Goal: Task Accomplishment & Management: Use online tool/utility

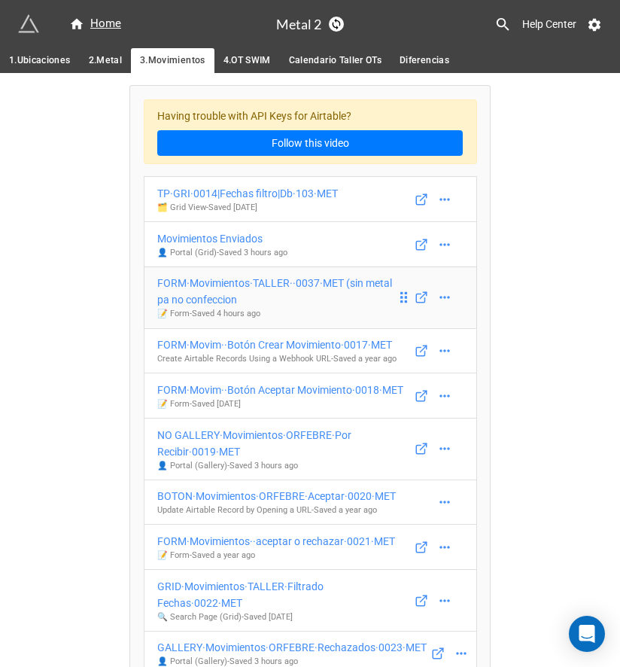
click at [309, 291] on div "FORM·Movimientos·TALLER··0037·MET (sin metal pa no confeccion" at bounding box center [276, 291] width 239 height 33
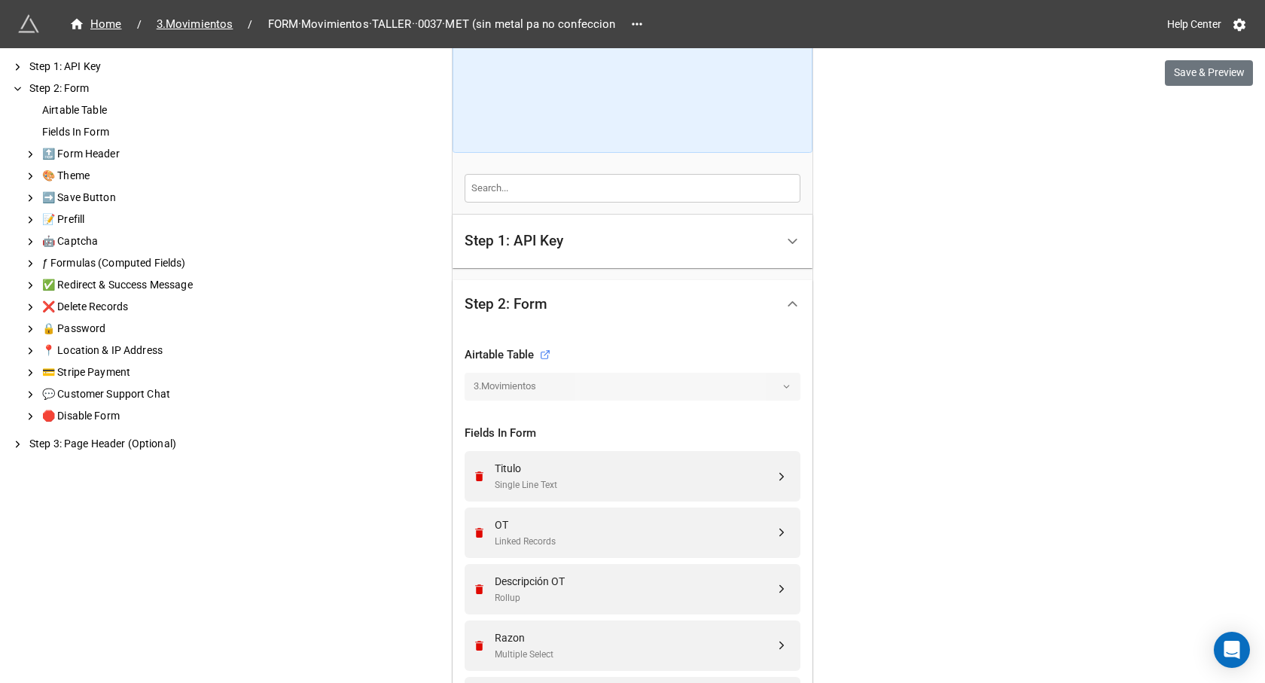
scroll to position [220, 0]
click at [17, 445] on polyline at bounding box center [18, 444] width 3 height 6
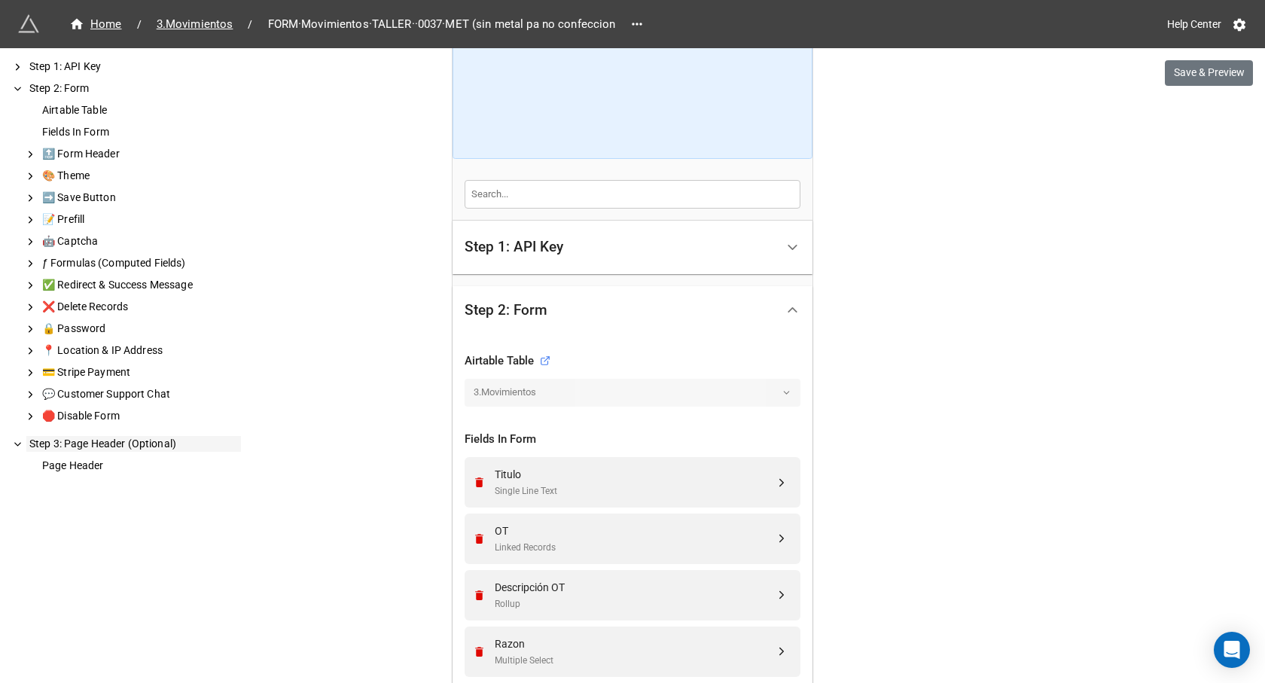
click at [17, 444] on polyline at bounding box center [18, 444] width 6 height 3
click at [26, 154] on icon at bounding box center [30, 155] width 11 height 14
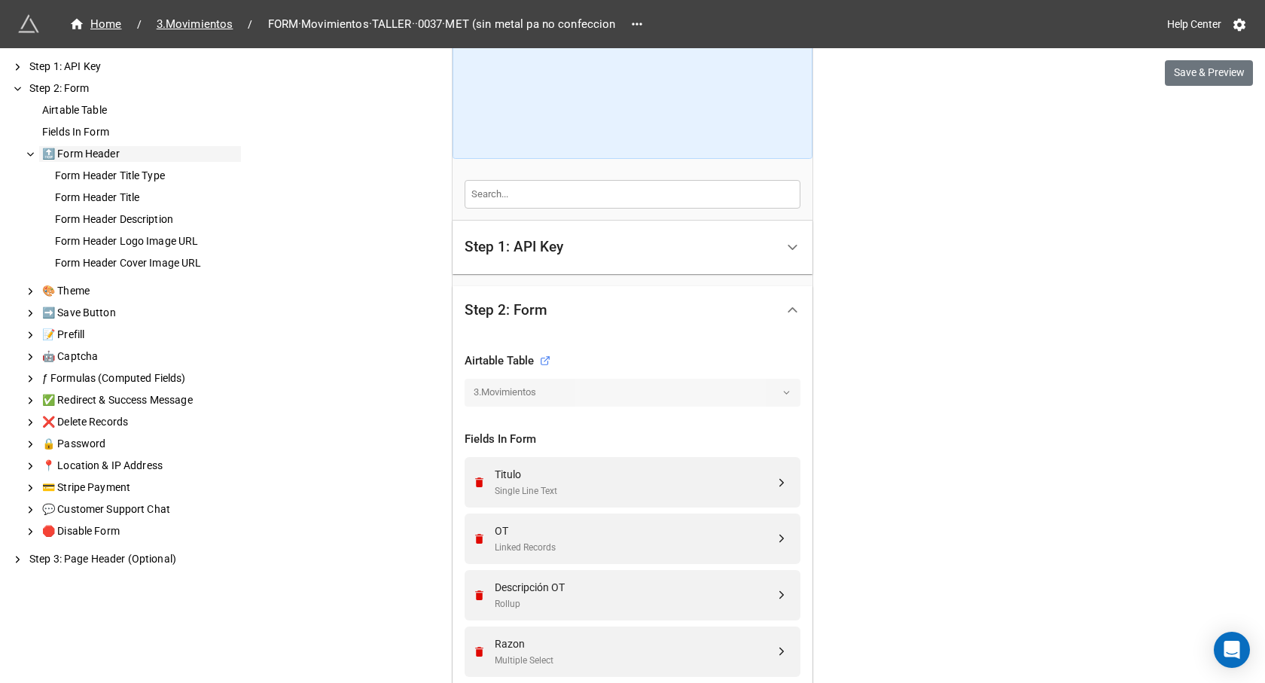
click at [26, 154] on icon at bounding box center [30, 155] width 11 height 14
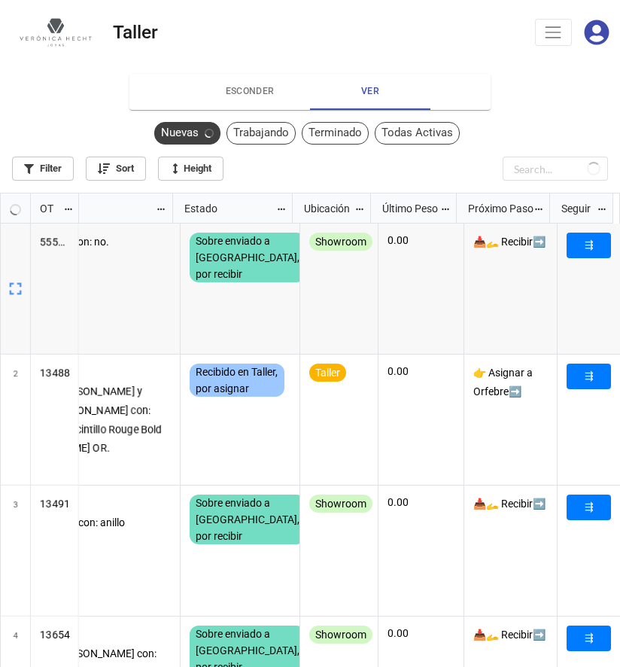
scroll to position [465, 611]
click at [435, 130] on div "Todas Activas" at bounding box center [409, 133] width 85 height 23
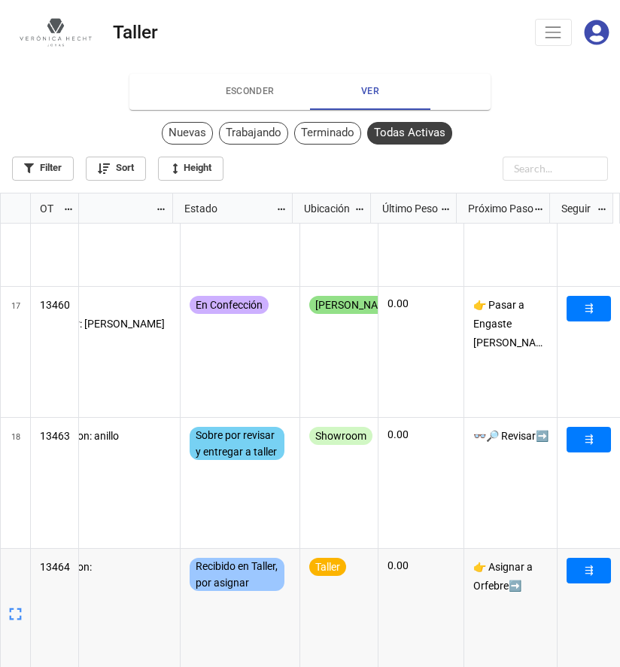
scroll to position [0, 0]
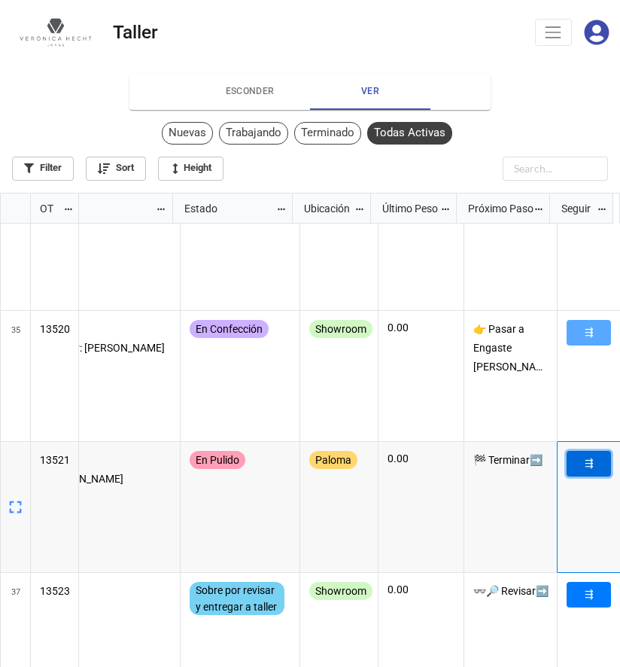
click at [584, 465] on link "⇶" at bounding box center [589, 464] width 44 height 26
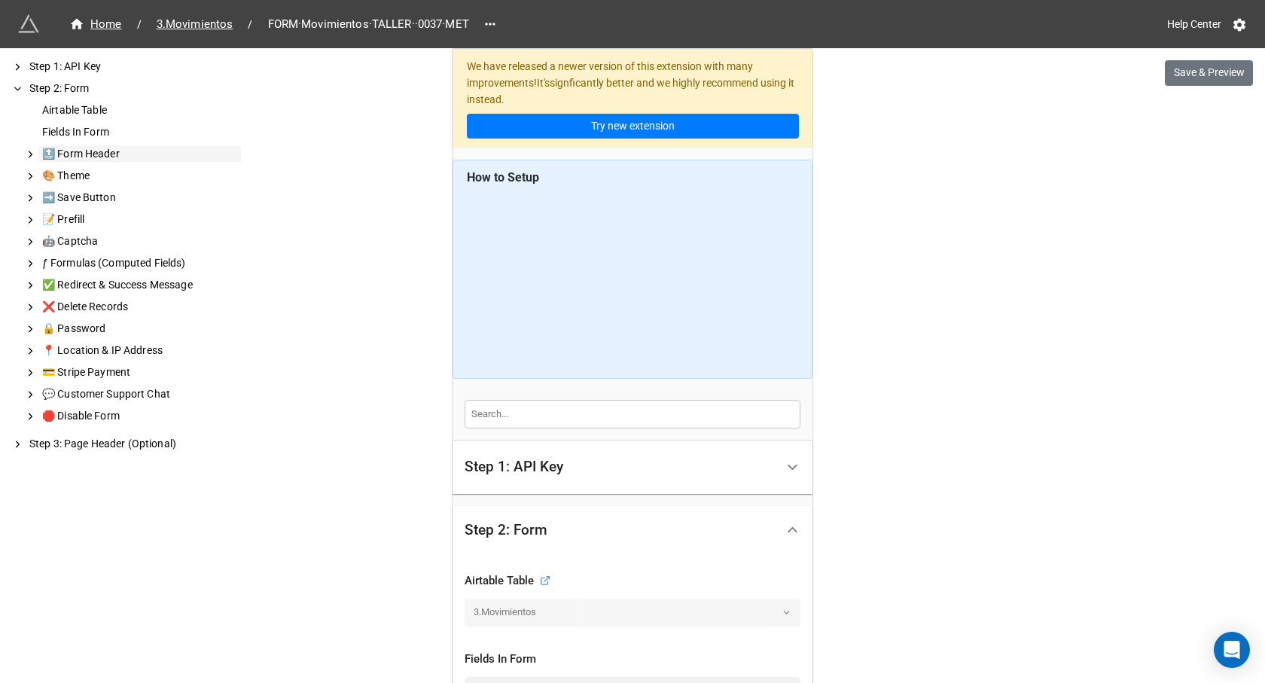
click at [32, 156] on icon at bounding box center [30, 155] width 11 height 14
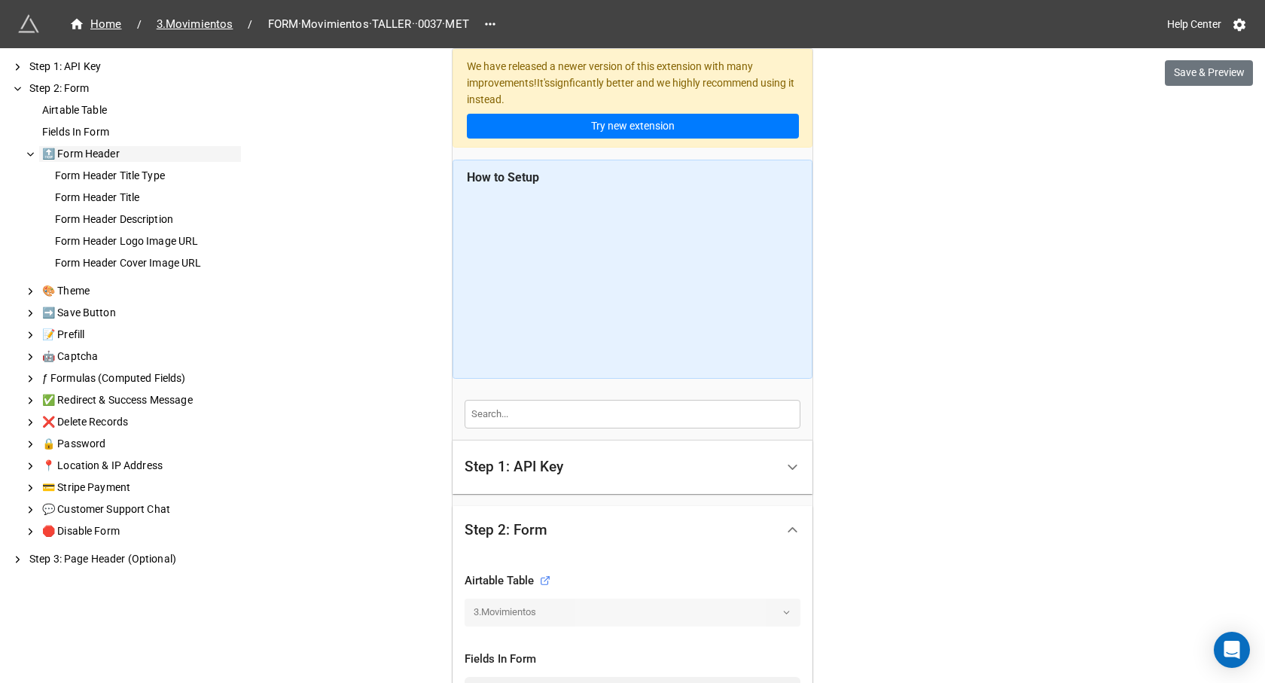
click at [32, 156] on icon at bounding box center [30, 155] width 11 height 14
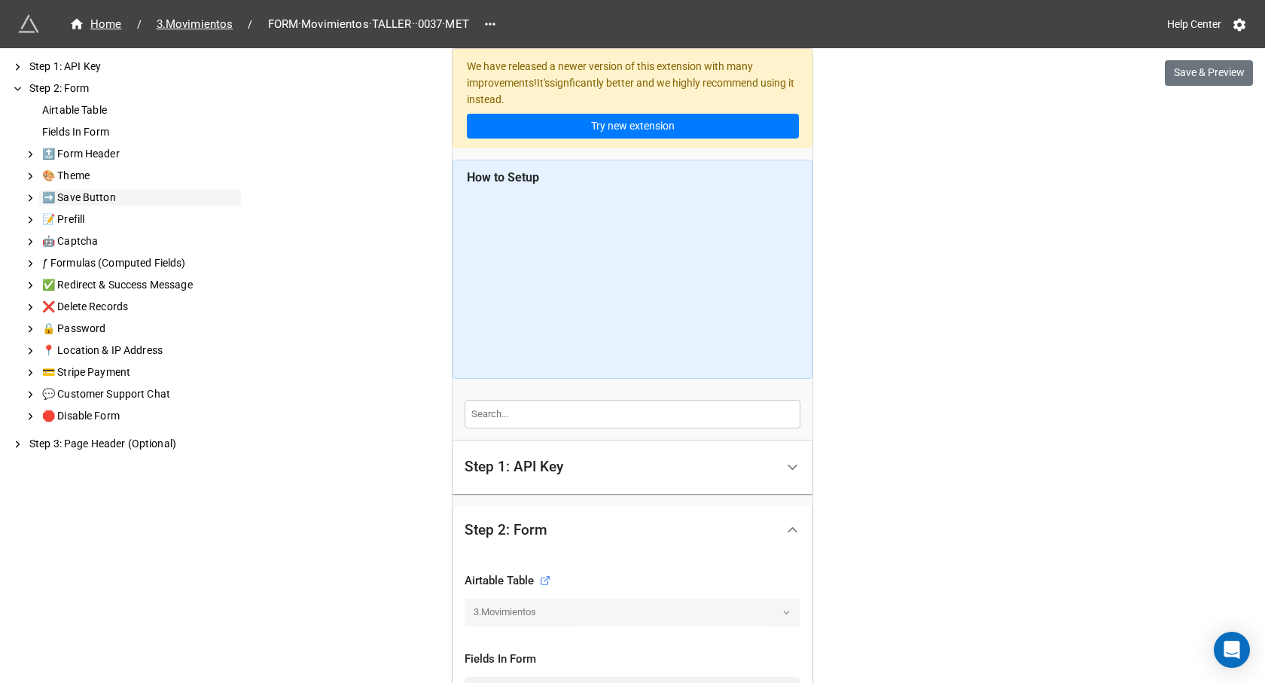
click at [32, 196] on icon at bounding box center [30, 198] width 11 height 14
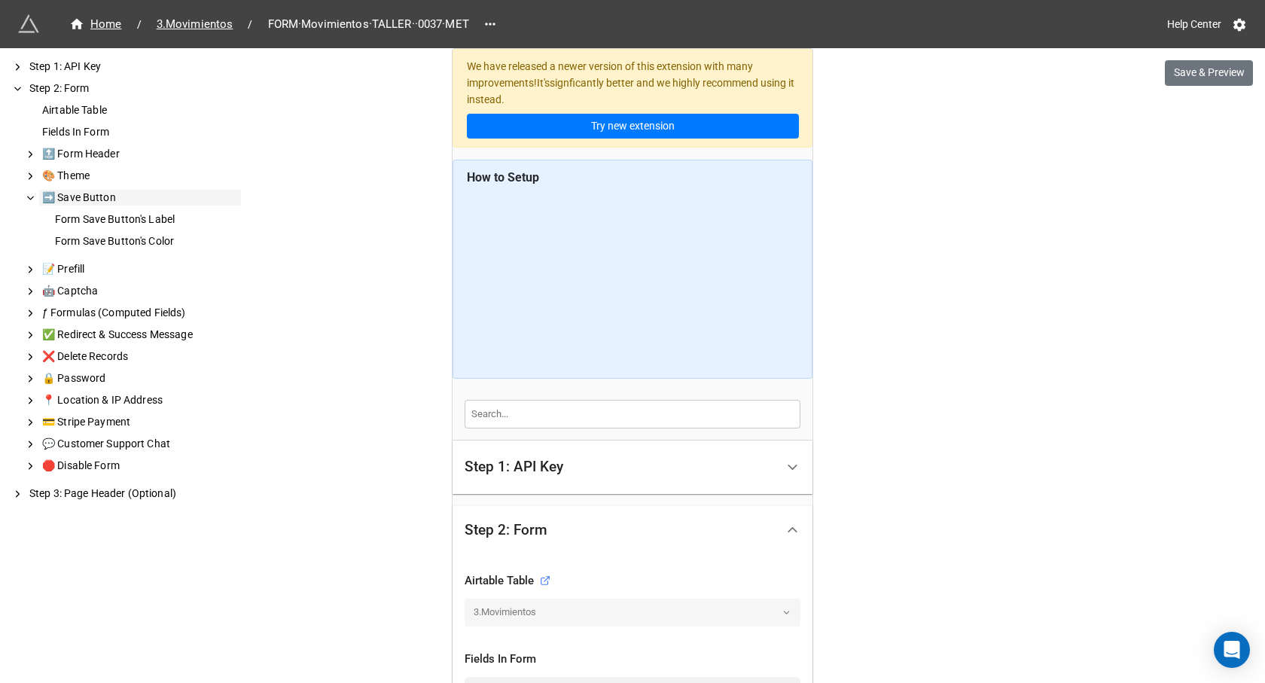
click at [32, 195] on icon at bounding box center [30, 198] width 11 height 14
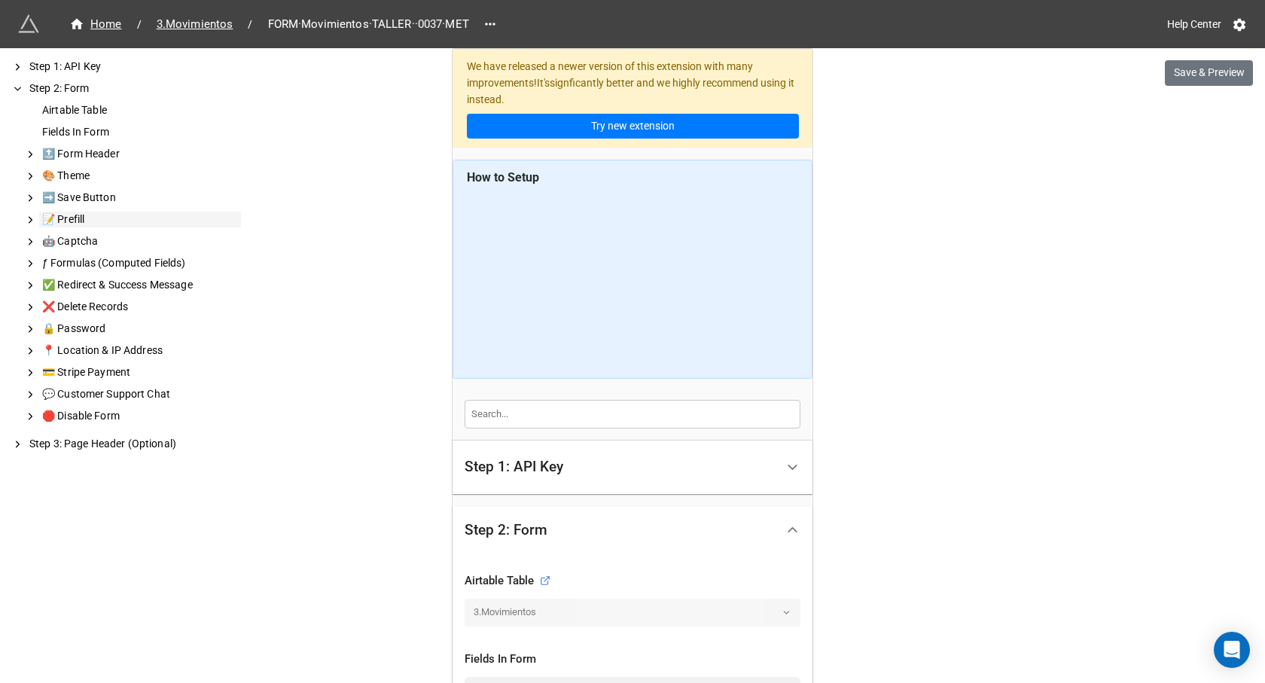
click at [27, 219] on icon at bounding box center [30, 220] width 11 height 14
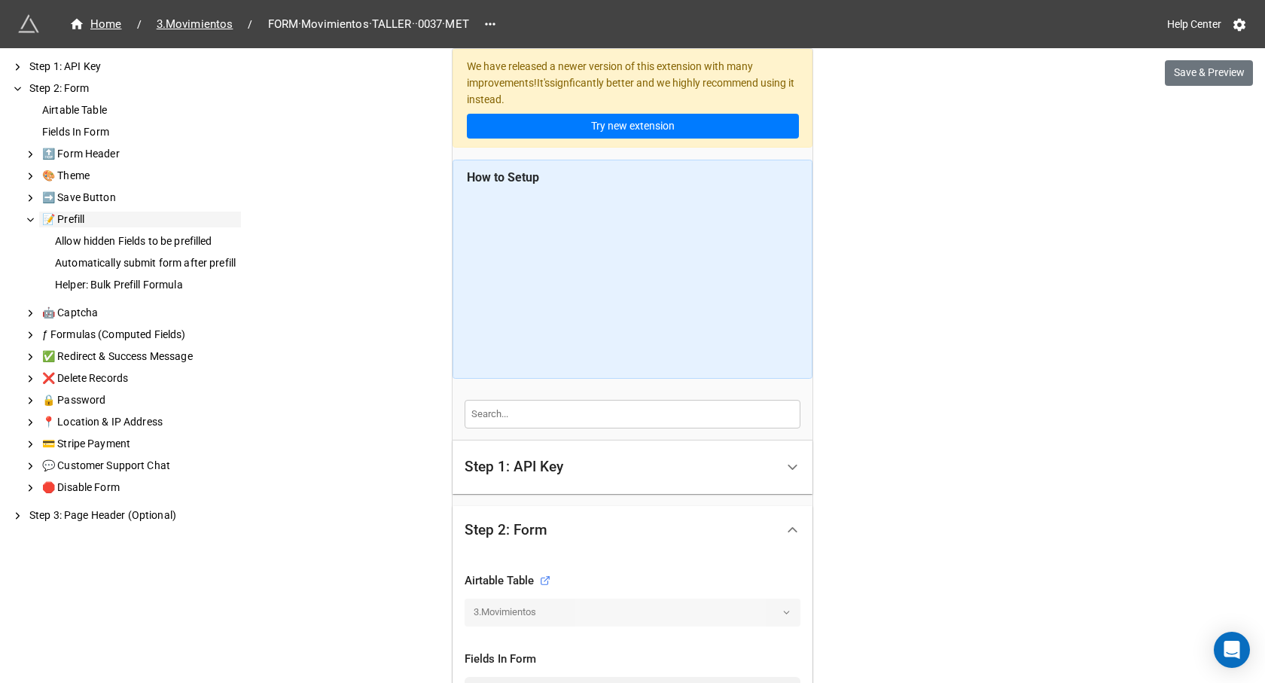
click at [27, 219] on icon at bounding box center [30, 220] width 11 height 14
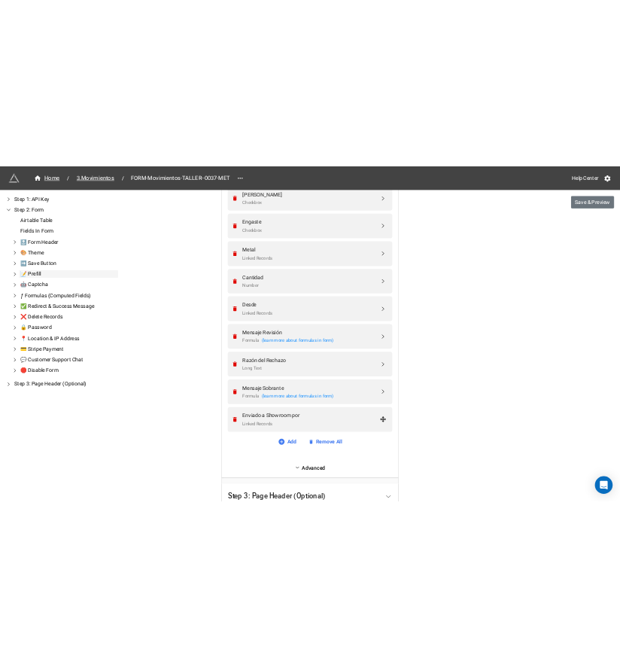
scroll to position [1202, 0]
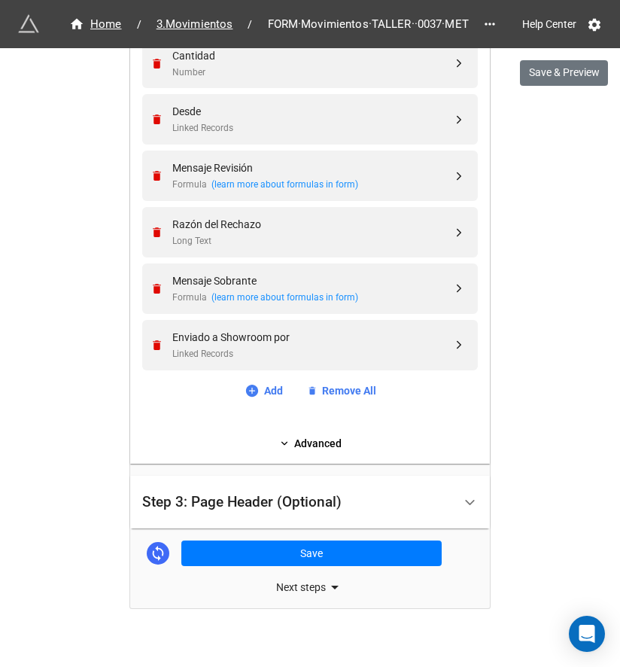
click at [305, 593] on div "Next steps" at bounding box center [310, 587] width 360 height 18
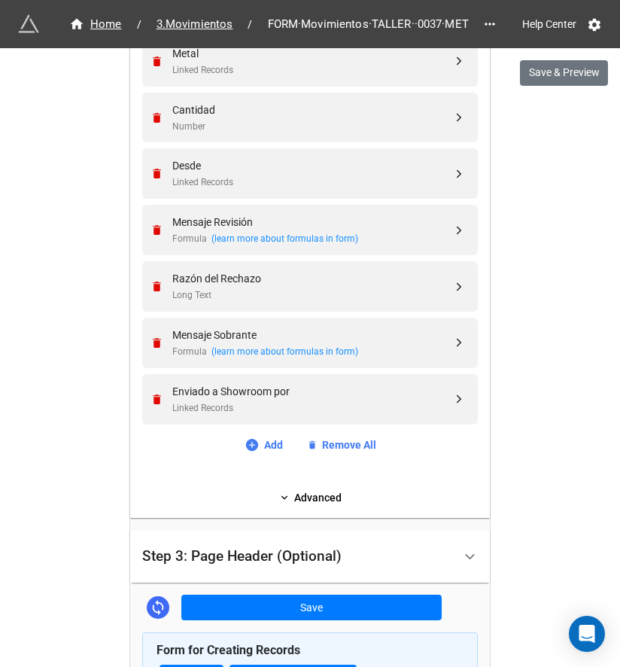
scroll to position [1127, 0]
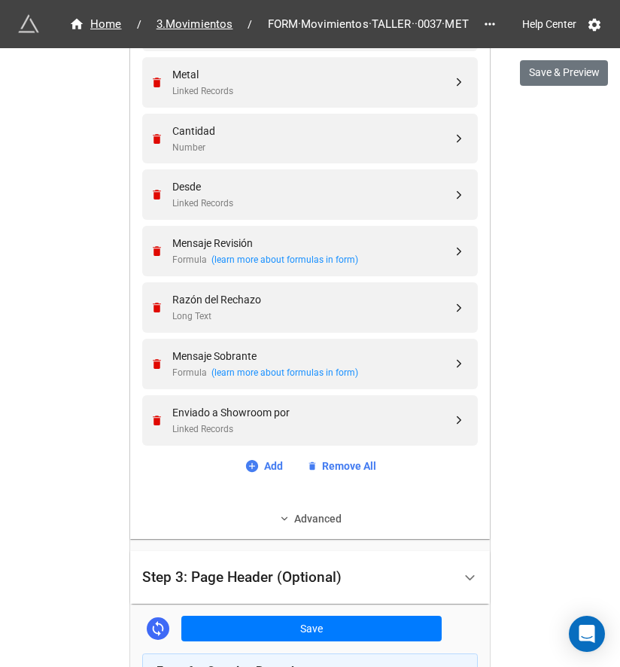
click at [254, 518] on link "Advanced" at bounding box center [310, 519] width 336 height 17
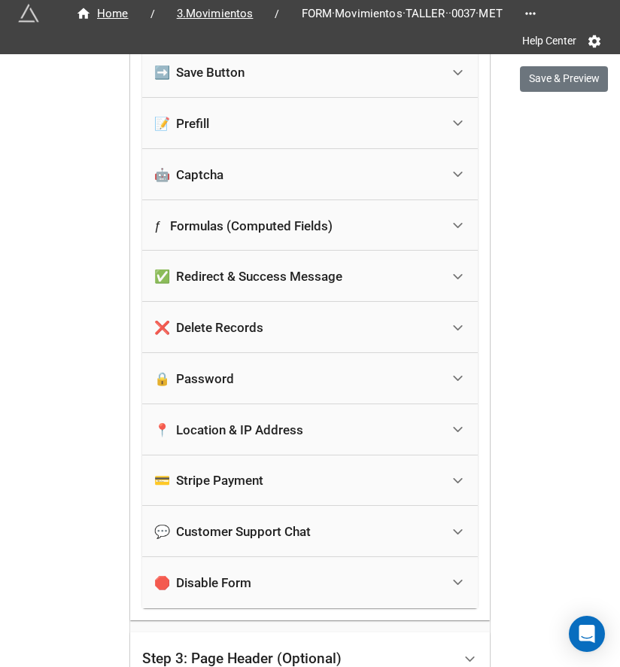
scroll to position [1736, 0]
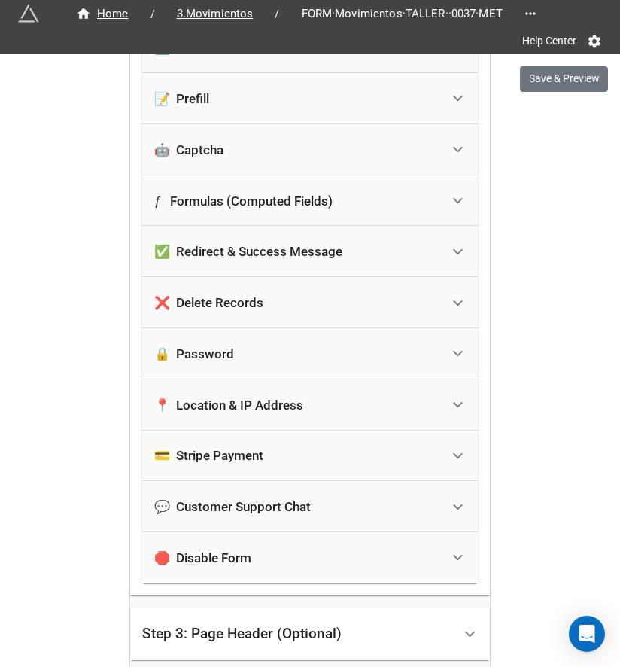
click at [299, 566] on div "🛑 Disable Form" at bounding box center [297, 557] width 287 height 33
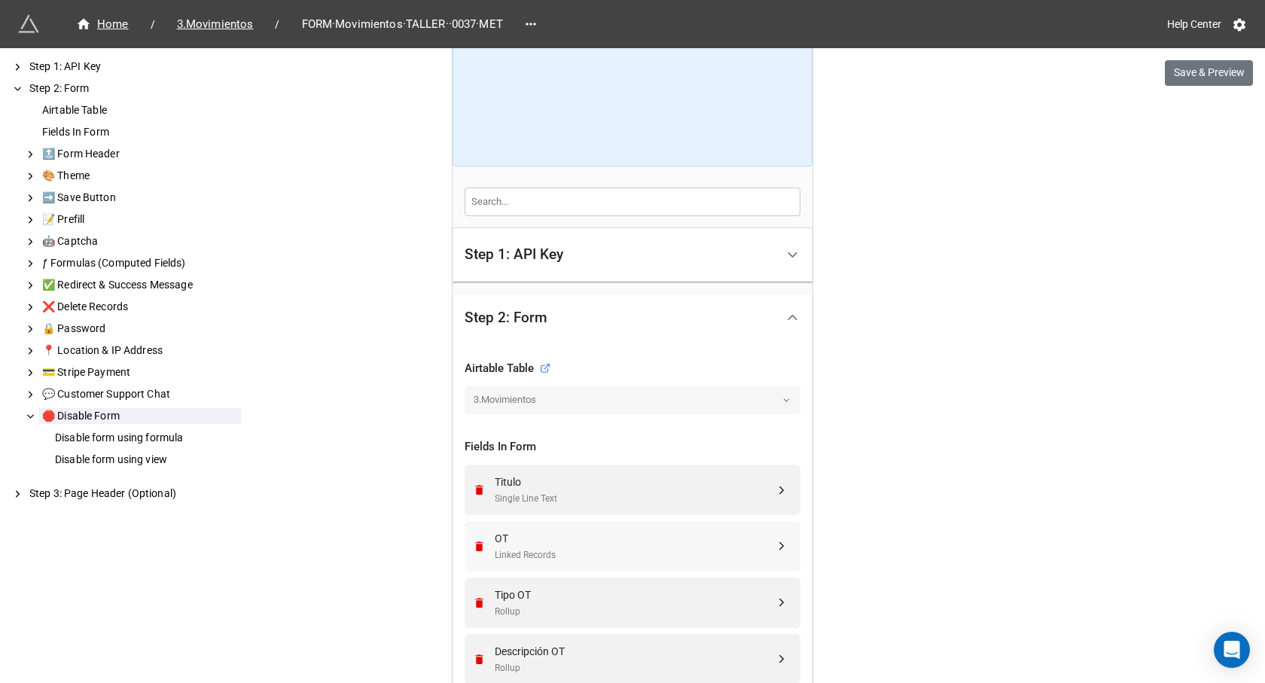
scroll to position [226, 0]
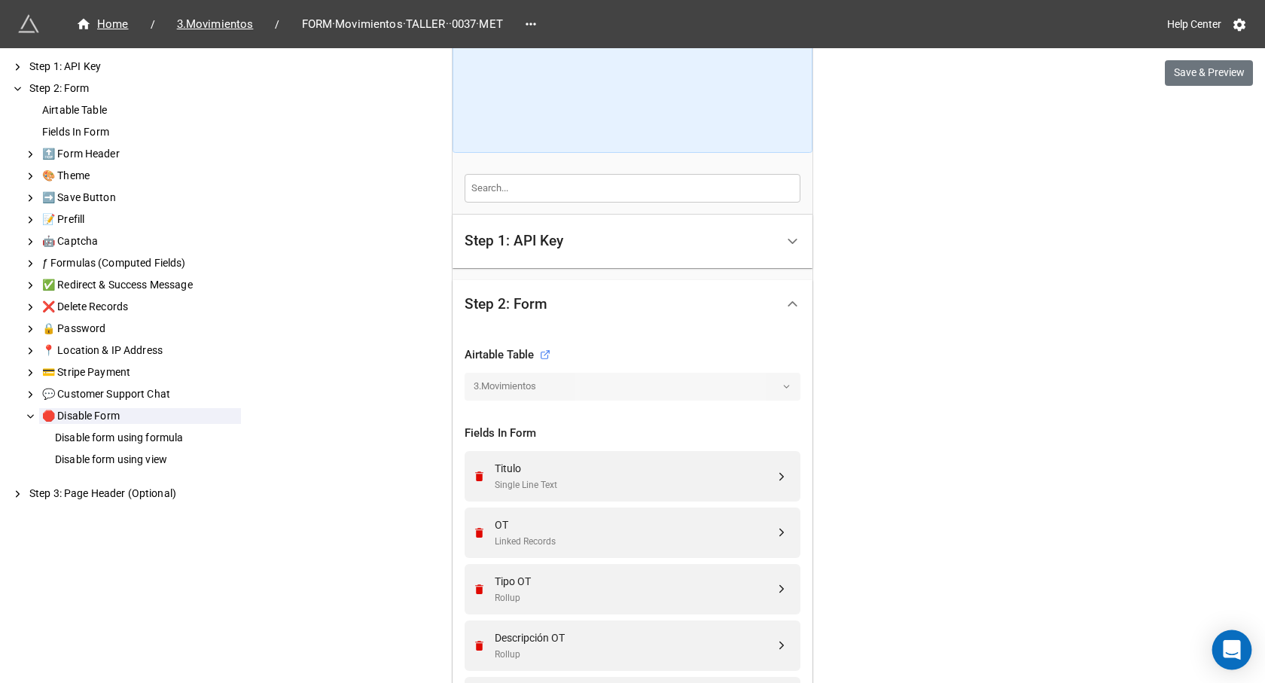
click at [620, 643] on div "Open Intercom Messenger" at bounding box center [1232, 650] width 40 height 40
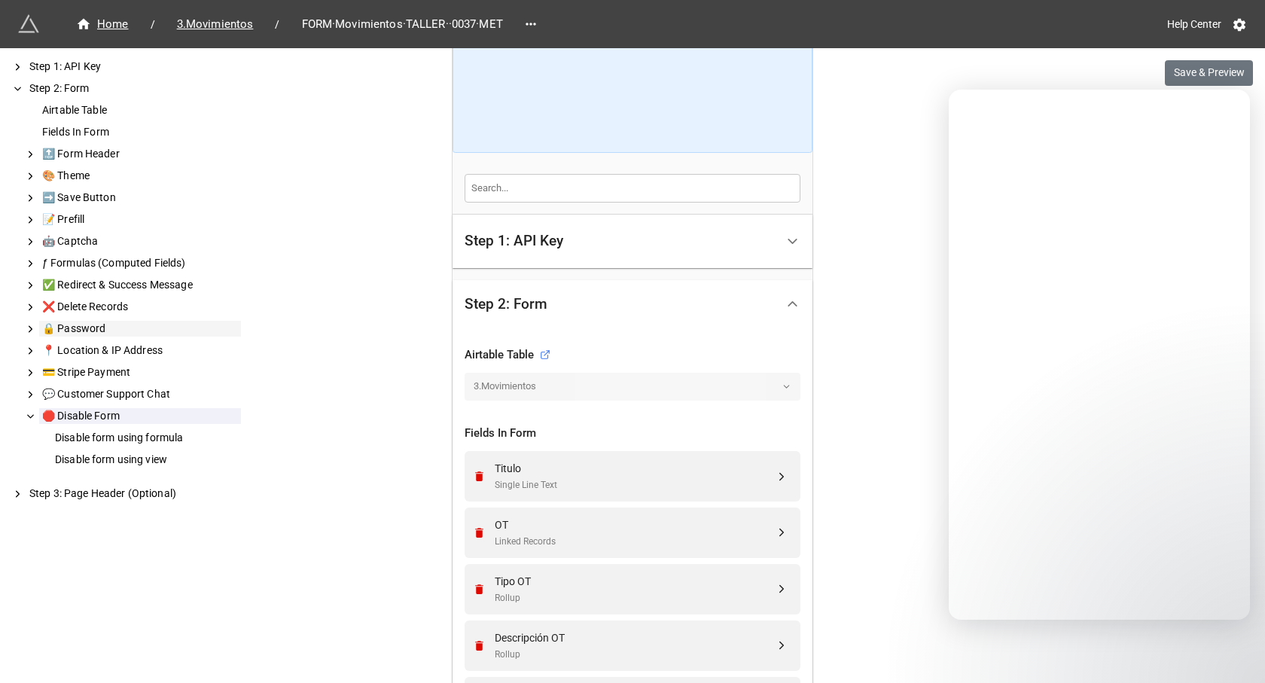
click at [28, 324] on icon at bounding box center [30, 329] width 11 height 14
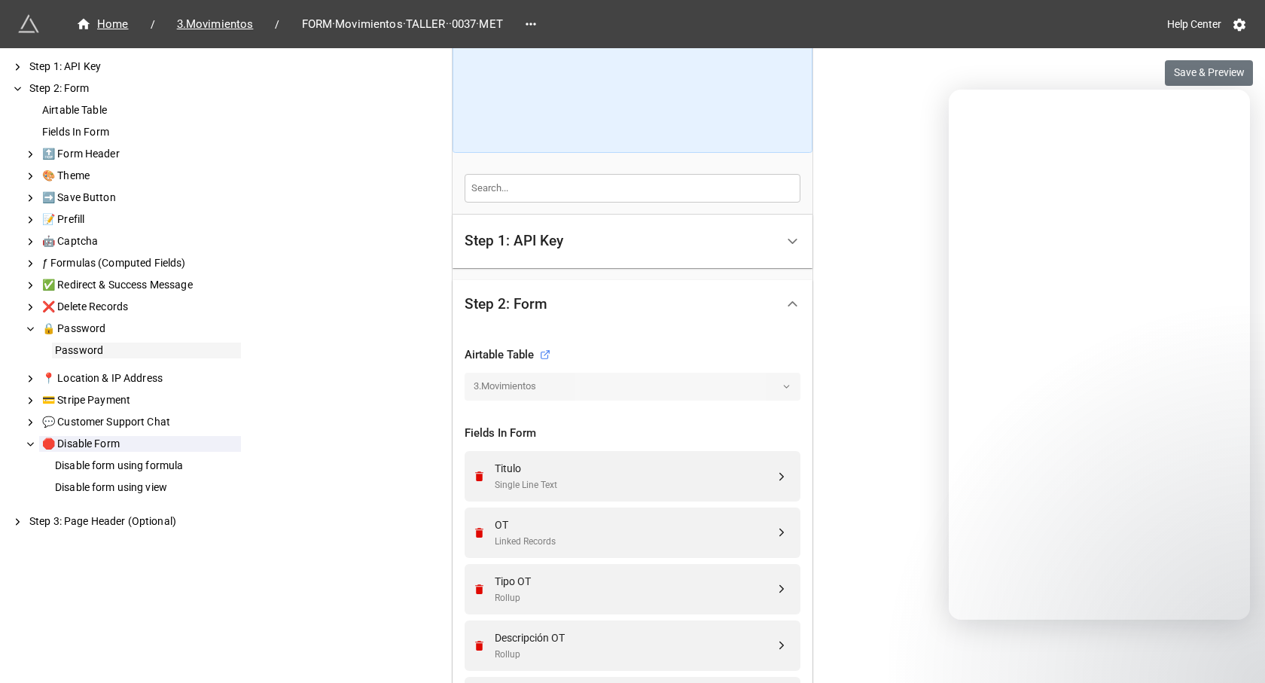
click at [71, 353] on div "Password" at bounding box center [146, 351] width 189 height 16
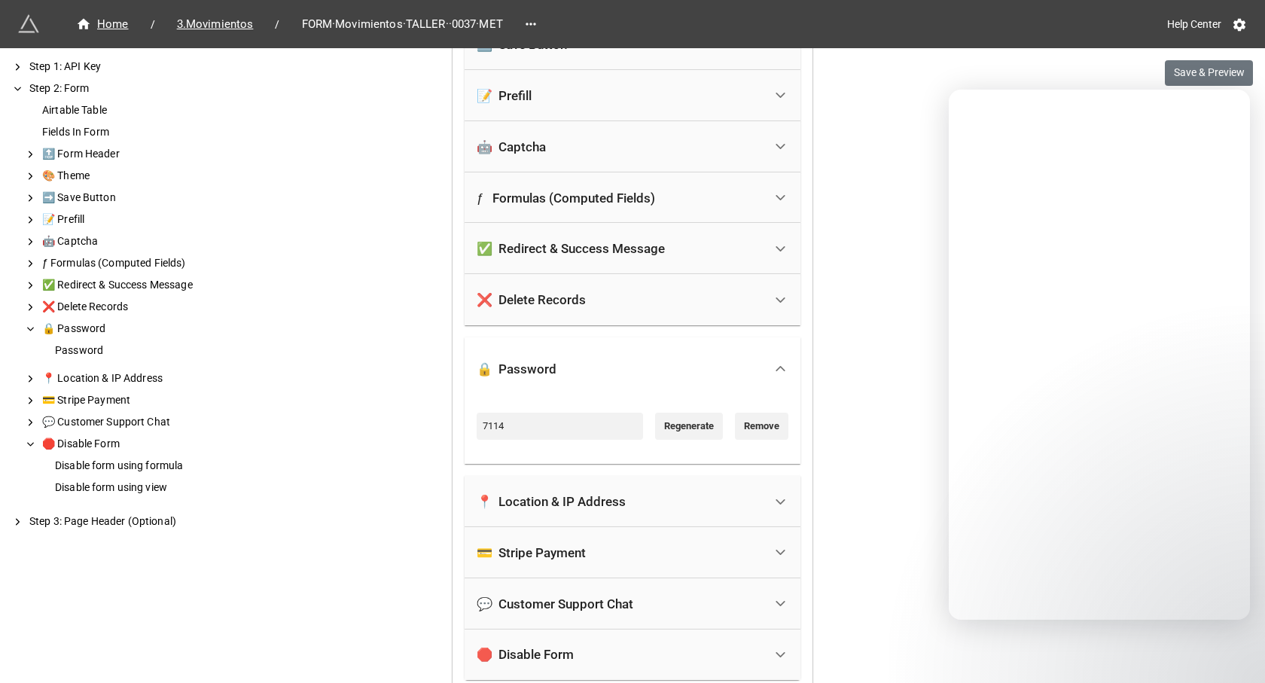
scroll to position [1820, 0]
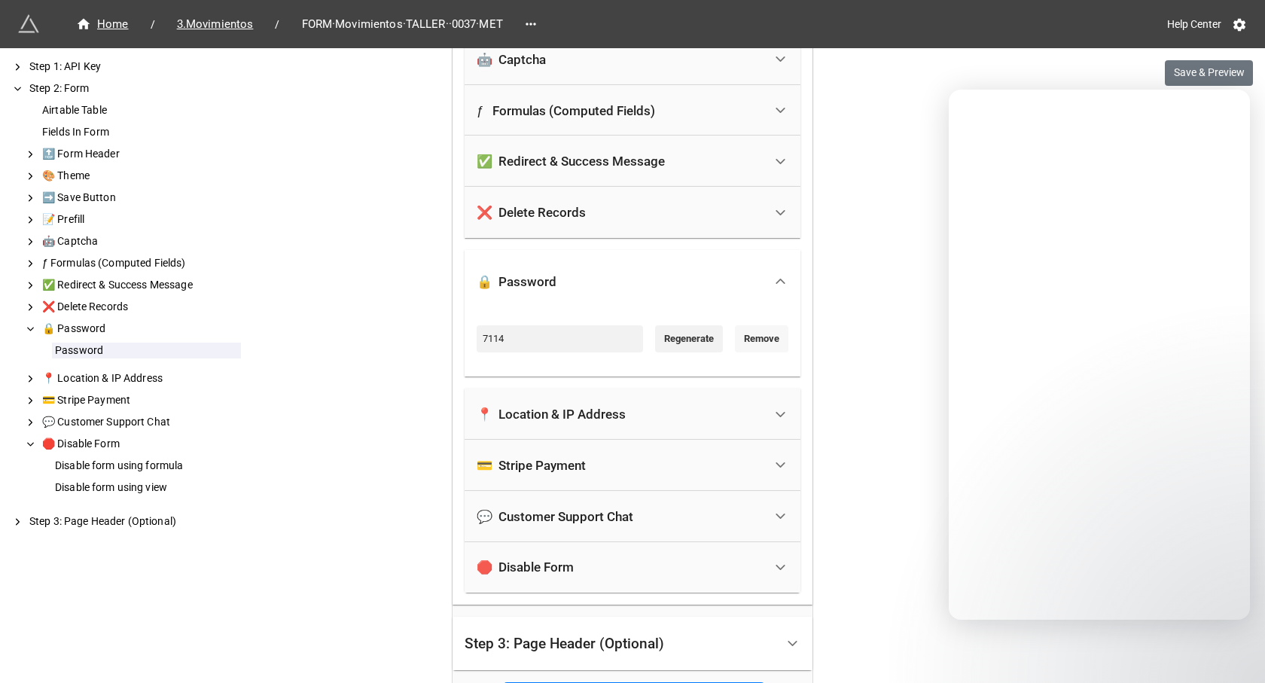
click at [620, 336] on link "Remove" at bounding box center [761, 338] width 53 height 27
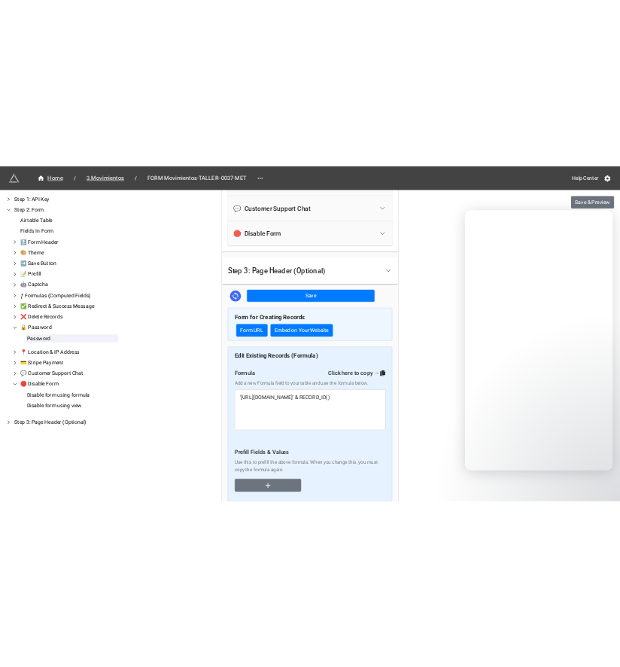
scroll to position [2272, 0]
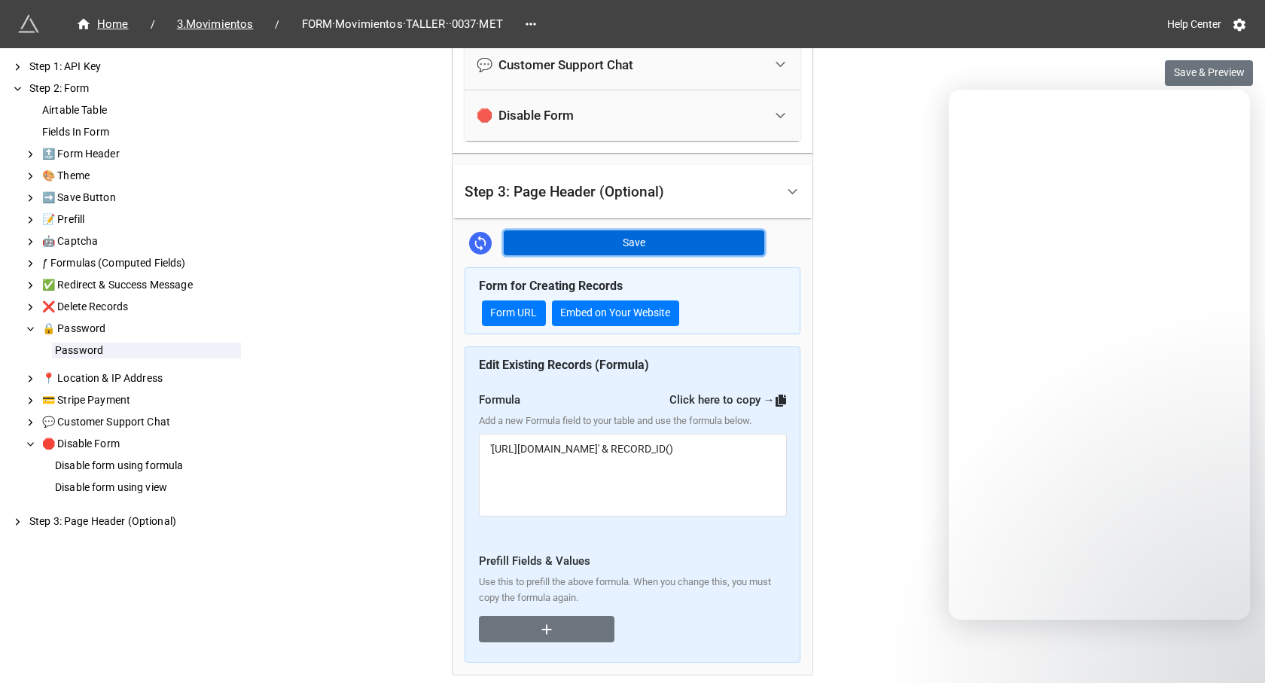
click at [620, 234] on button "Save" at bounding box center [634, 243] width 261 height 26
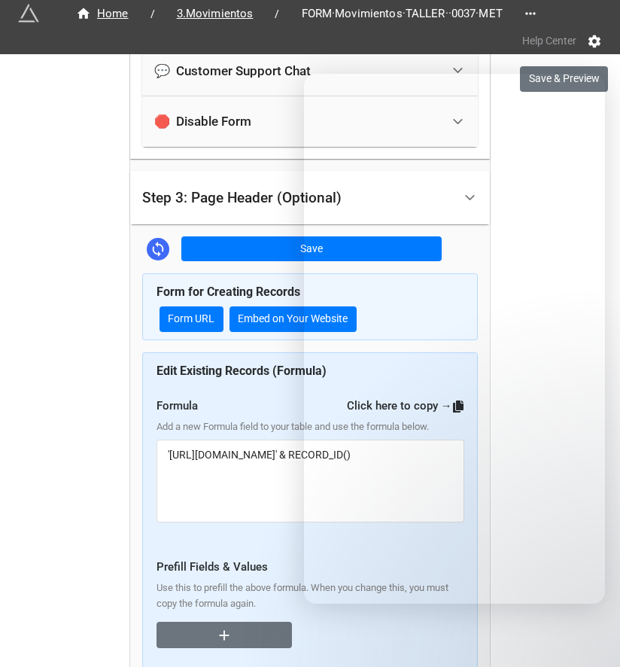
scroll to position [2278, 0]
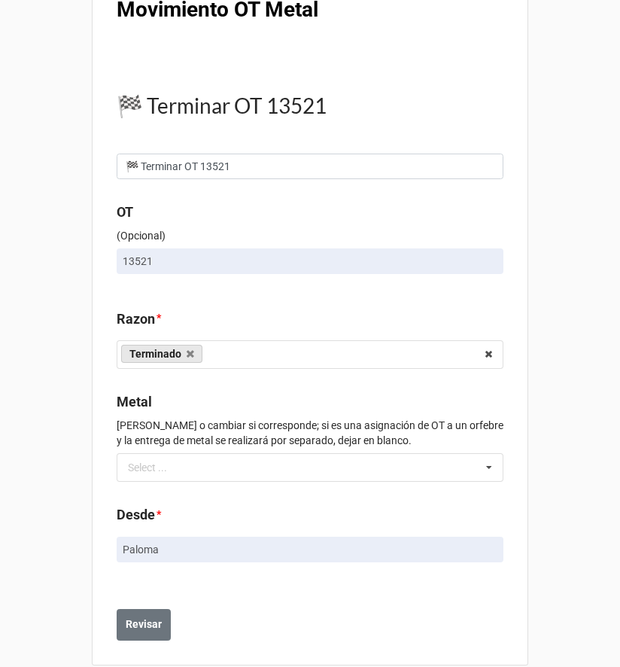
scroll to position [66, 0]
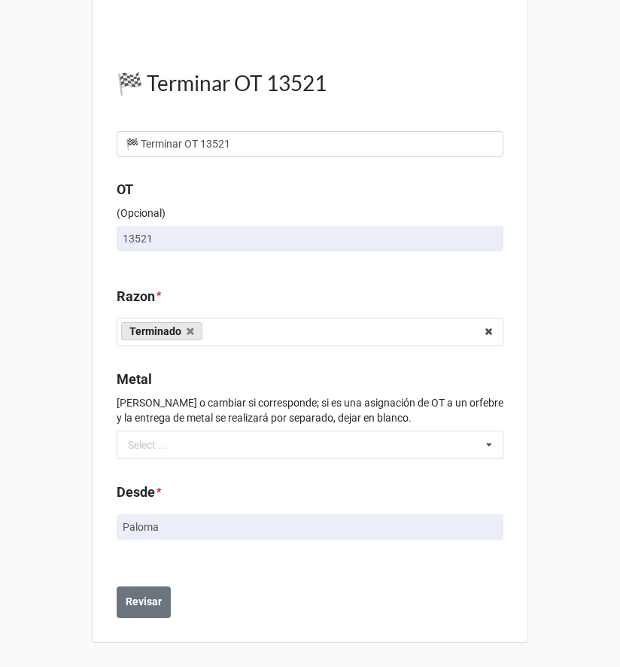
click at [545, 282] on div "Movimiento OT Metal 🏁 Terminar OT 13521 🏁 Terminar OT 13521 OT (Opcional) 13521…" at bounding box center [310, 300] width 620 height 733
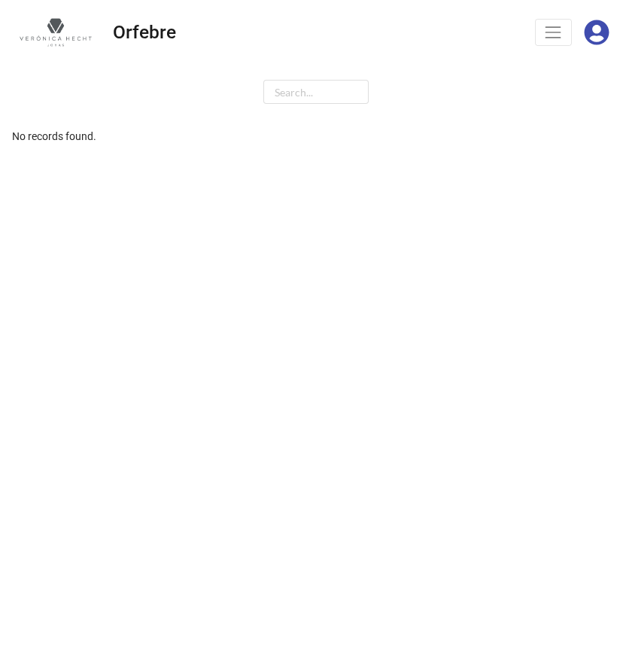
click at [548, 38] on span "Toggle navigation" at bounding box center [554, 33] width 20 height 20
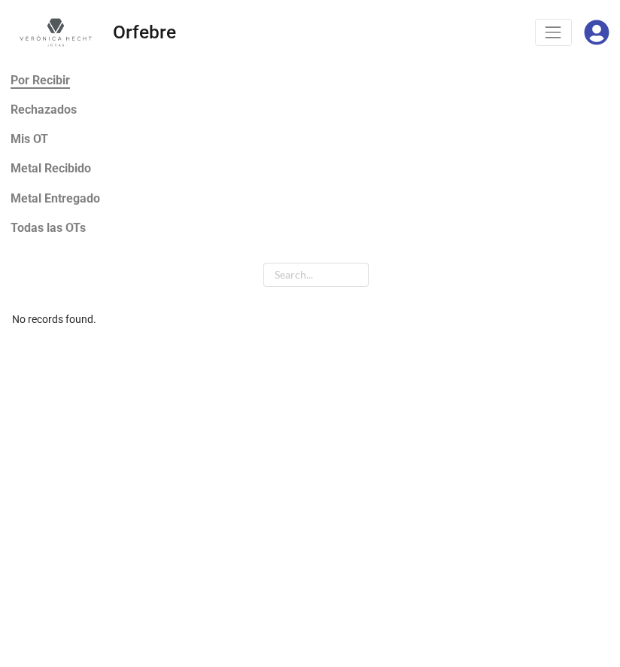
click at [47, 227] on b "Todas las OTs" at bounding box center [48, 228] width 75 height 14
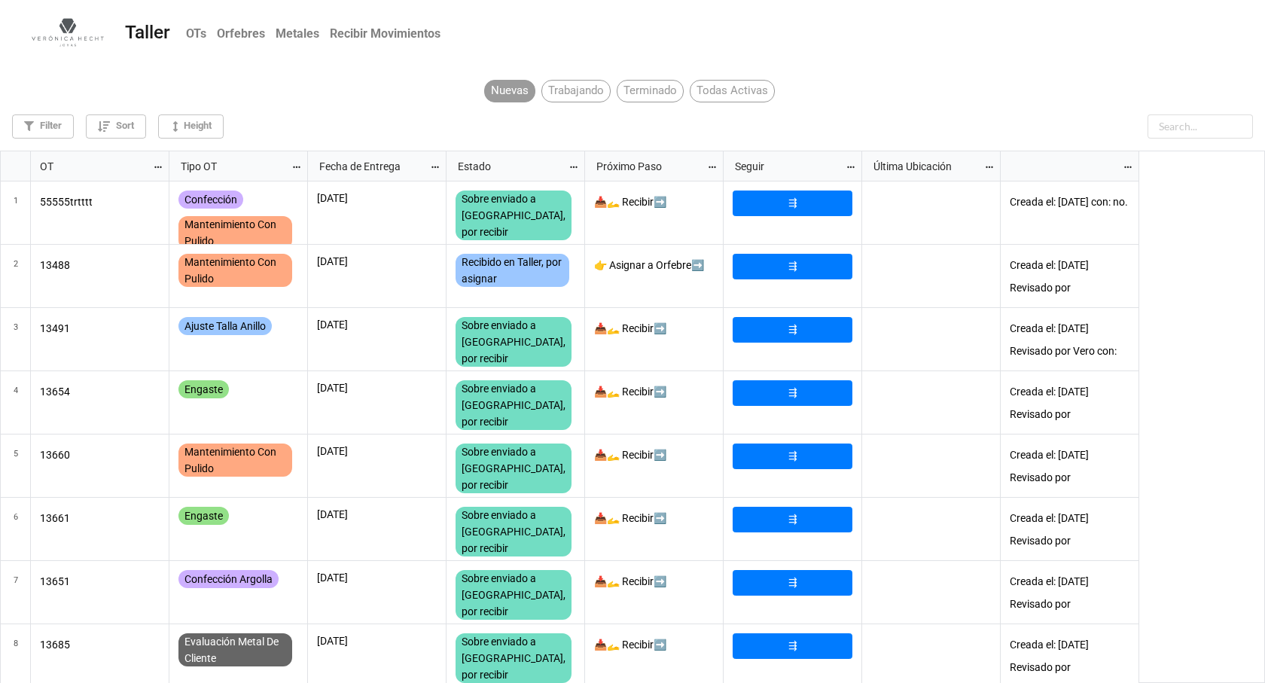
scroll to position [524, 1256]
click at [720, 93] on div "Todas Activas" at bounding box center [732, 91] width 85 height 23
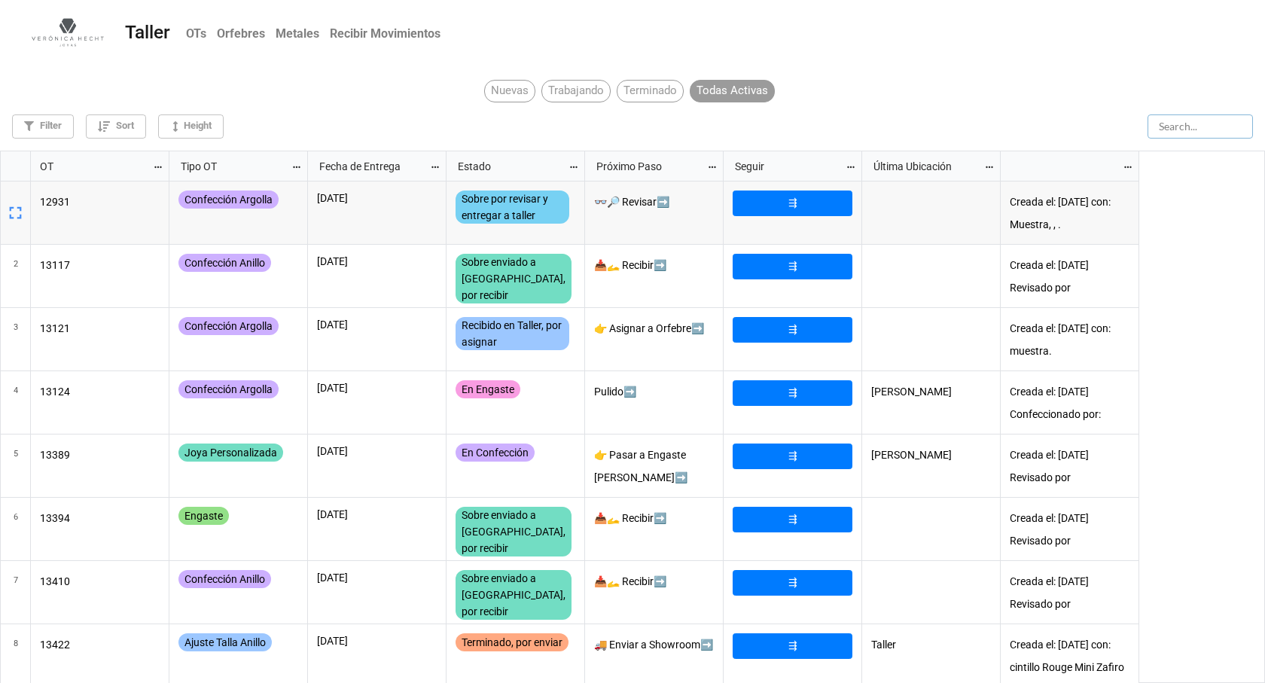
click at [1161, 124] on input "text" at bounding box center [1200, 126] width 105 height 24
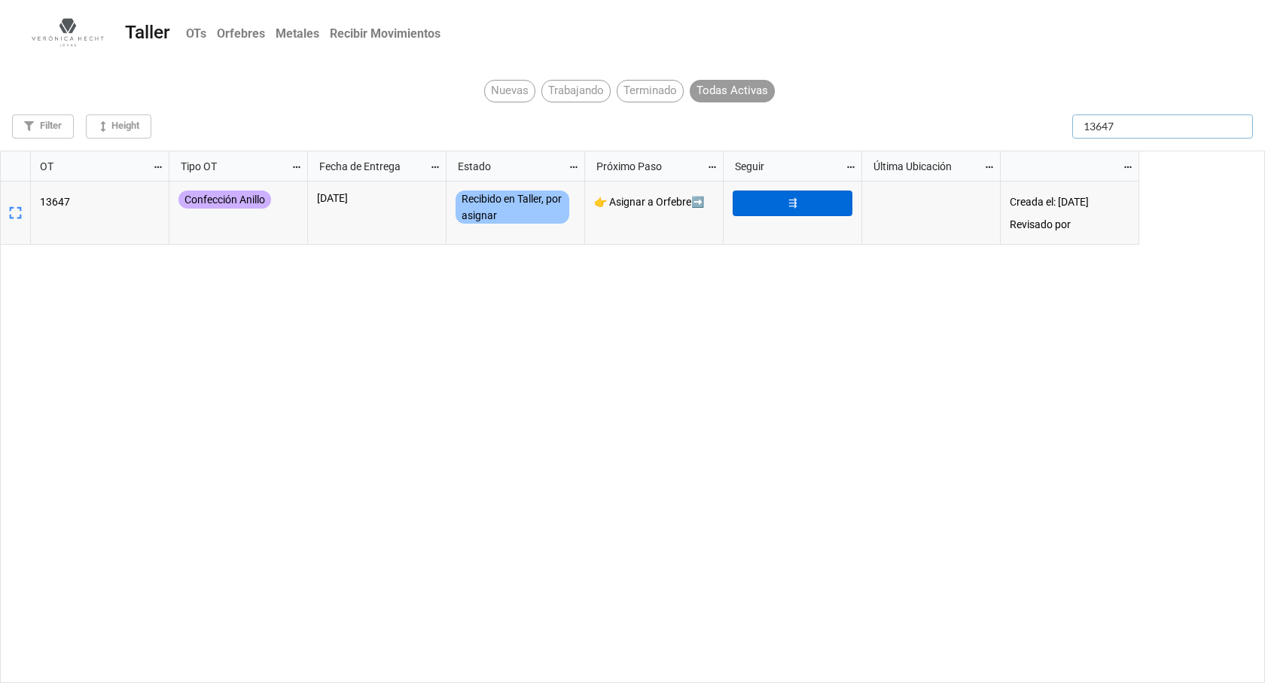
type input "13647"
click at [785, 205] on link "⇶" at bounding box center [793, 204] width 120 height 26
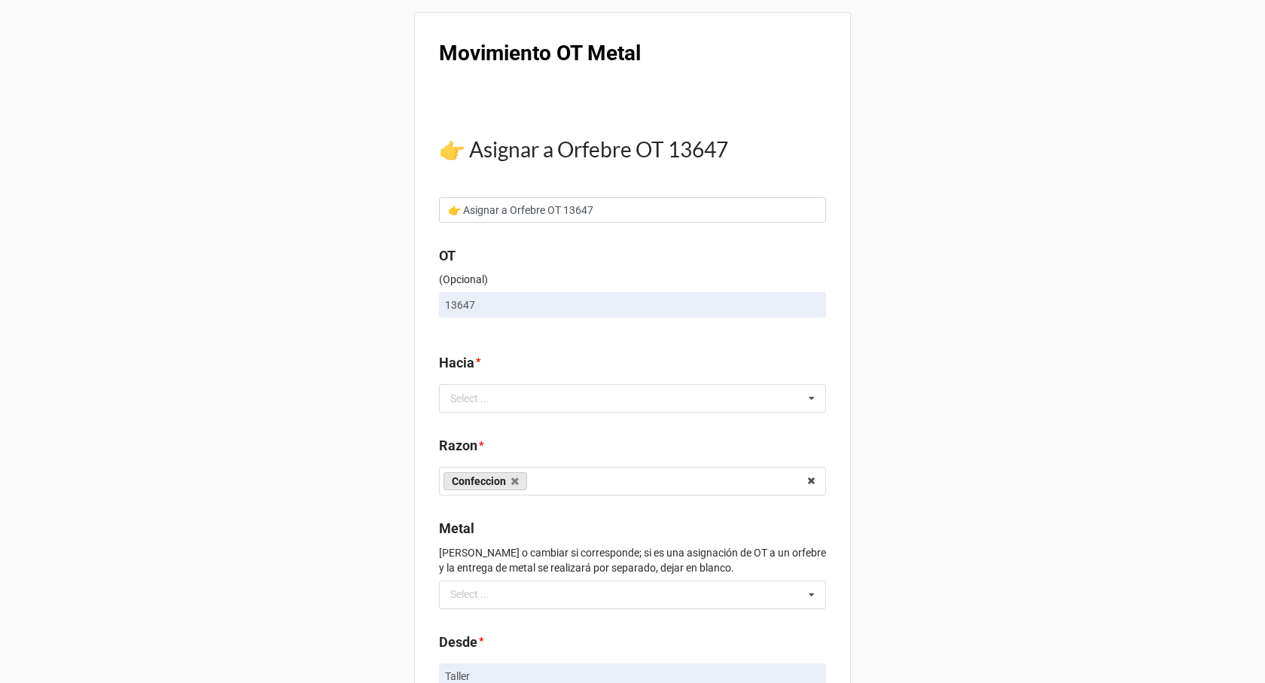
click at [1074, 126] on div "Movimiento OT Metal 👉 Asignar a Orfebre OT 13647 👉 Asignar a Orfebre OT 13647 O…" at bounding box center [632, 408] width 1265 height 816
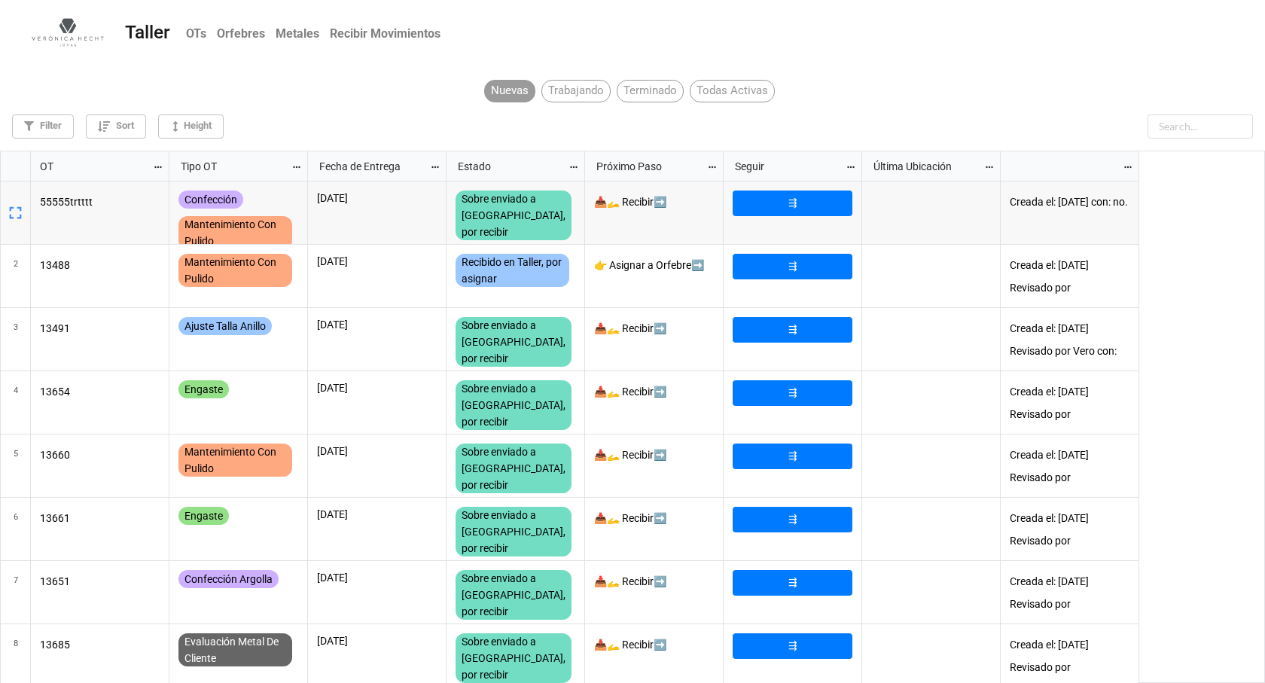
scroll to position [524, 1256]
click at [354, 36] on b "Recibir Movimientos" at bounding box center [385, 33] width 111 height 14
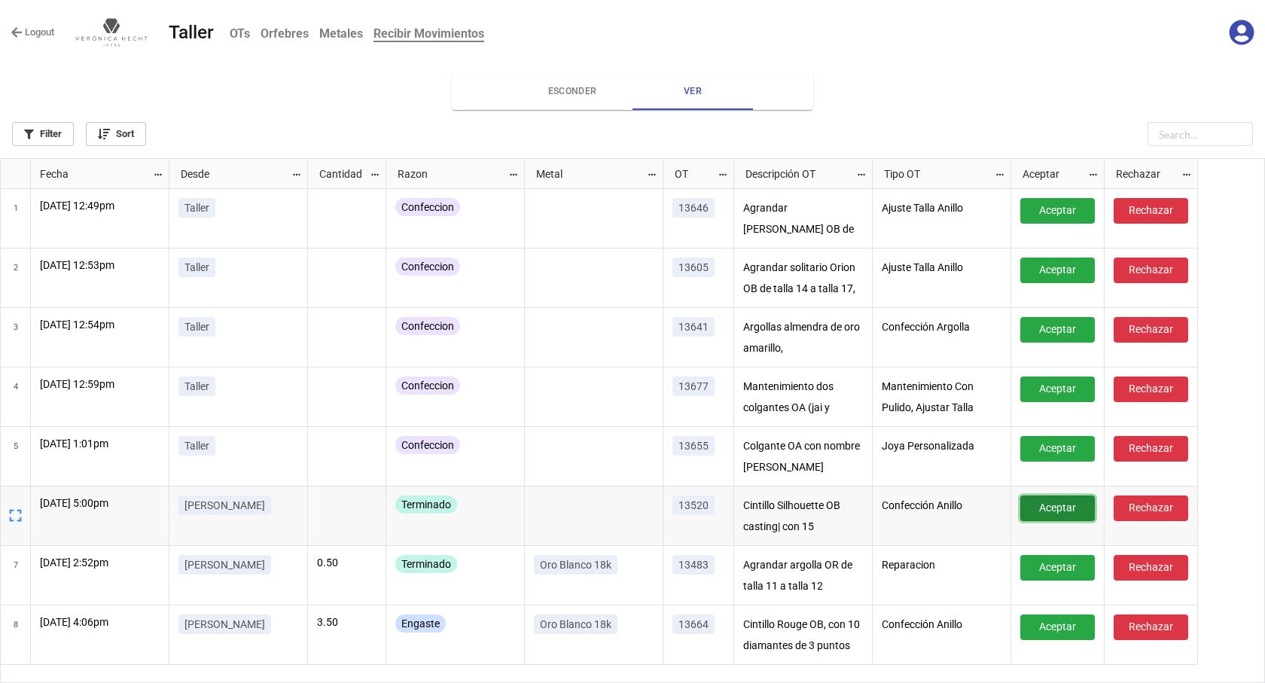
click at [1042, 503] on link "Aceptar" at bounding box center [1057, 508] width 75 height 26
click at [241, 27] on b "OTs" at bounding box center [240, 33] width 20 height 14
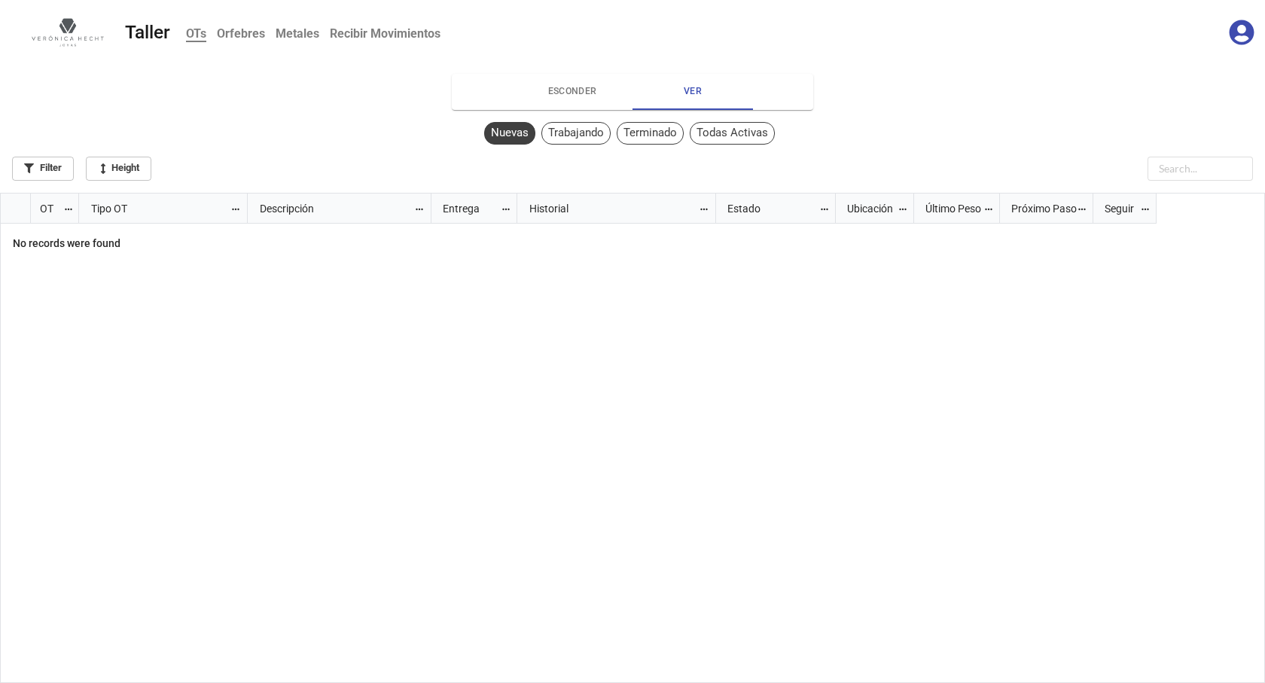
scroll to position [482, 1256]
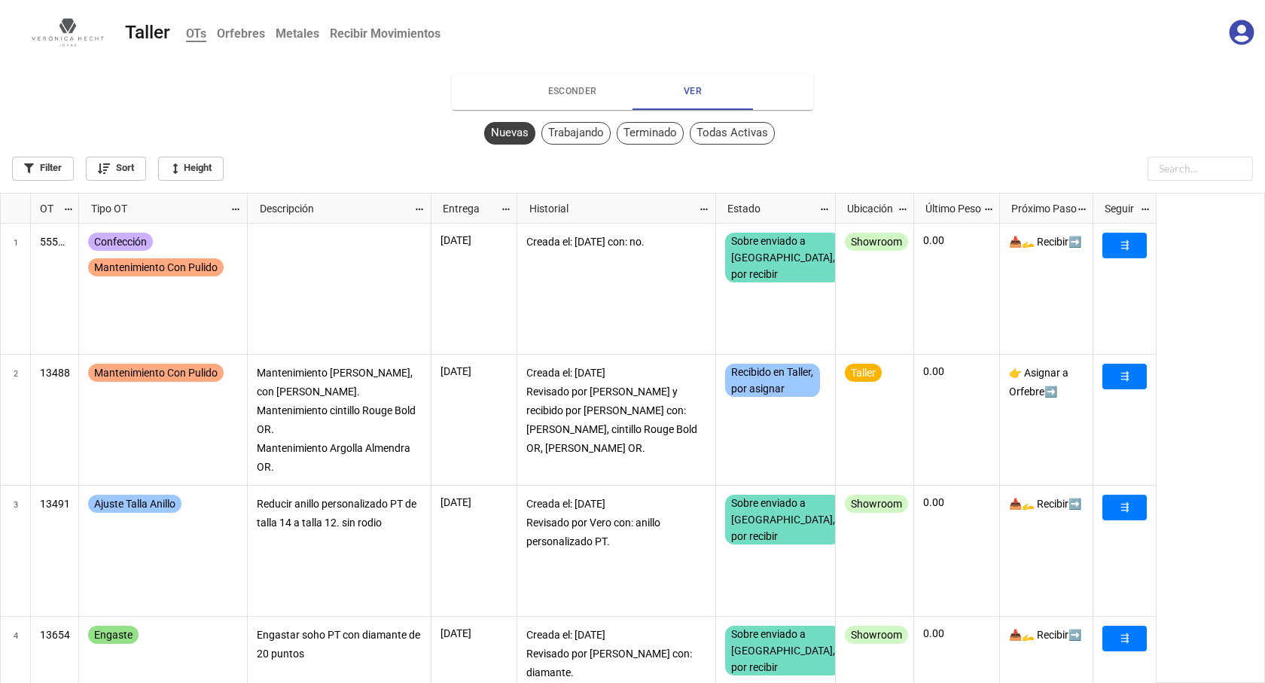
click at [660, 136] on div "Terminado" at bounding box center [650, 133] width 67 height 23
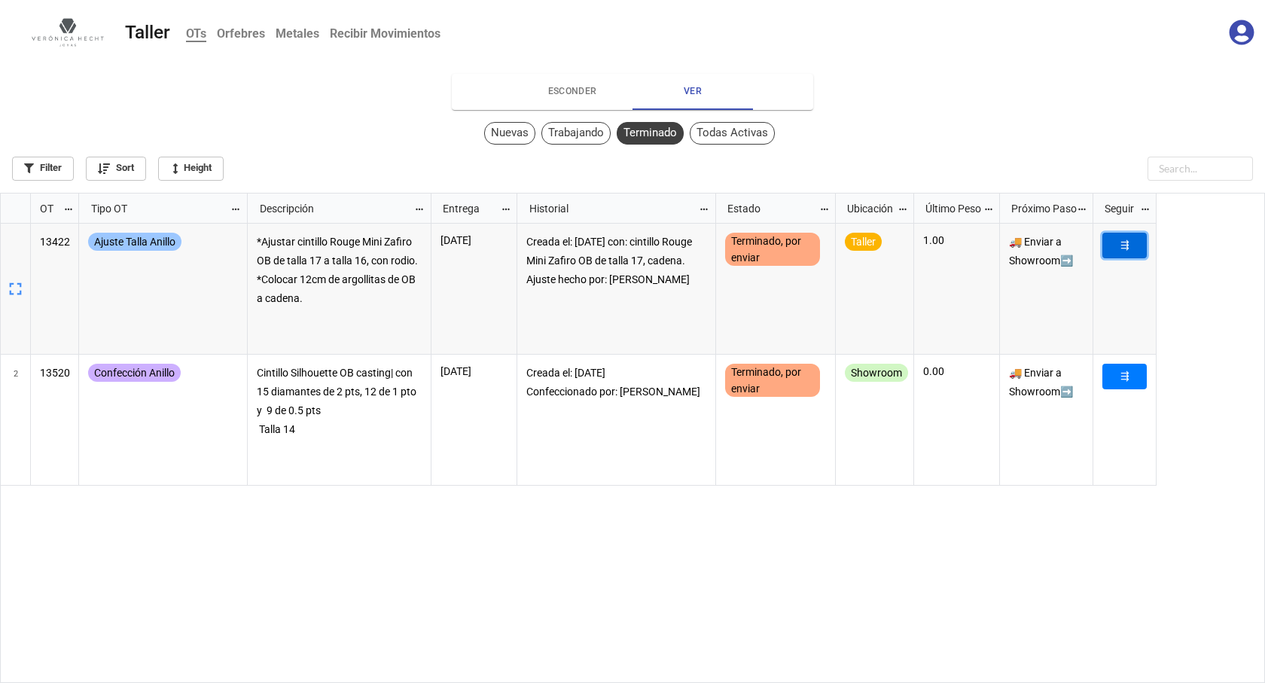
click at [1127, 250] on link "⇶" at bounding box center [1124, 246] width 44 height 26
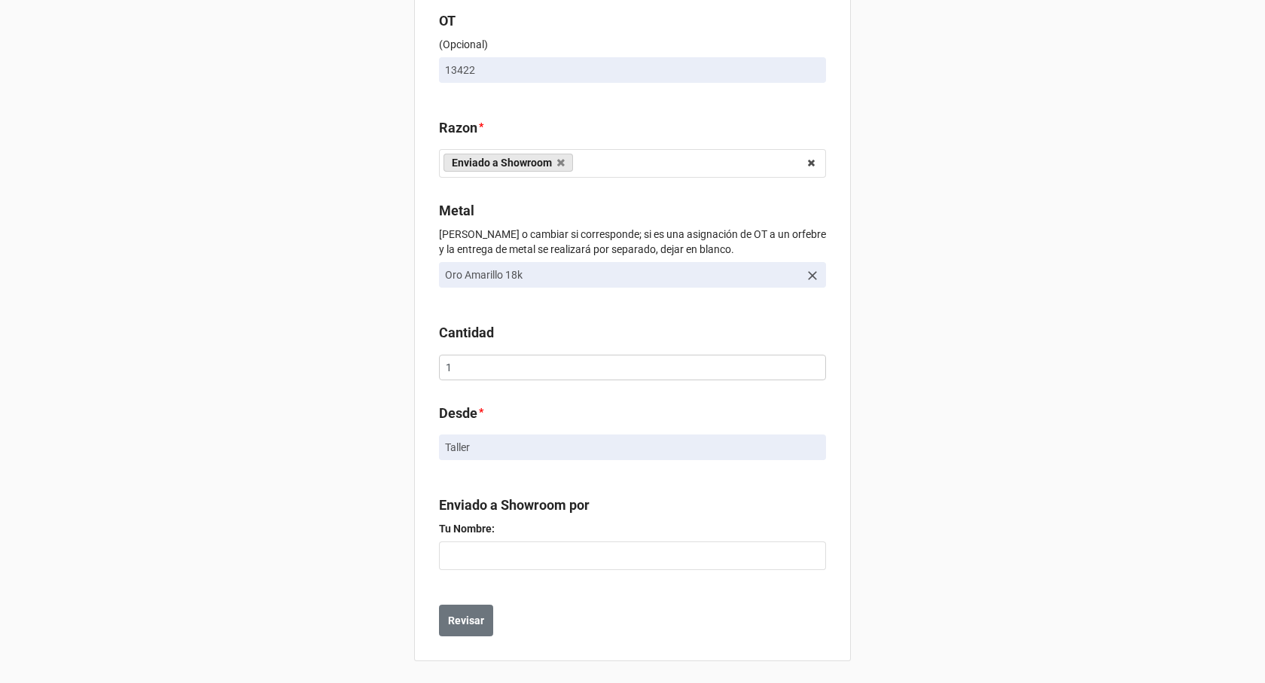
scroll to position [237, 0]
click at [464, 630] on button "Revisar" at bounding box center [466, 618] width 54 height 32
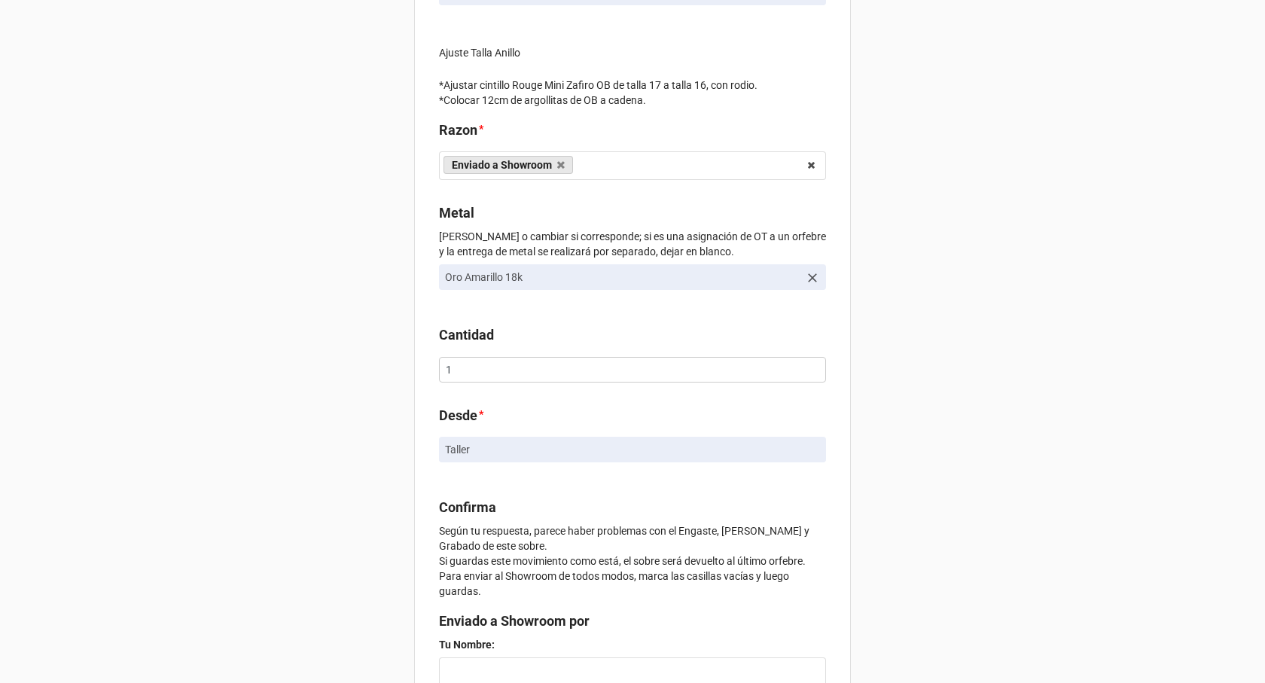
scroll to position [431, 0]
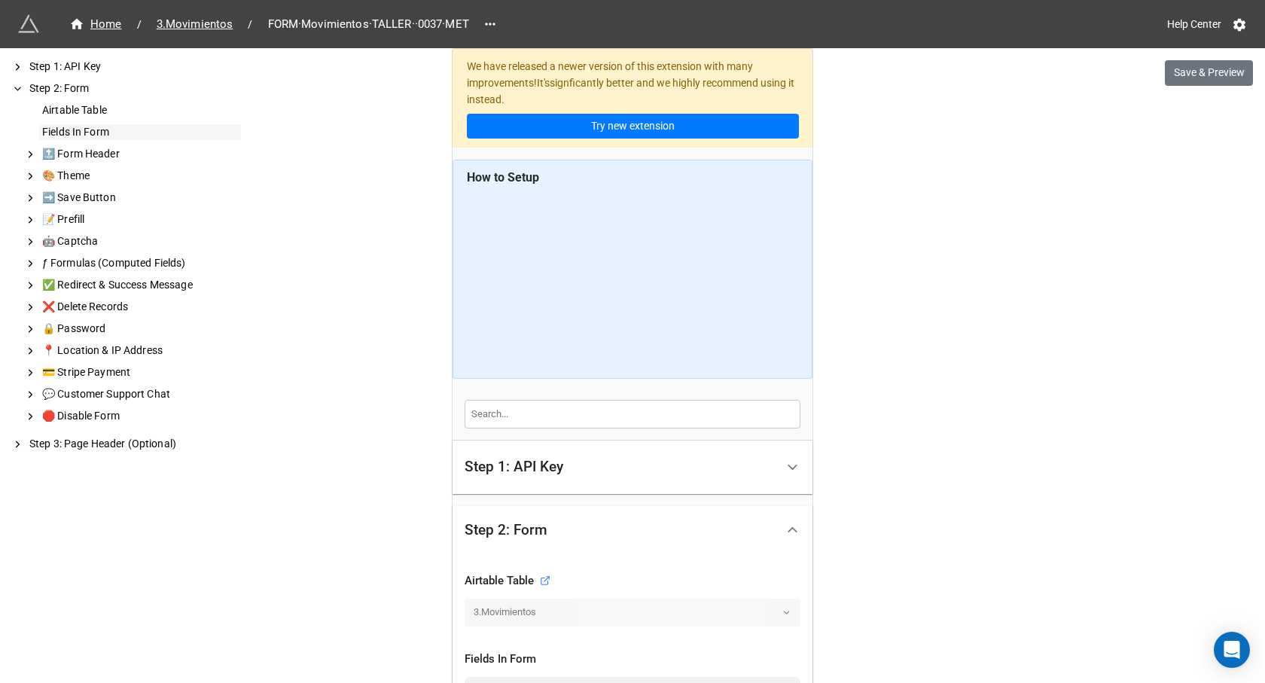
click at [77, 126] on div "Fields In Form" at bounding box center [140, 132] width 202 height 16
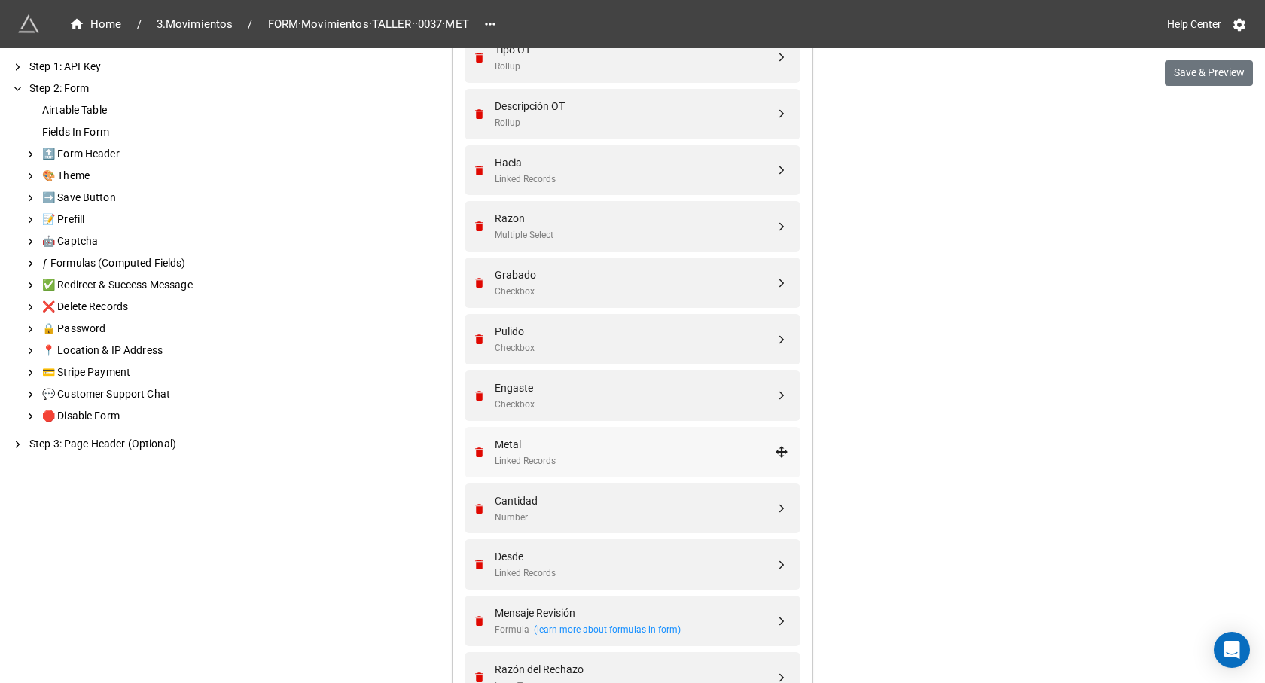
scroll to position [785, 0]
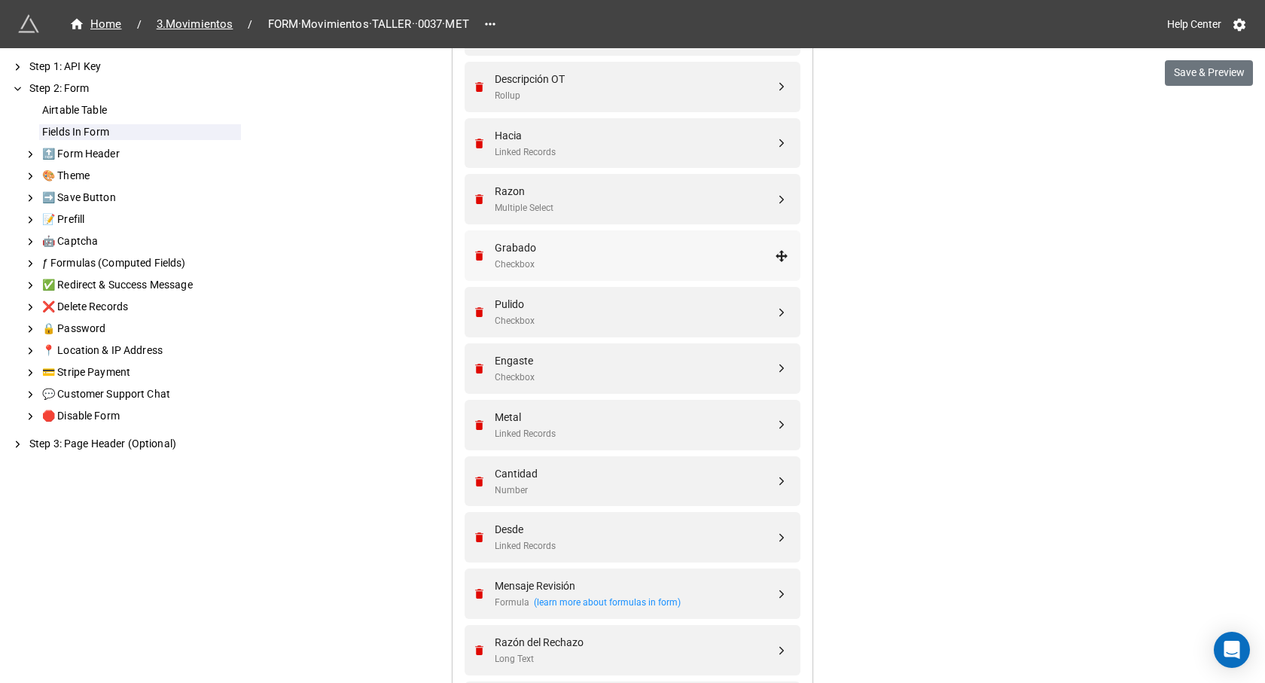
click at [552, 265] on div "Checkbox" at bounding box center [635, 265] width 280 height 14
select select "all-are-met"
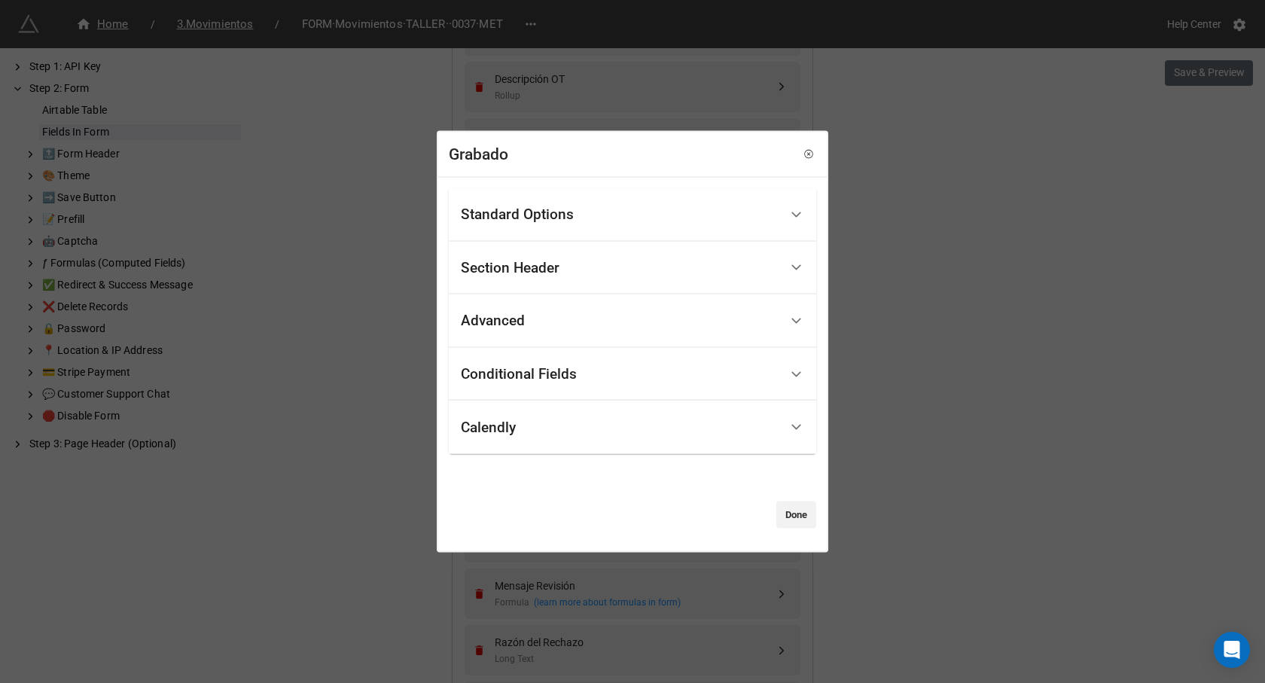
click at [585, 372] on div "Conditional Fields" at bounding box center [620, 373] width 319 height 35
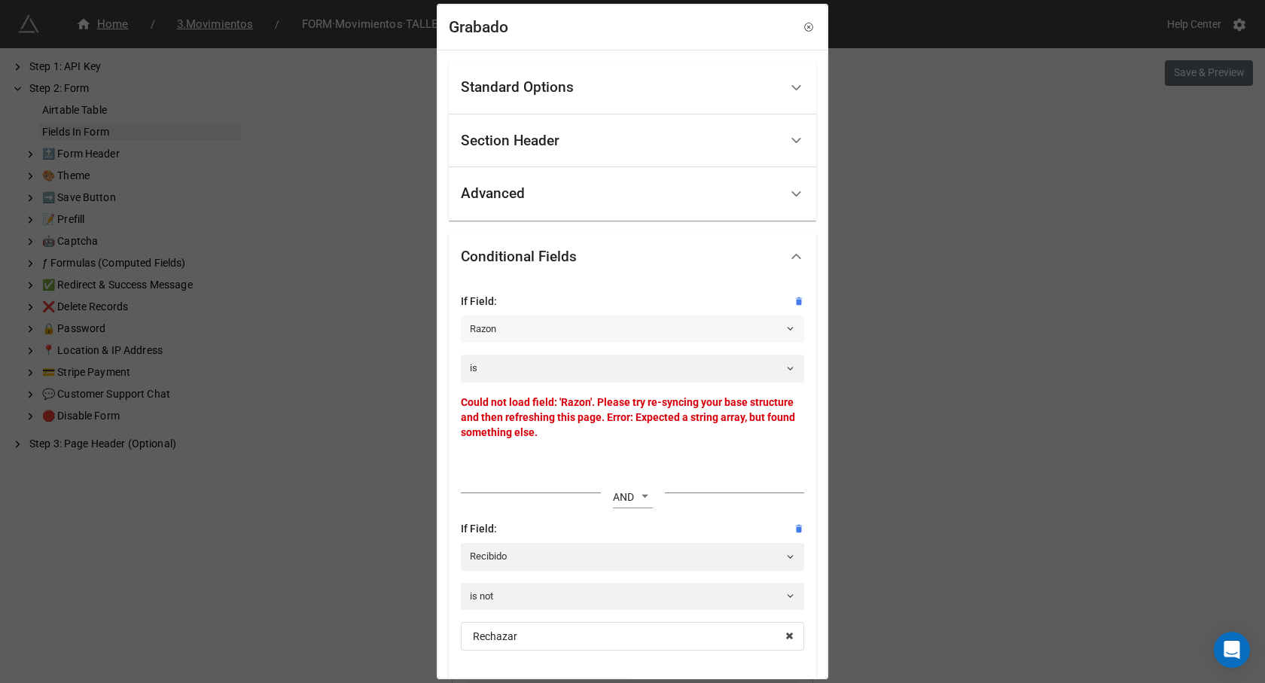
click at [566, 328] on link "Razon" at bounding box center [632, 328] width 343 height 27
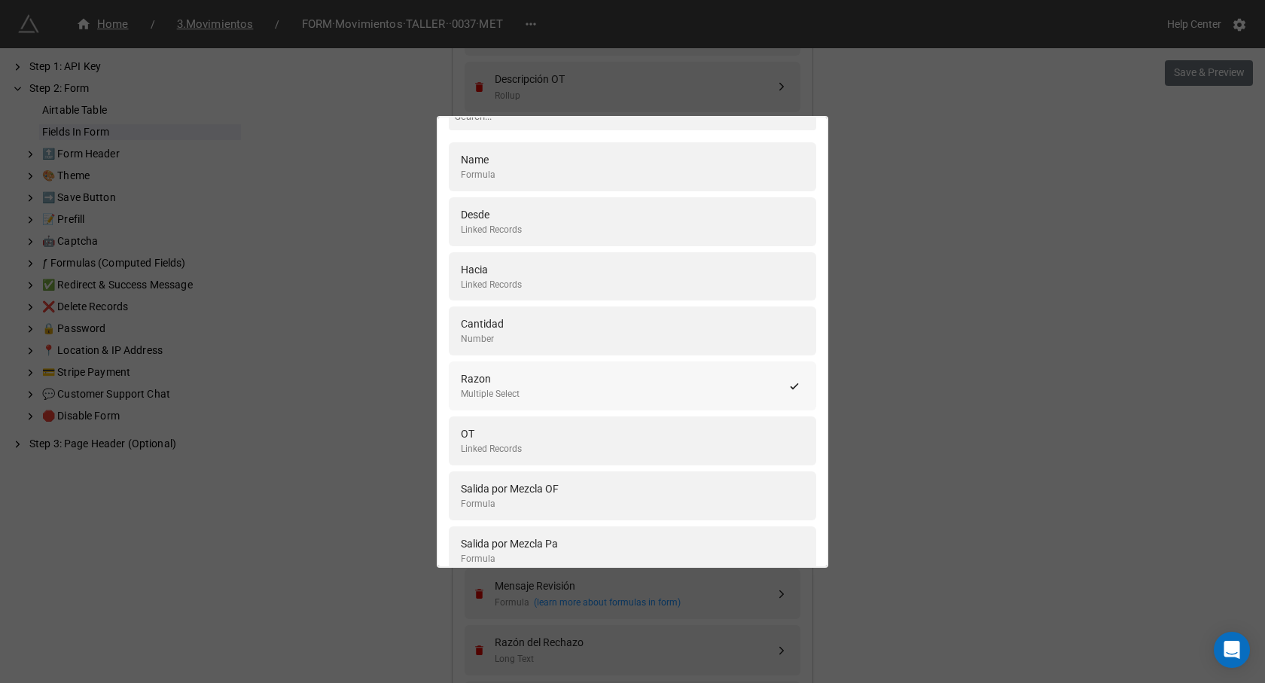
scroll to position [75, 0]
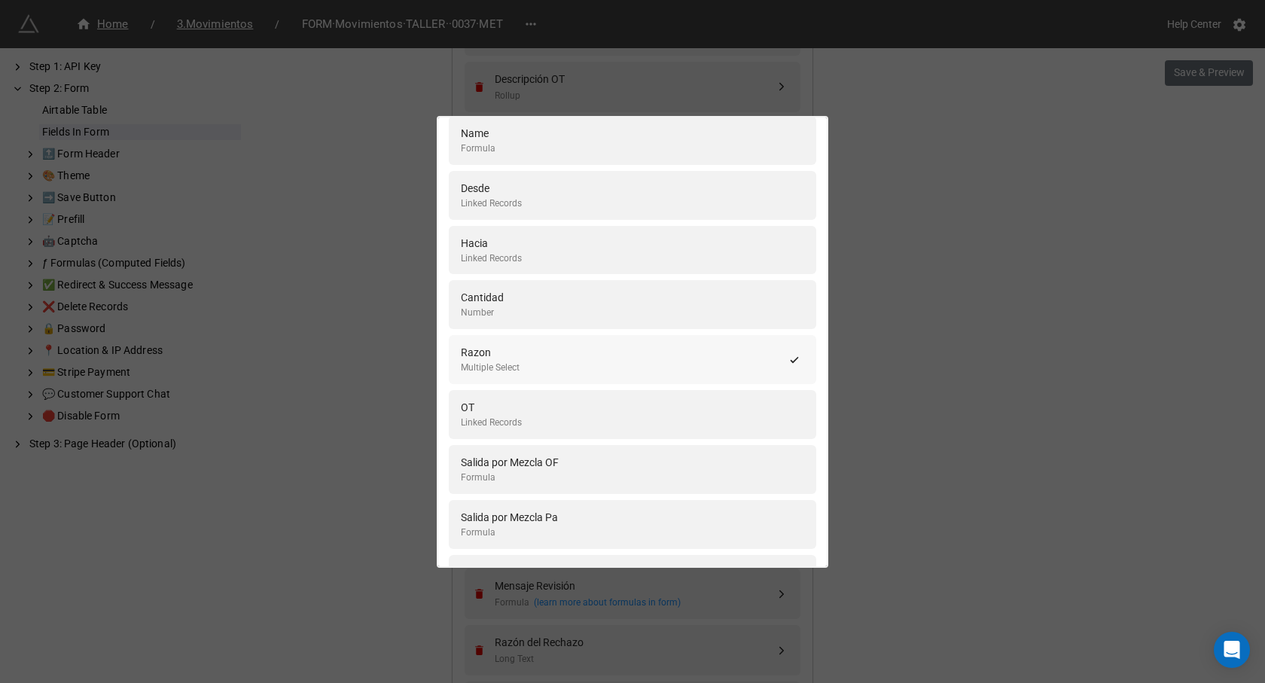
click at [502, 361] on div "Multiple Select" at bounding box center [490, 368] width 59 height 14
select select "all-are-met"
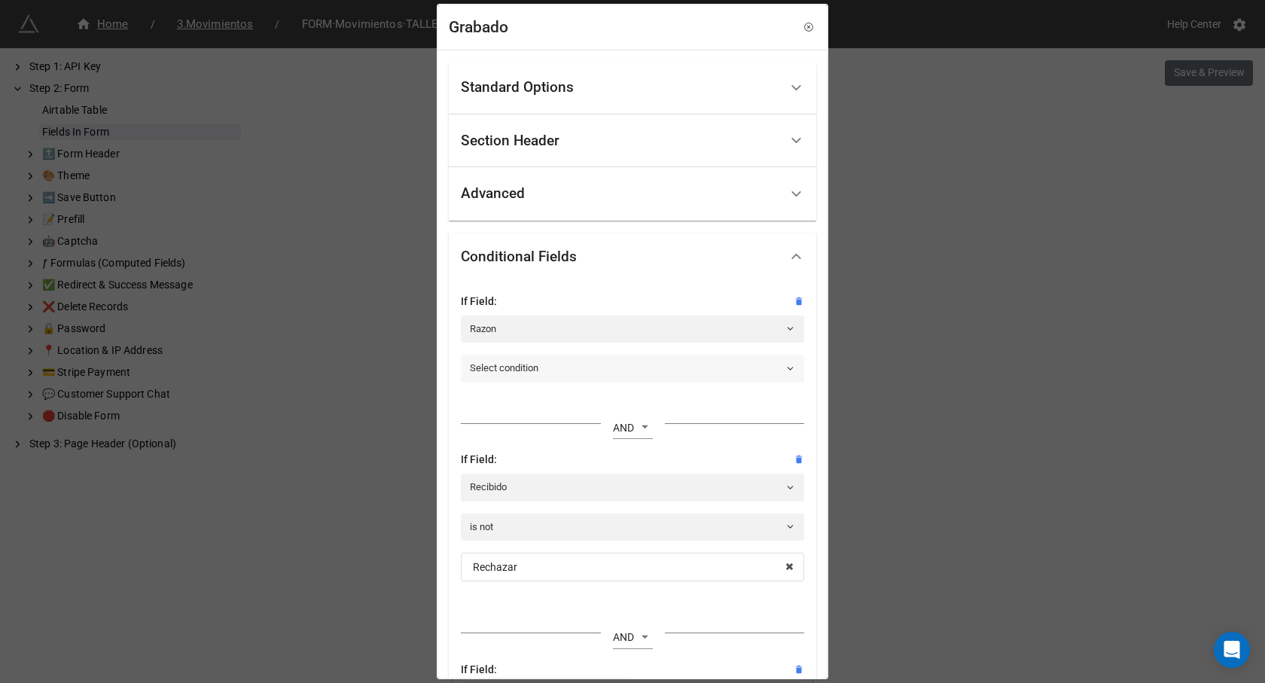
click at [503, 372] on link "Select condition" at bounding box center [632, 368] width 343 height 27
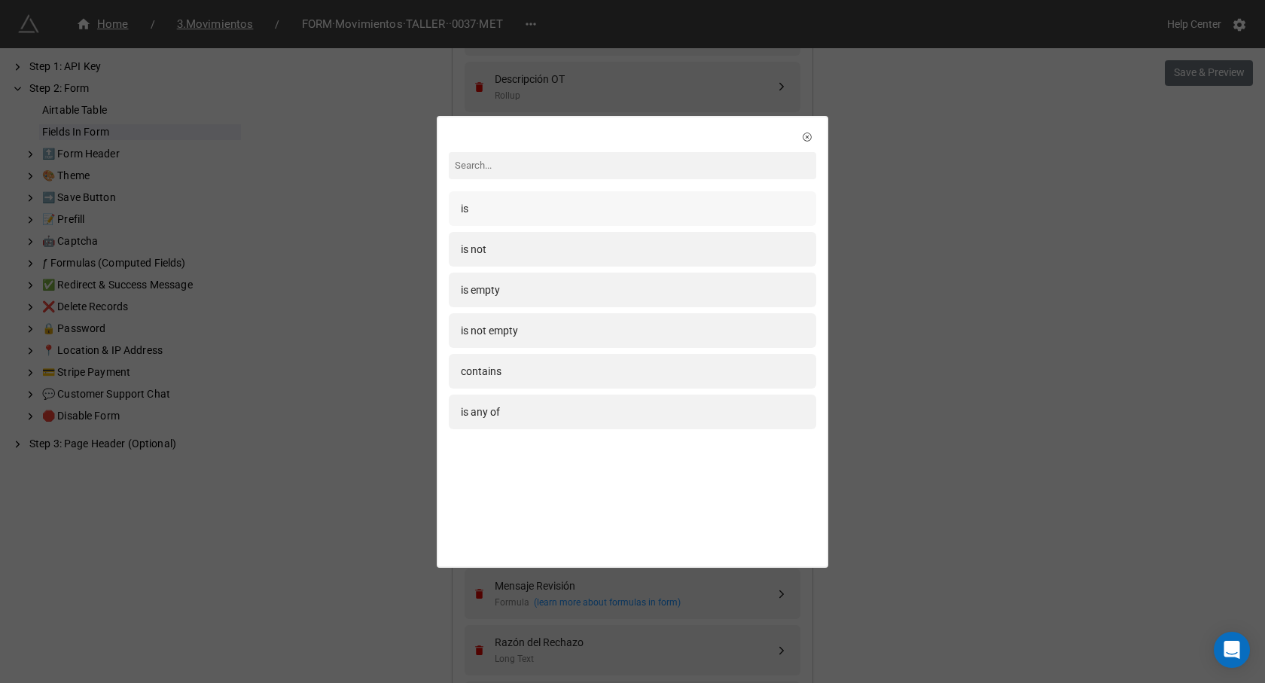
click at [498, 211] on div "is" at bounding box center [632, 208] width 343 height 17
select select "all-are-met"
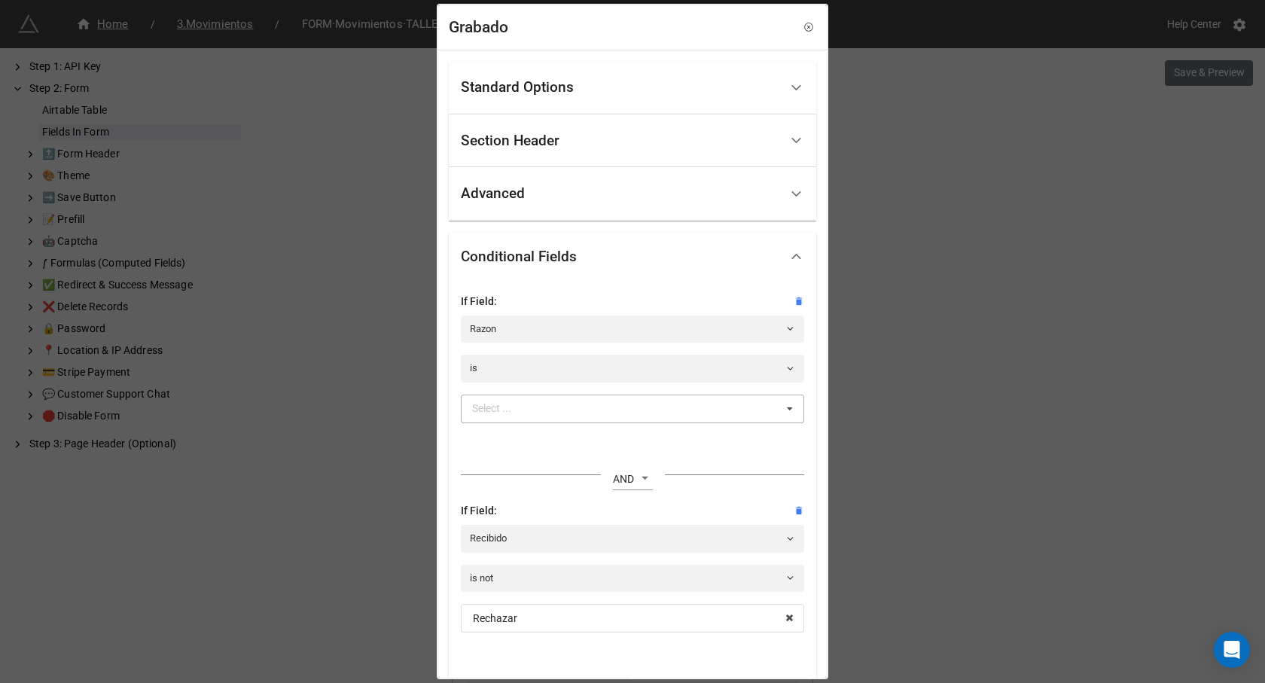
click at [512, 421] on div "Select ... Confeccion Engaste Pulido Terminado Enviado a Showroom Enviado a Tal…" at bounding box center [632, 409] width 343 height 29
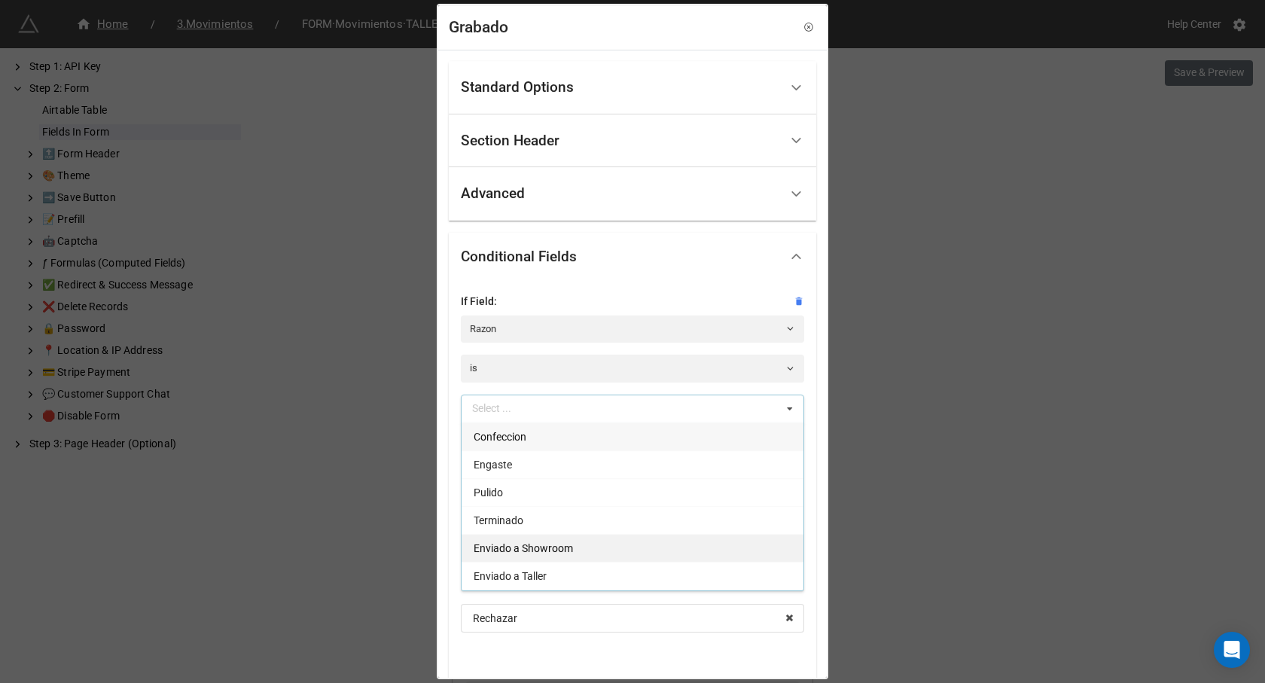
click at [504, 545] on span "Enviado a Showroom" at bounding box center [523, 548] width 99 height 12
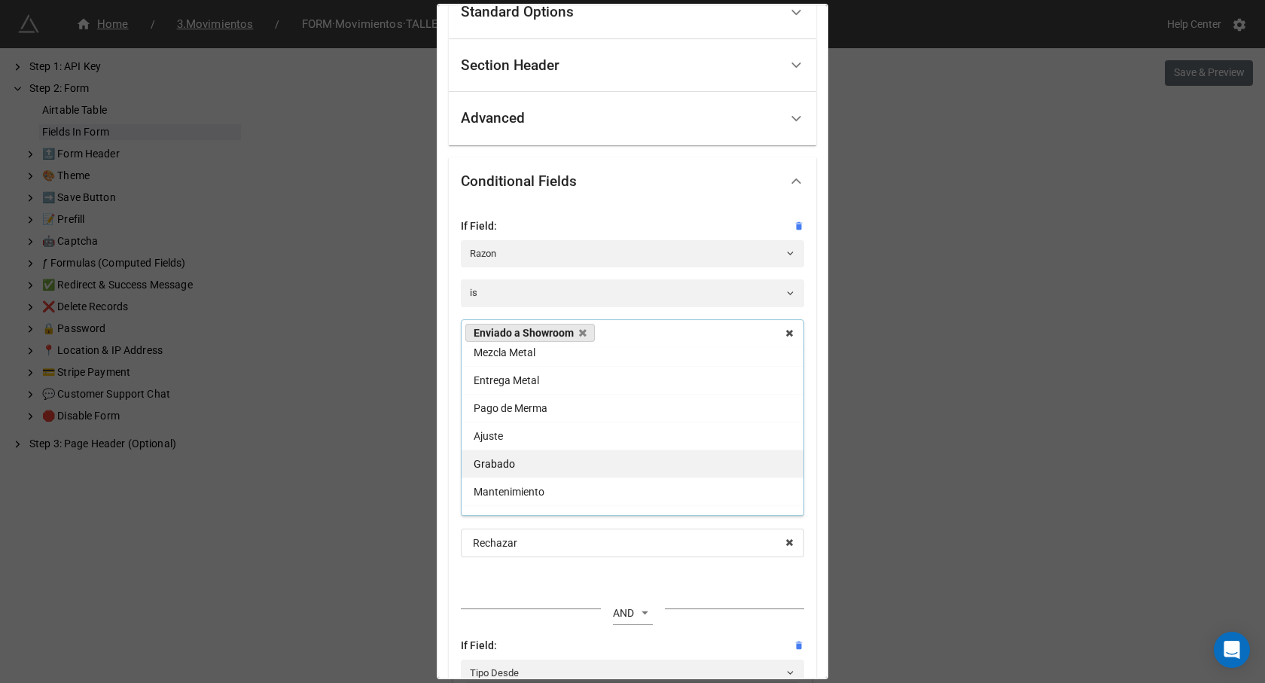
scroll to position [278, 0]
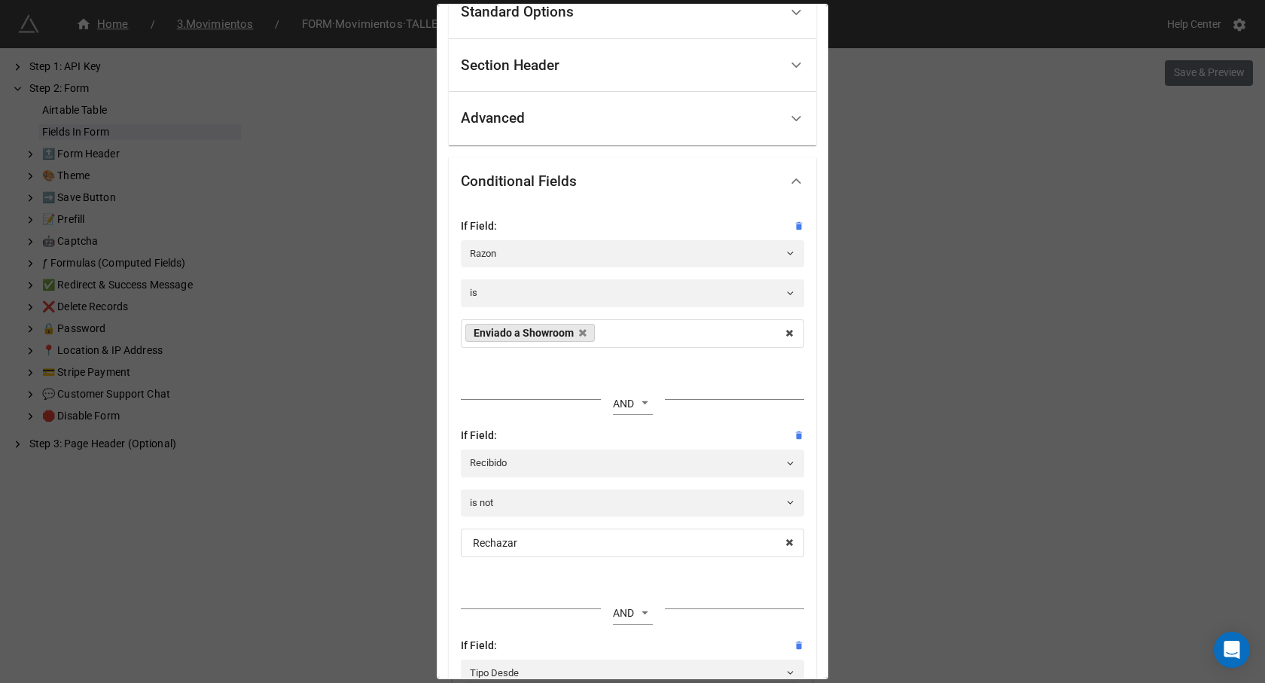
click at [451, 305] on div "If Field: Razon is Enviado a Showroom Confeccion Engaste Pulido Terminado Envia…" at bounding box center [632, 612] width 367 height 812
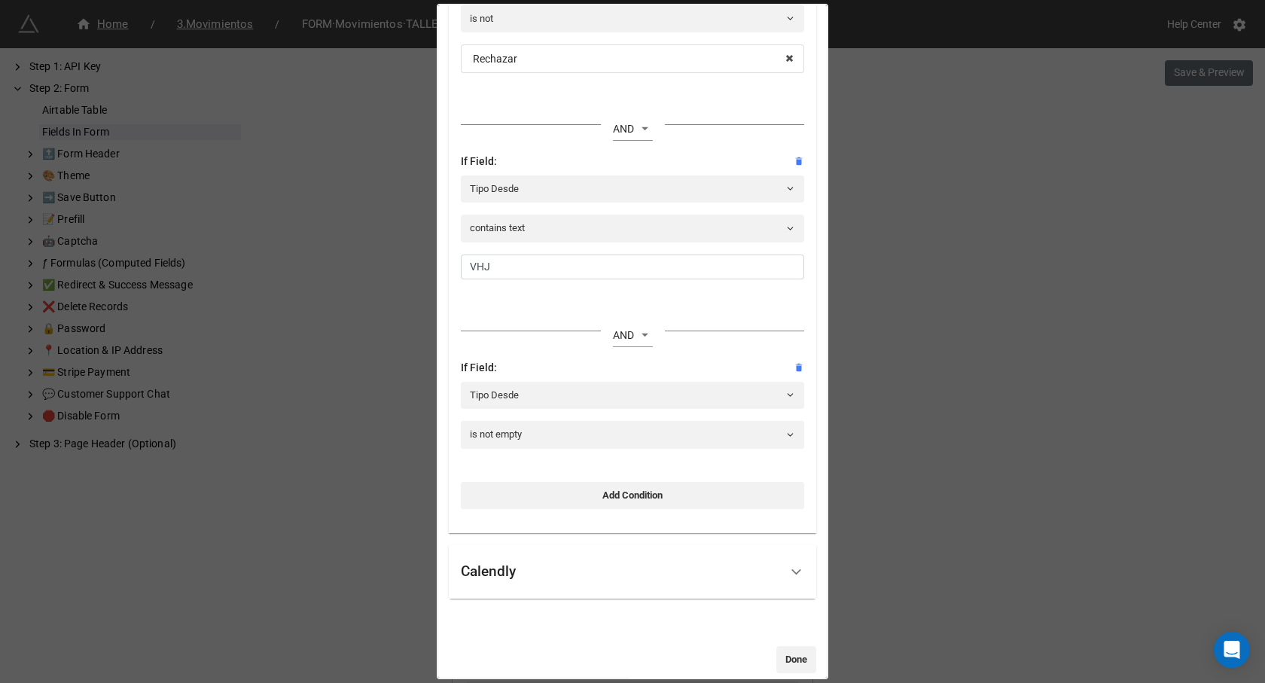
scroll to position [578, 0]
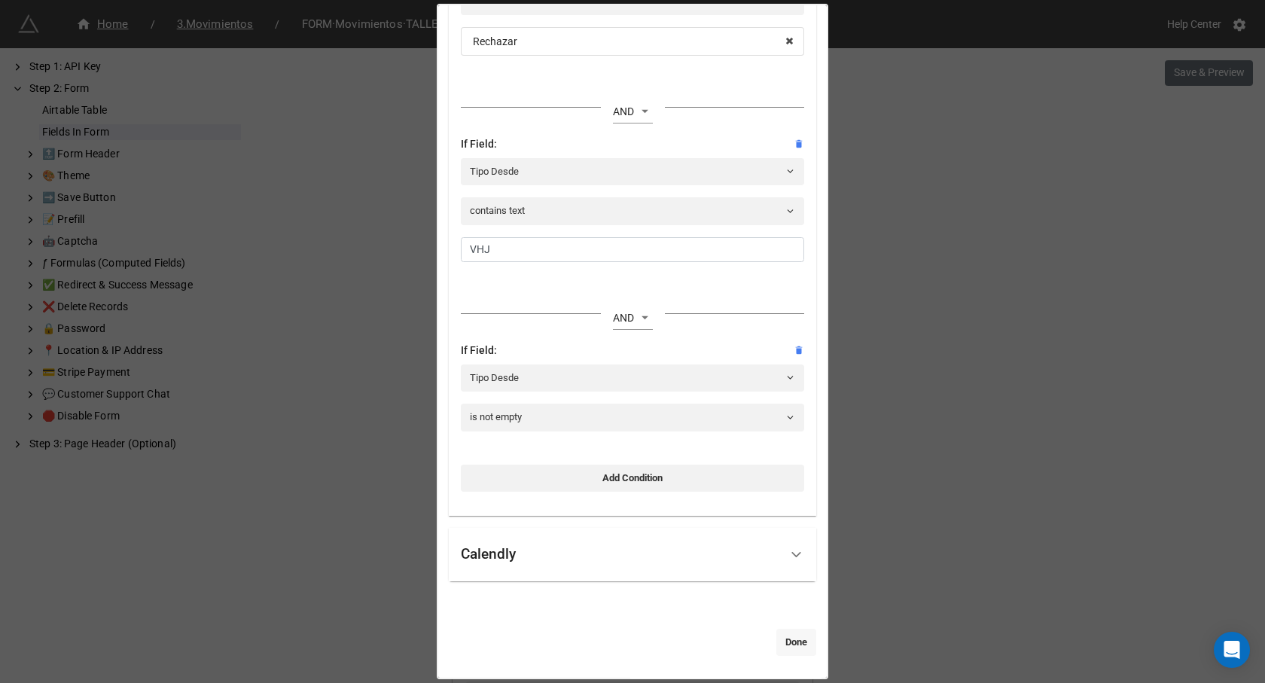
click at [787, 632] on link "Done" at bounding box center [796, 642] width 40 height 27
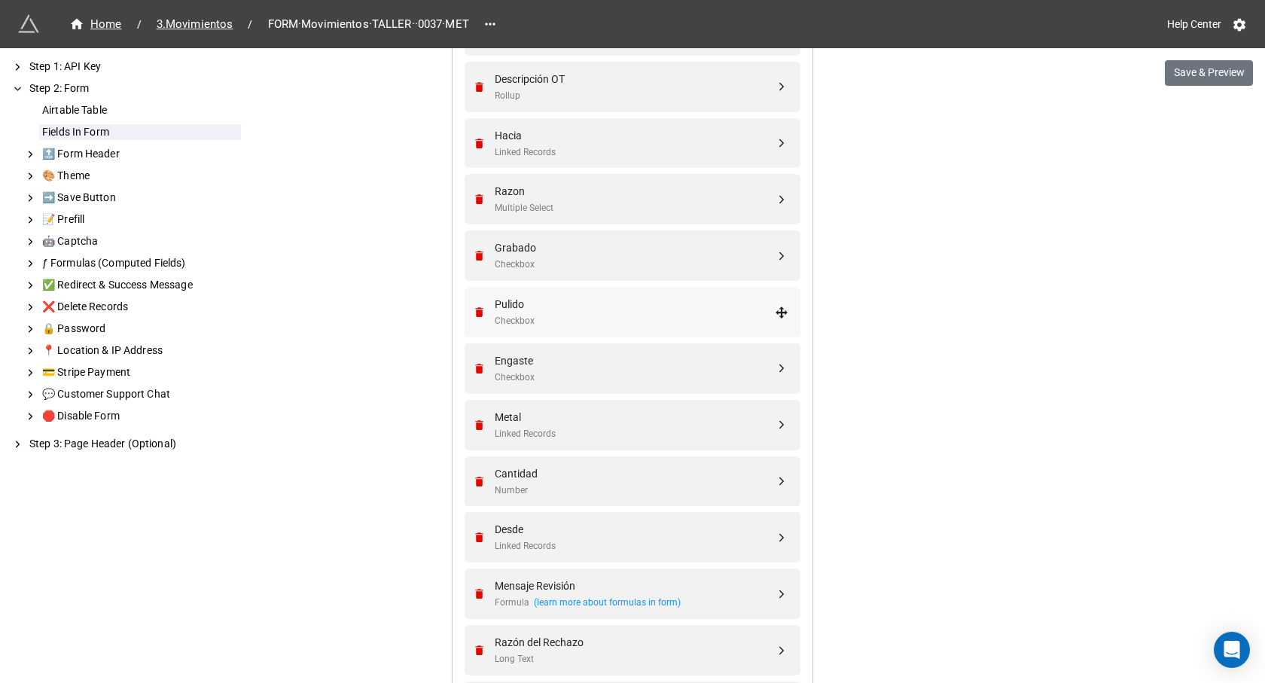
click at [553, 303] on div "Pulido" at bounding box center [635, 304] width 280 height 17
select select "all-are-met"
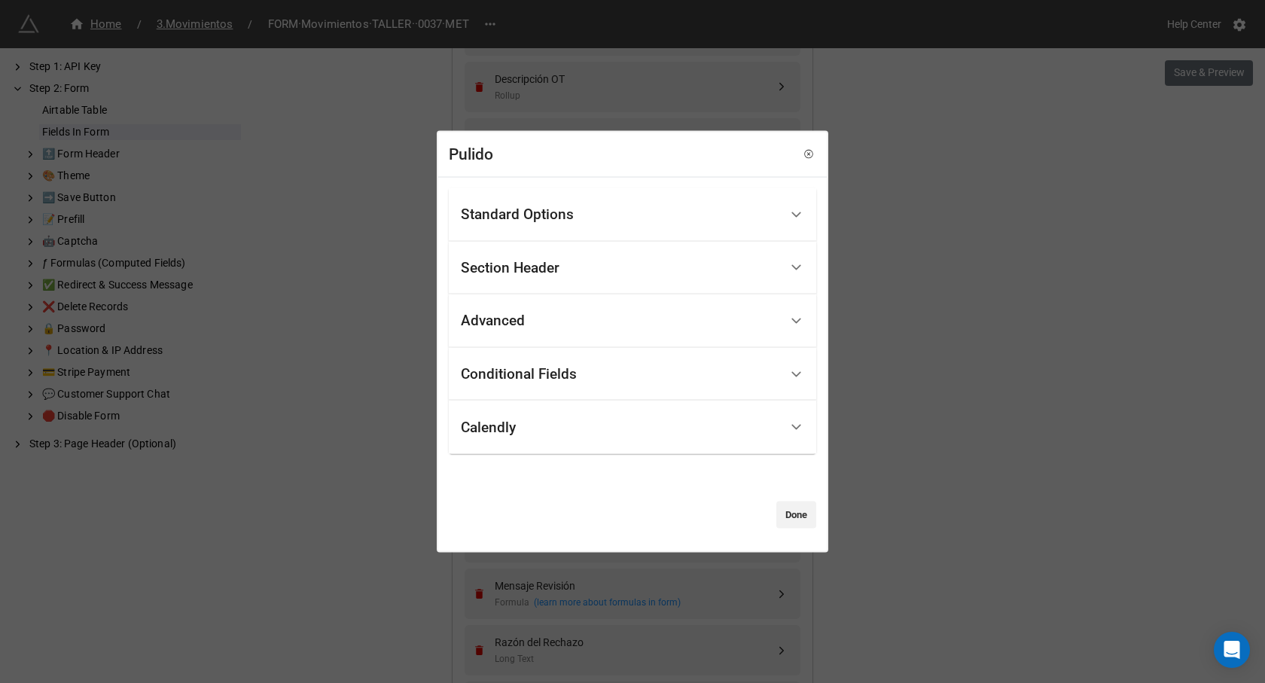
click at [566, 376] on div "Conditional Fields" at bounding box center [519, 374] width 116 height 15
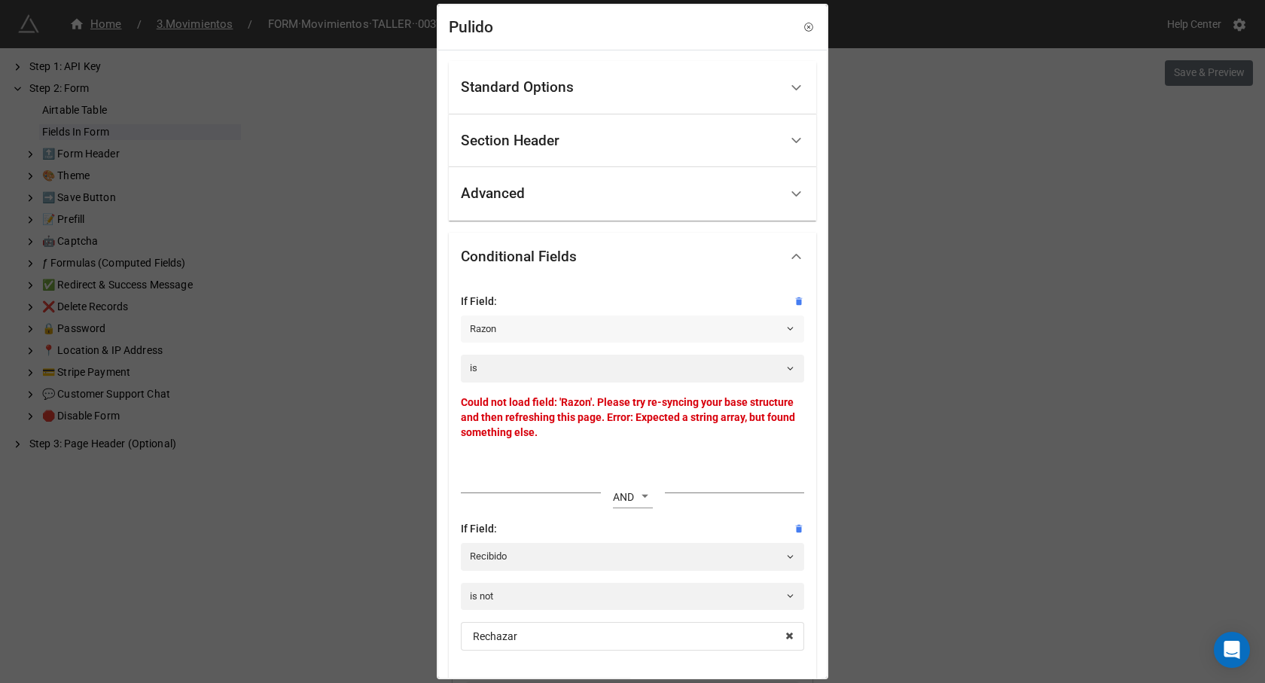
click at [517, 328] on link "Razon" at bounding box center [632, 328] width 343 height 27
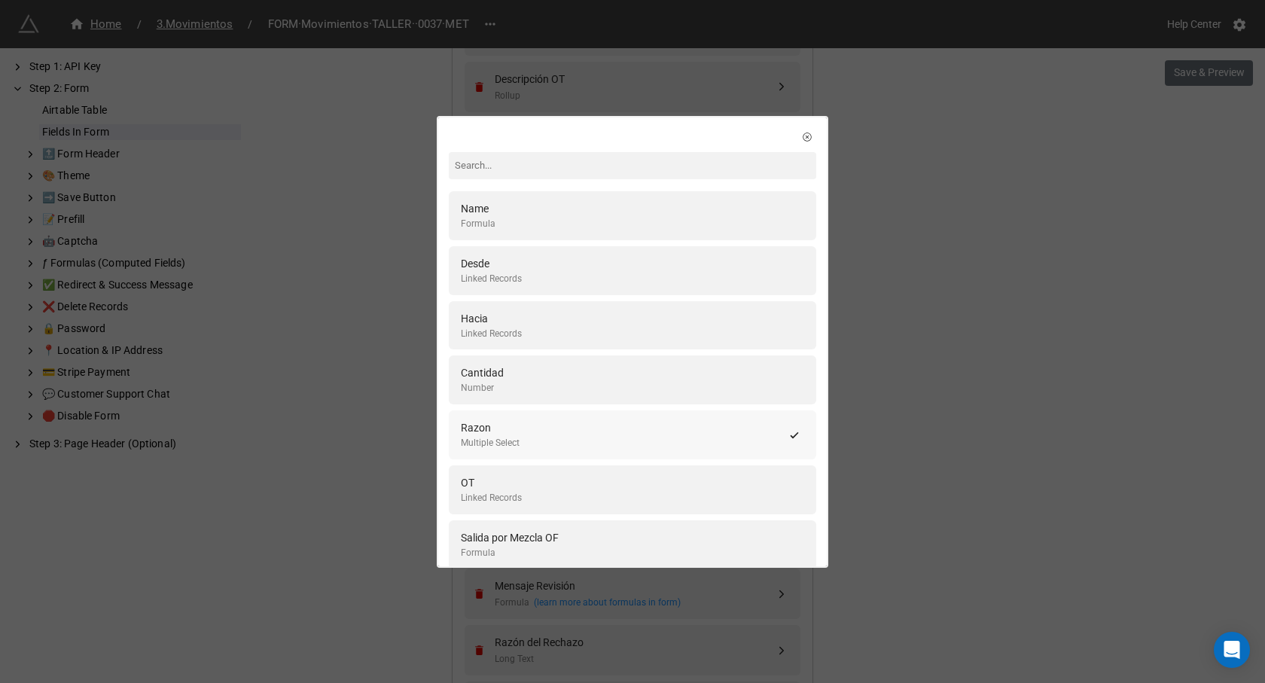
click at [511, 428] on div "Razon" at bounding box center [490, 427] width 59 height 17
select select "all-are-met"
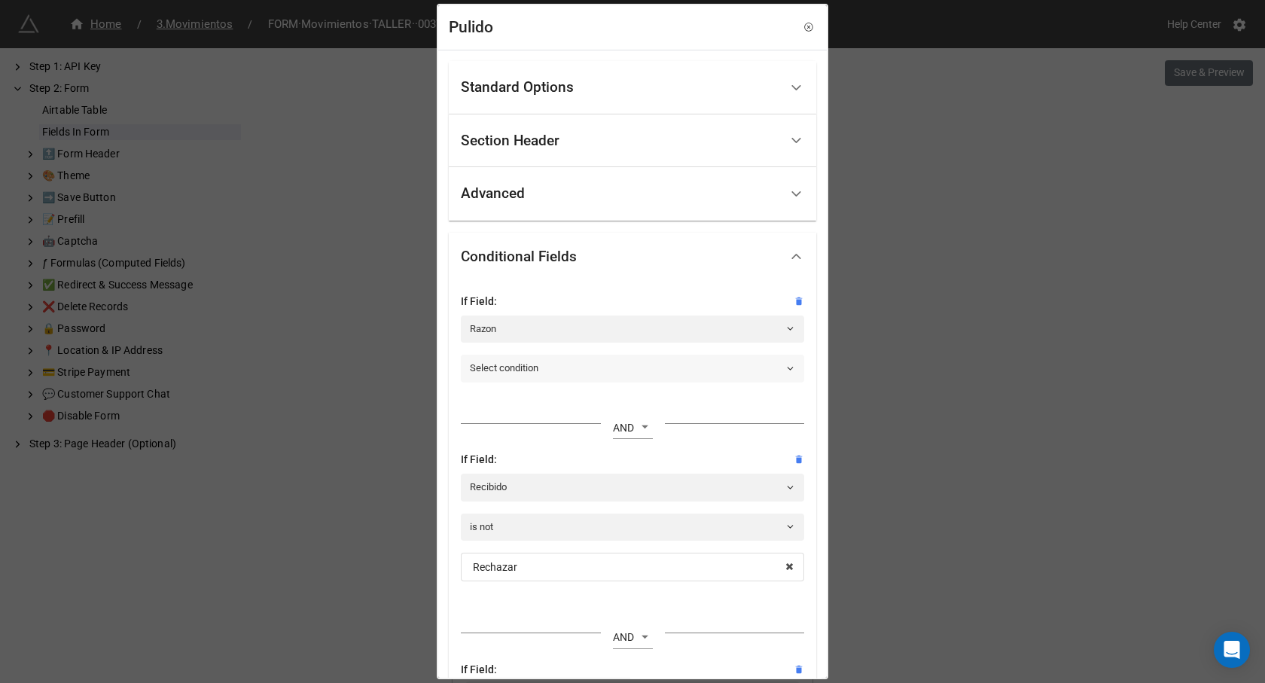
click at [523, 370] on link "Select condition" at bounding box center [632, 368] width 343 height 27
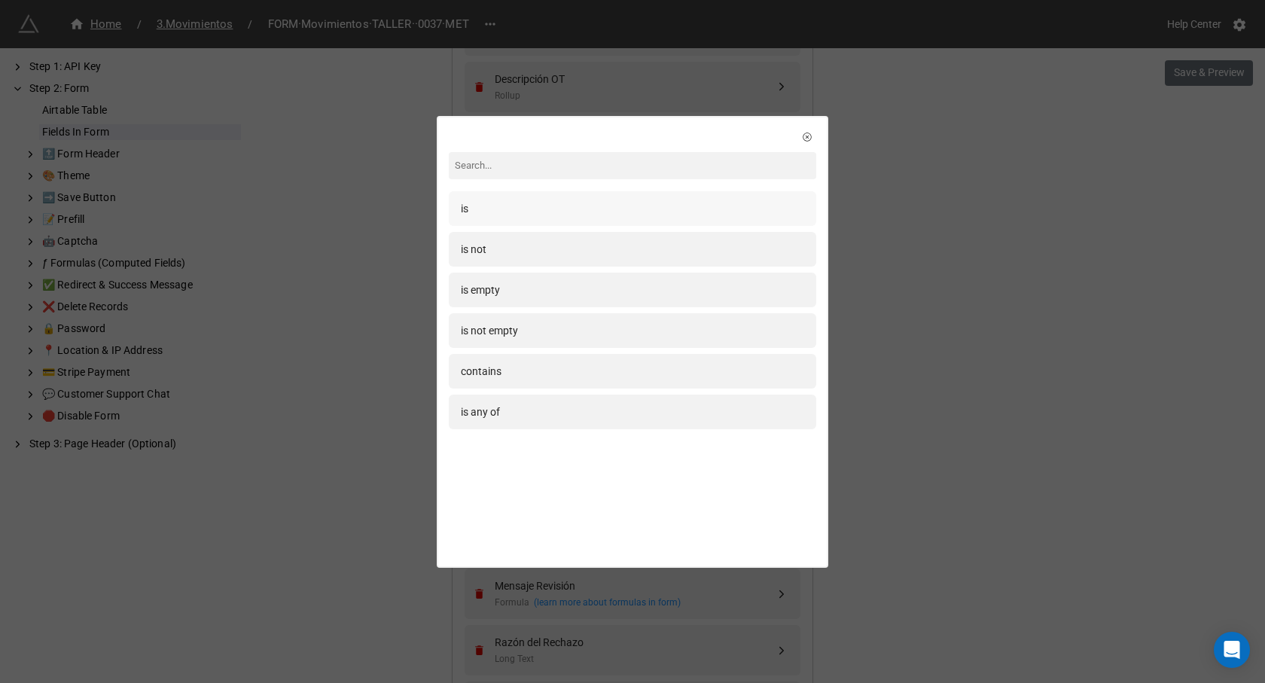
click at [510, 199] on div "is" at bounding box center [632, 208] width 367 height 35
select select "all-are-met"
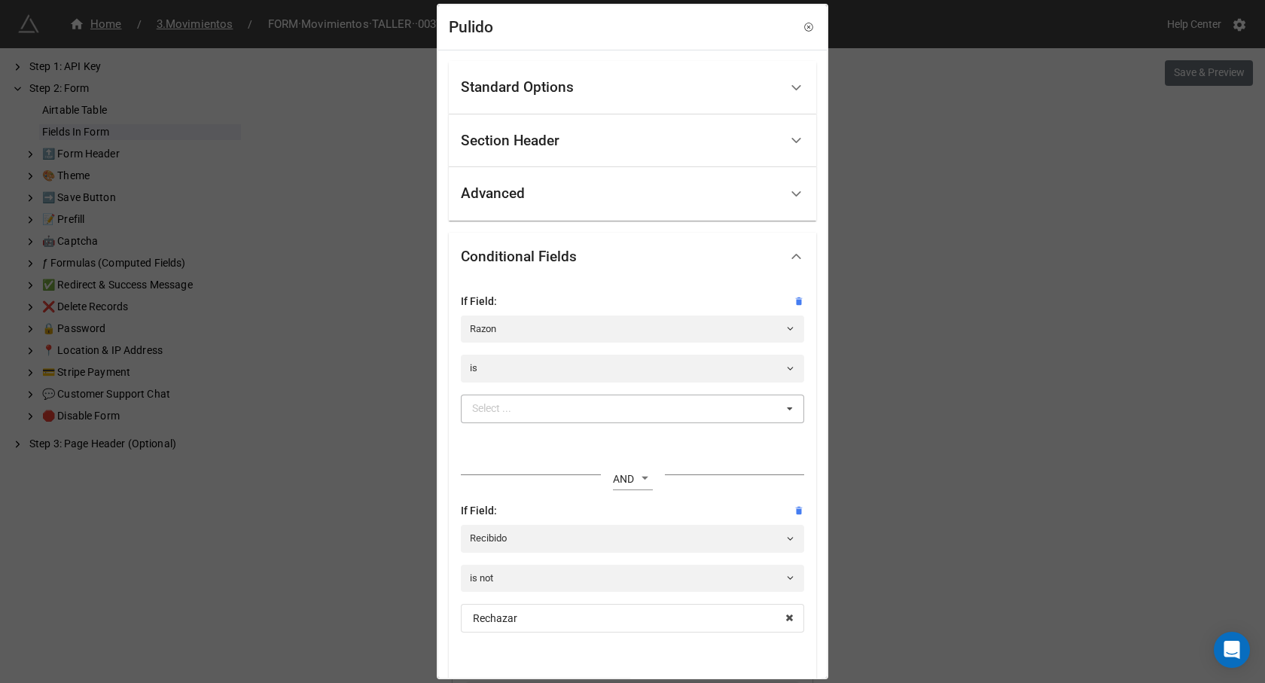
click at [520, 408] on div "Select ..." at bounding box center [500, 408] width 65 height 17
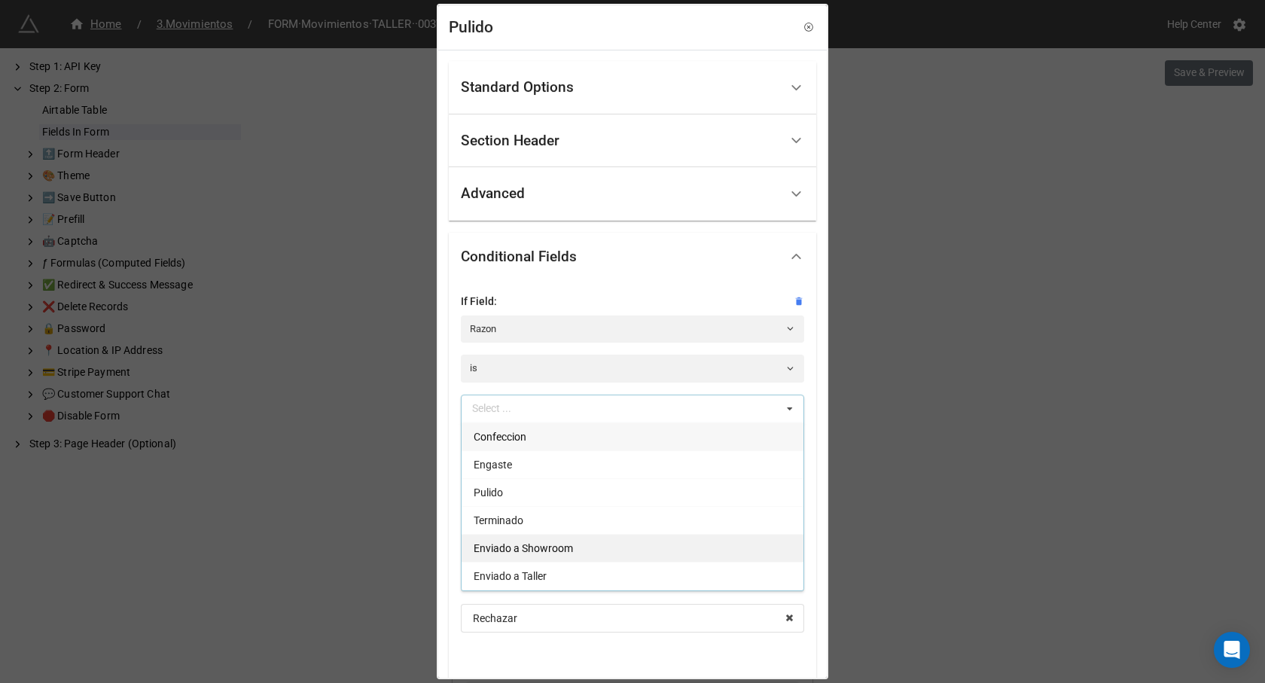
click at [546, 544] on span "Enviado a Showroom" at bounding box center [523, 548] width 99 height 12
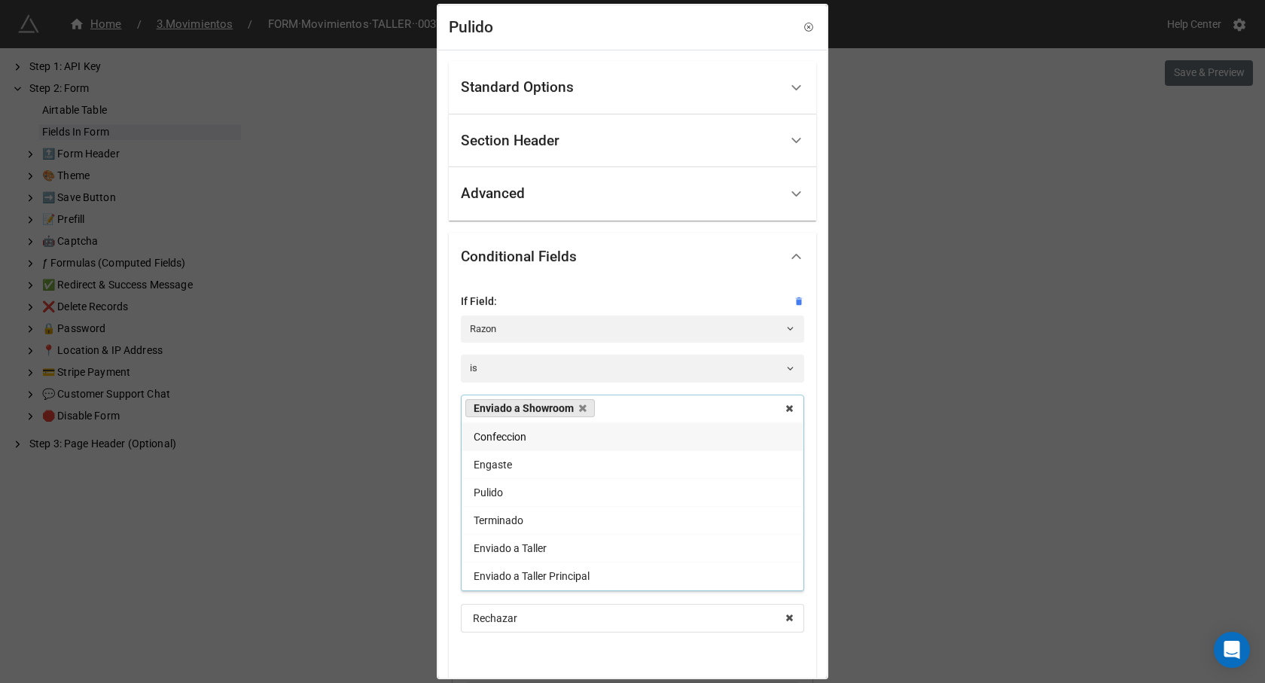
click at [596, 291] on div at bounding box center [632, 290] width 343 height 6
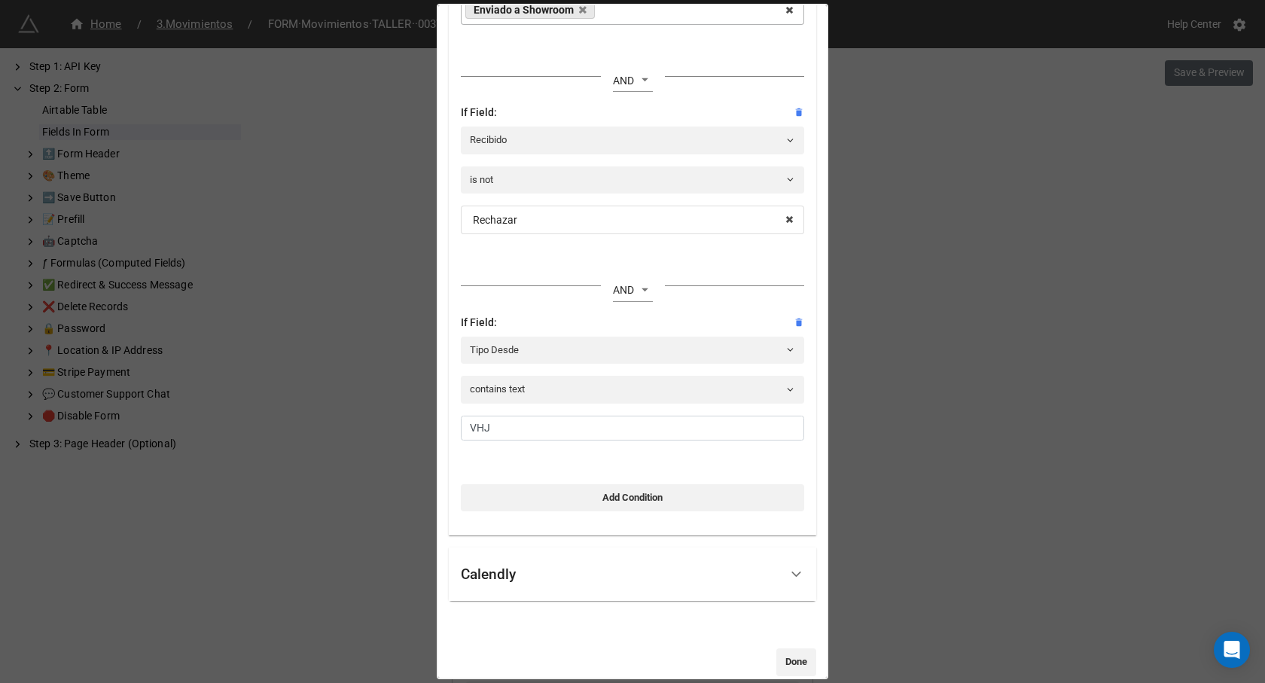
scroll to position [419, 0]
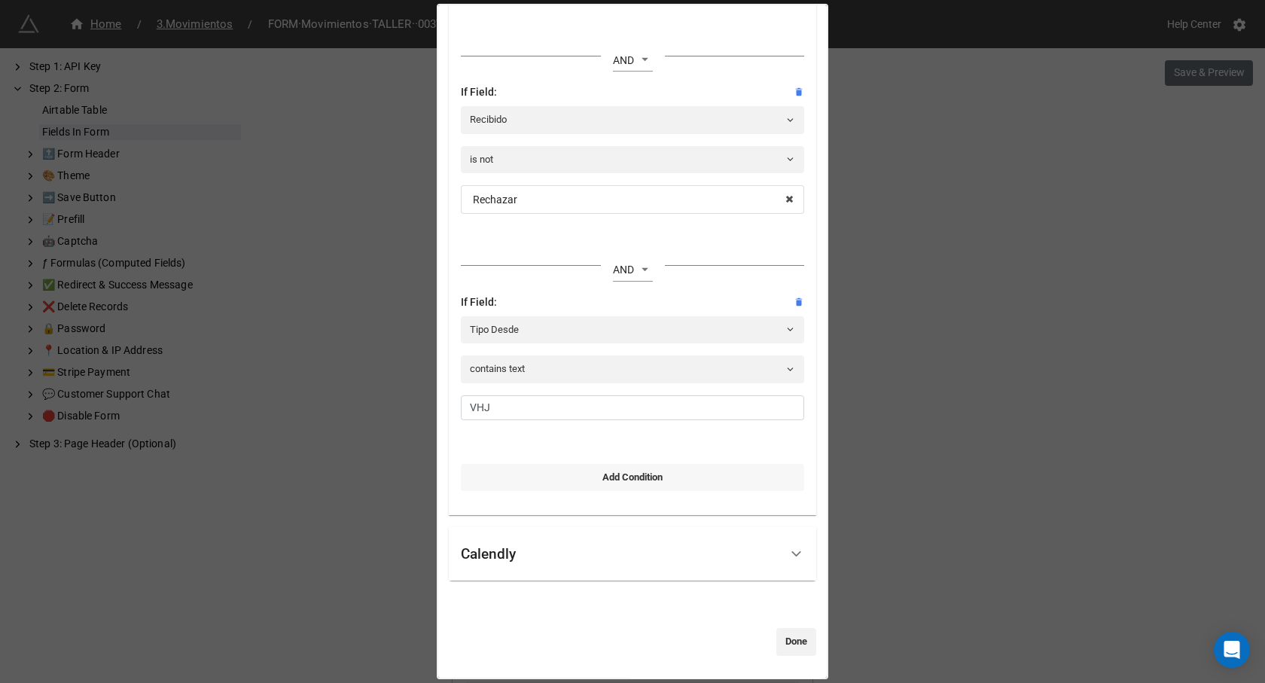
click at [601, 478] on link "Add Condition" at bounding box center [632, 477] width 343 height 27
select select "all-are-met"
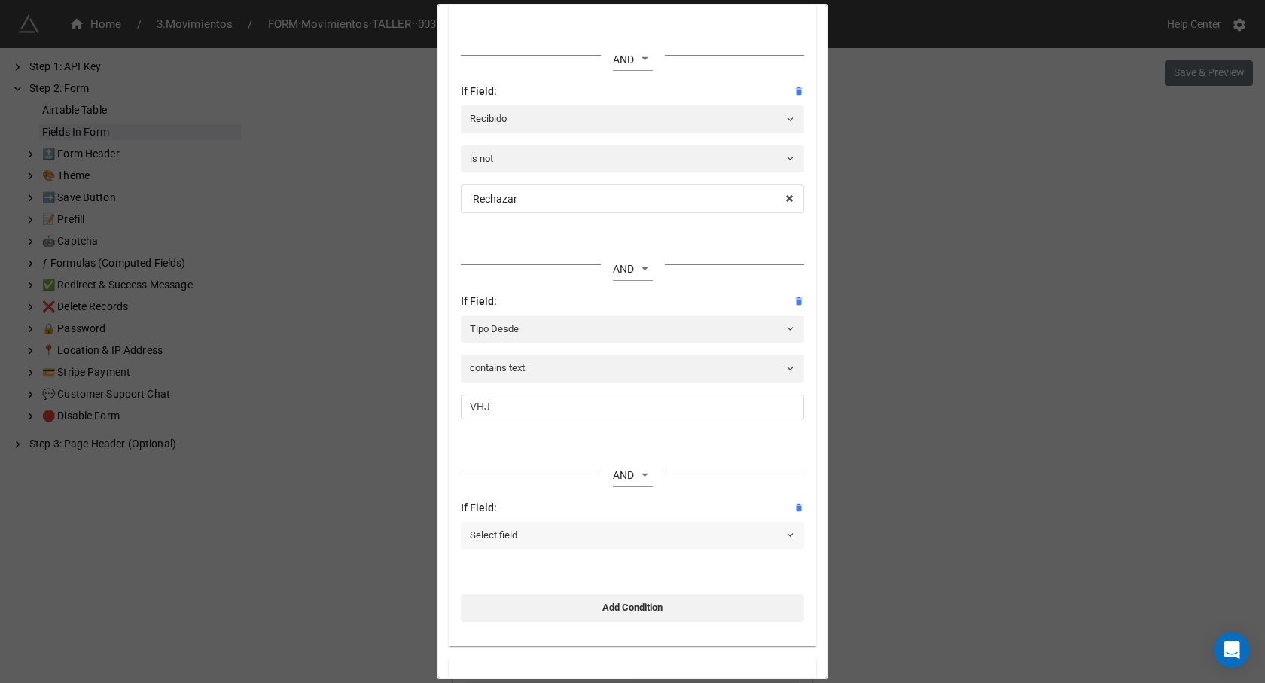
click at [529, 529] on link "Select field" at bounding box center [632, 535] width 343 height 27
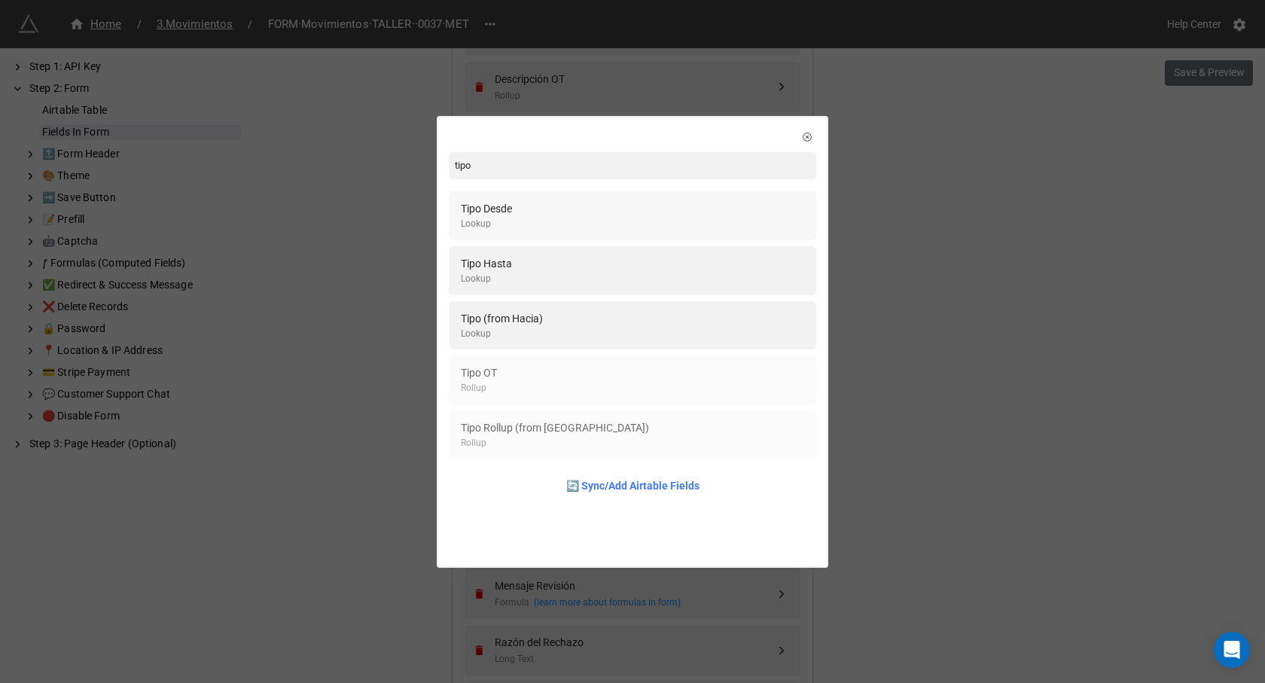
type input "tipo"
click at [504, 209] on div "Tipo Desde" at bounding box center [486, 208] width 51 height 17
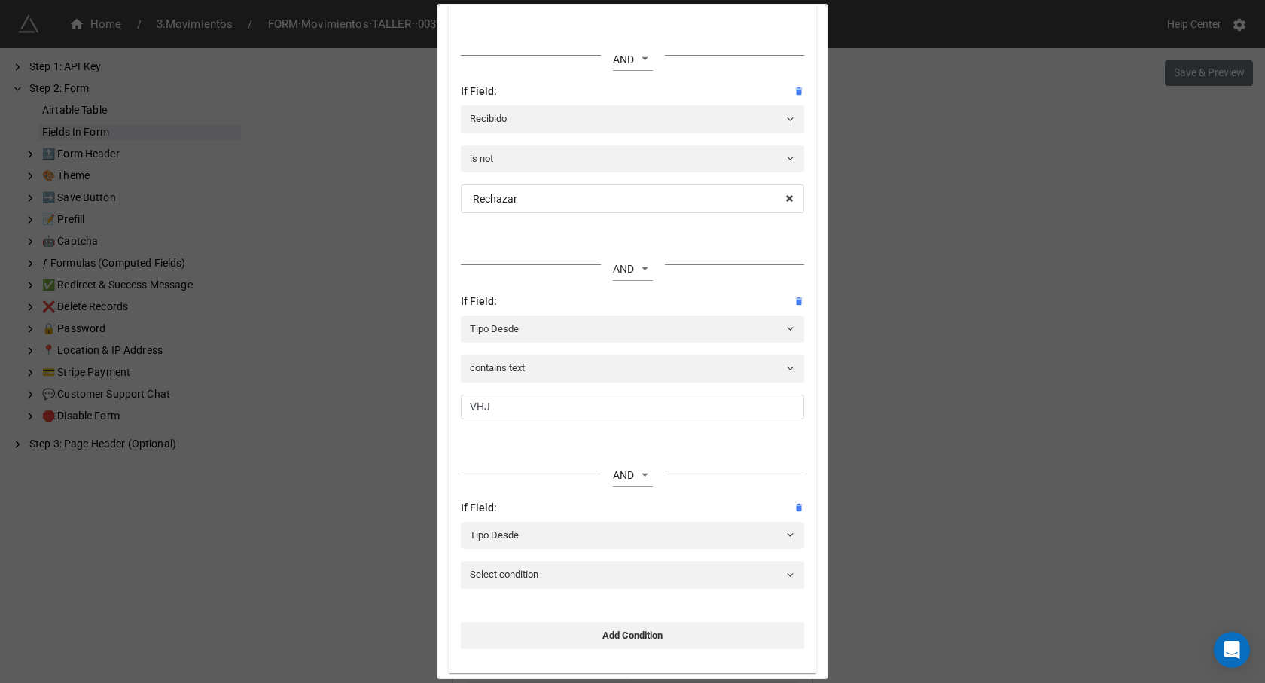
scroll to position [495, 0]
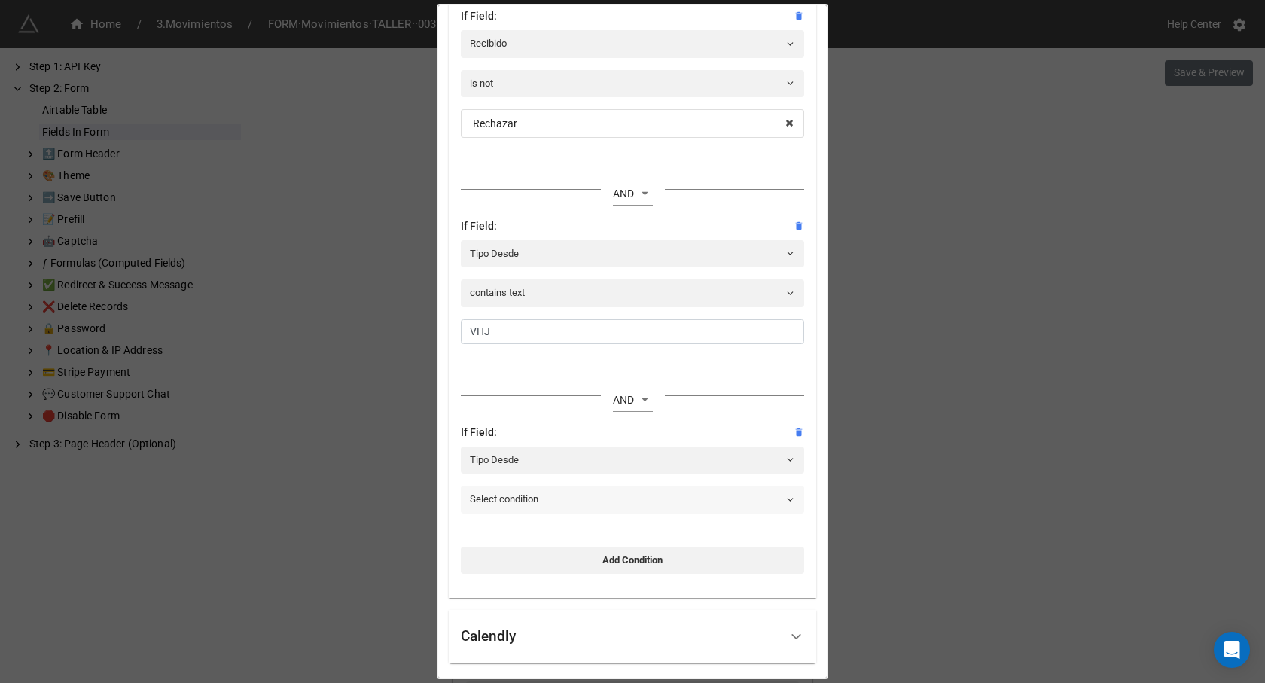
click at [538, 502] on link "Select condition" at bounding box center [632, 499] width 343 height 27
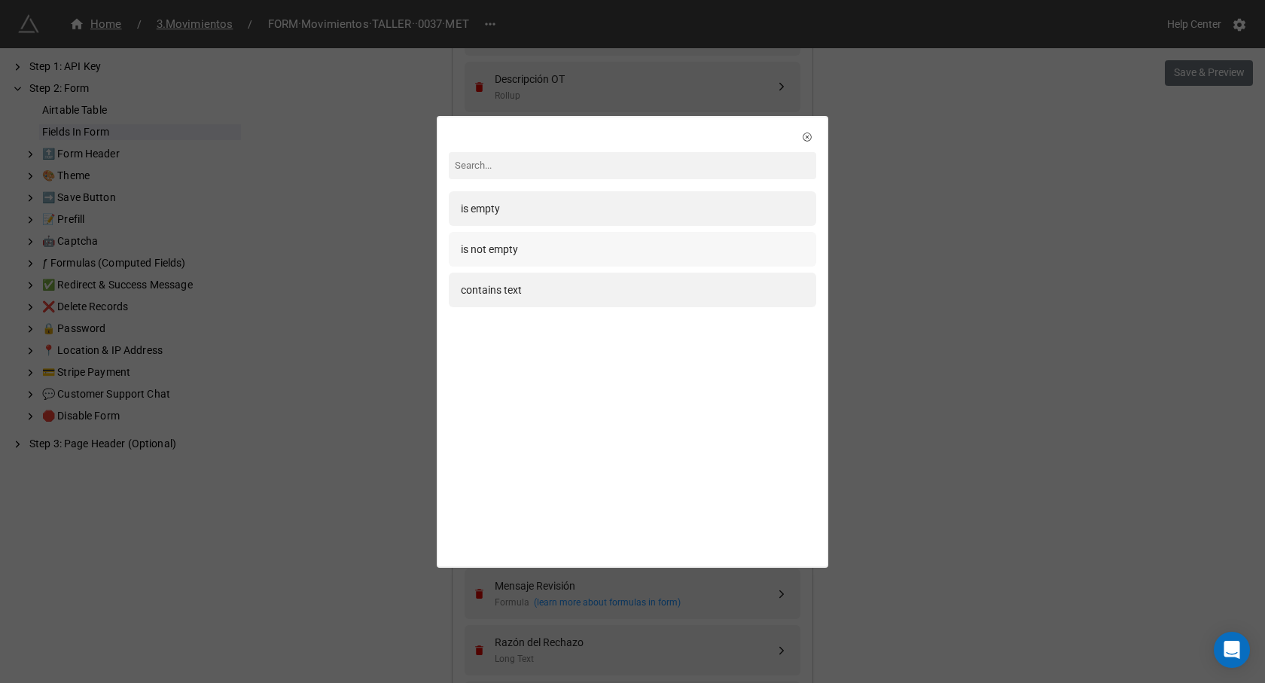
click at [491, 248] on div "is not empty" at bounding box center [489, 249] width 57 height 17
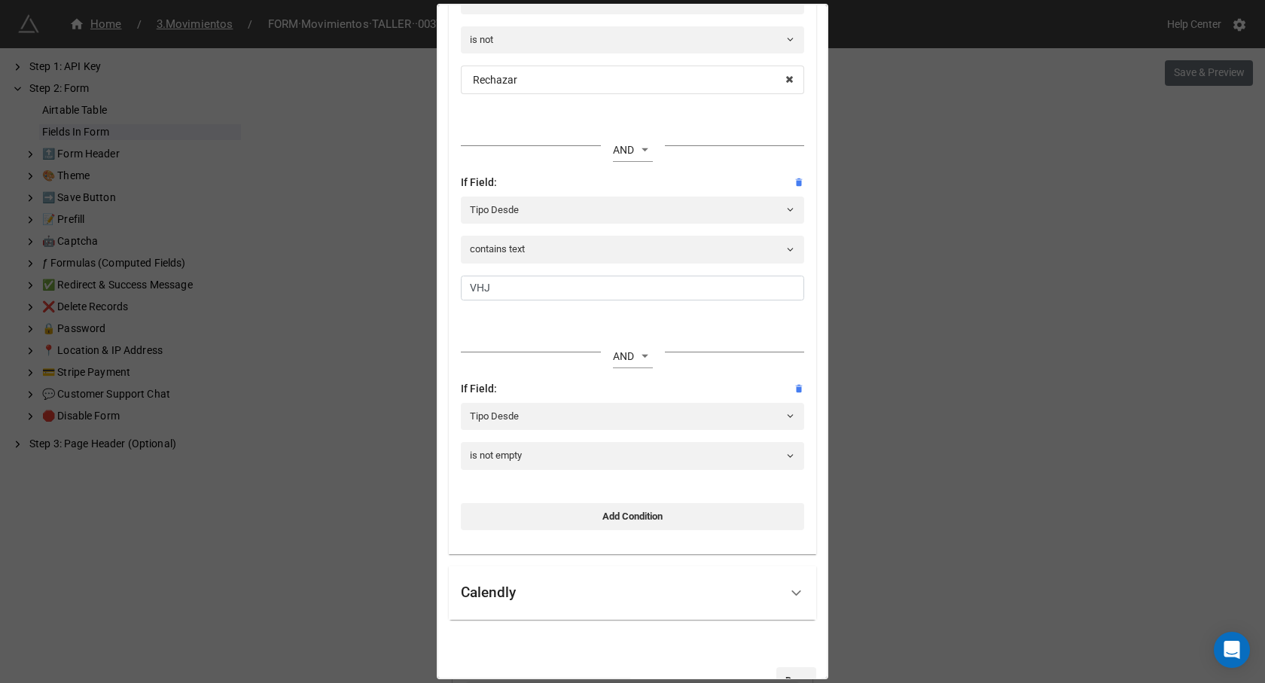
scroll to position [578, 0]
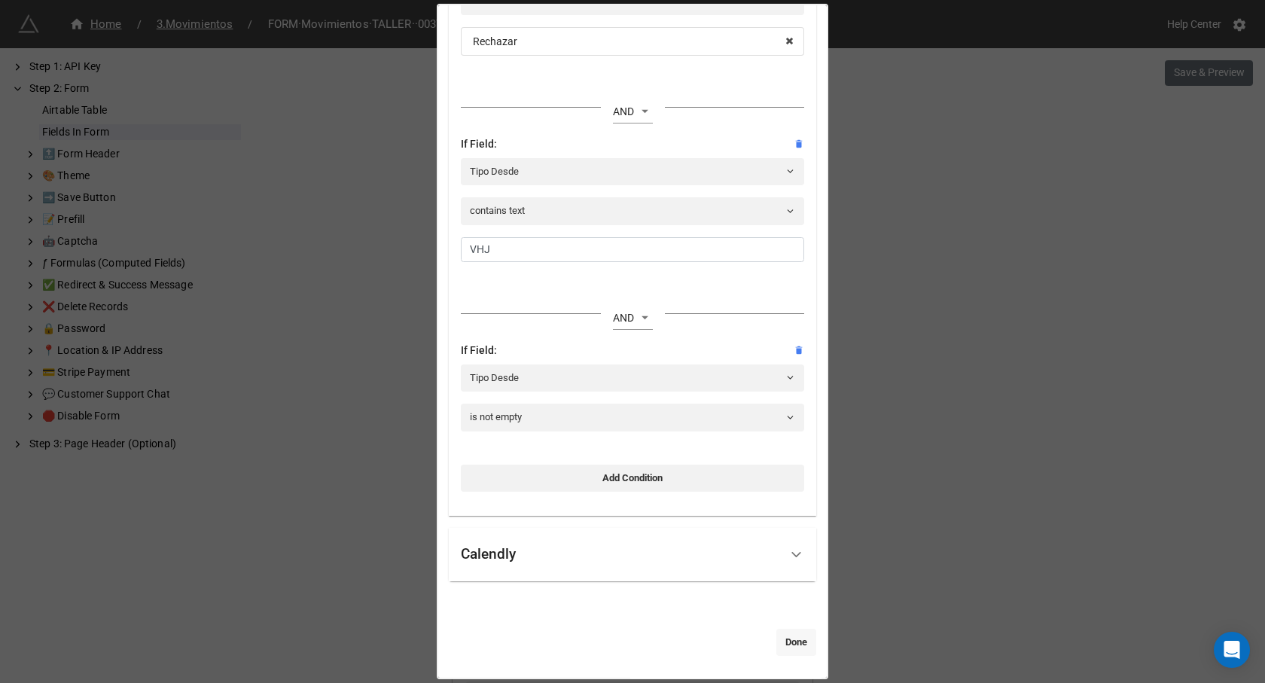
click at [779, 641] on link "Done" at bounding box center [796, 642] width 40 height 27
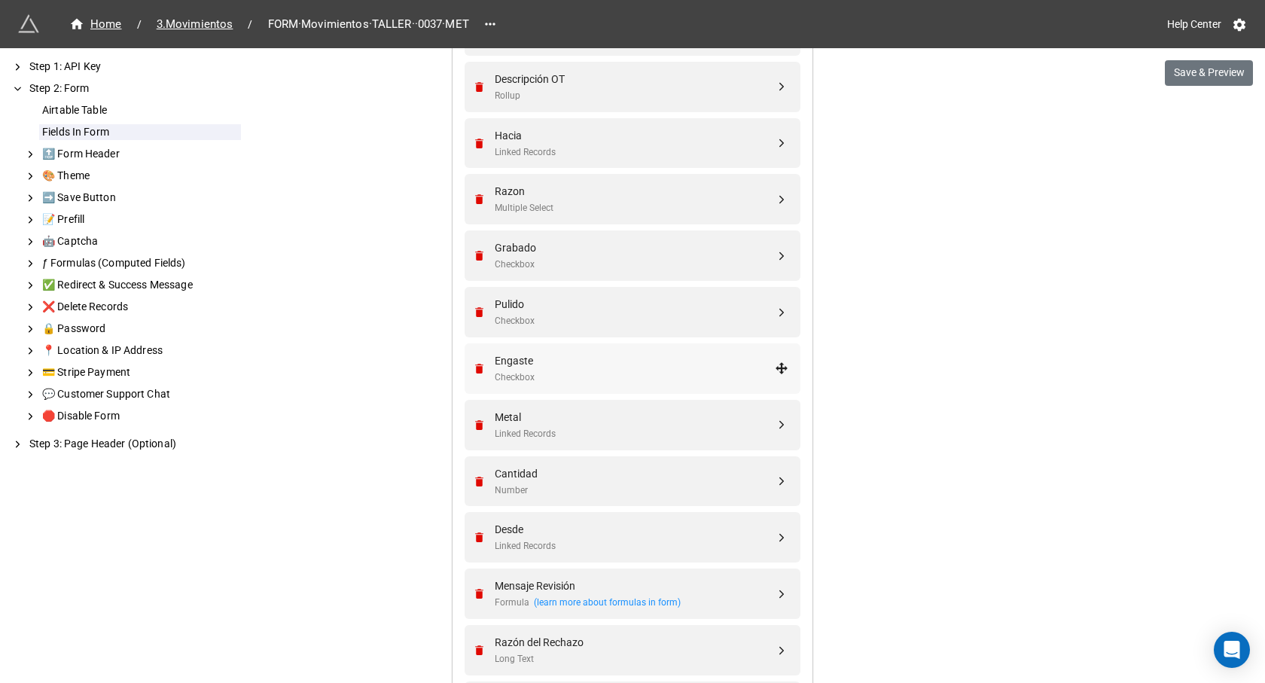
click at [537, 355] on div "Engaste" at bounding box center [635, 360] width 280 height 17
select select "all-are-met"
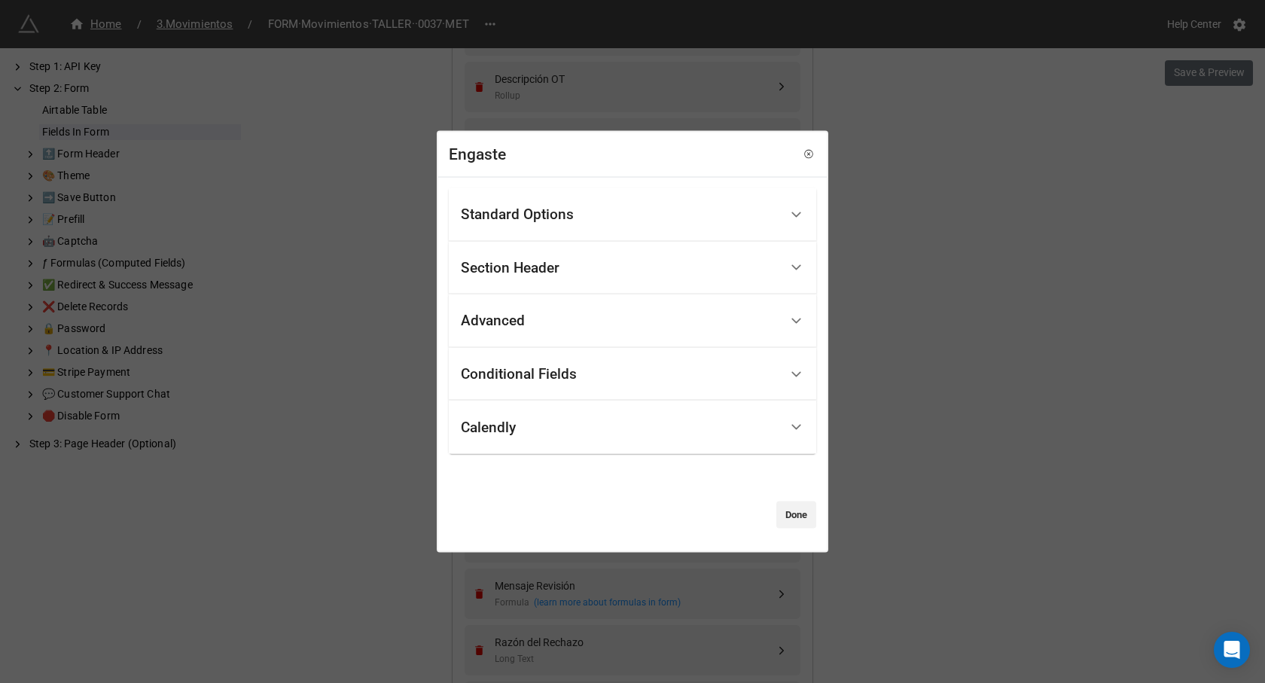
click at [501, 373] on div "Conditional Fields" at bounding box center [519, 374] width 116 height 15
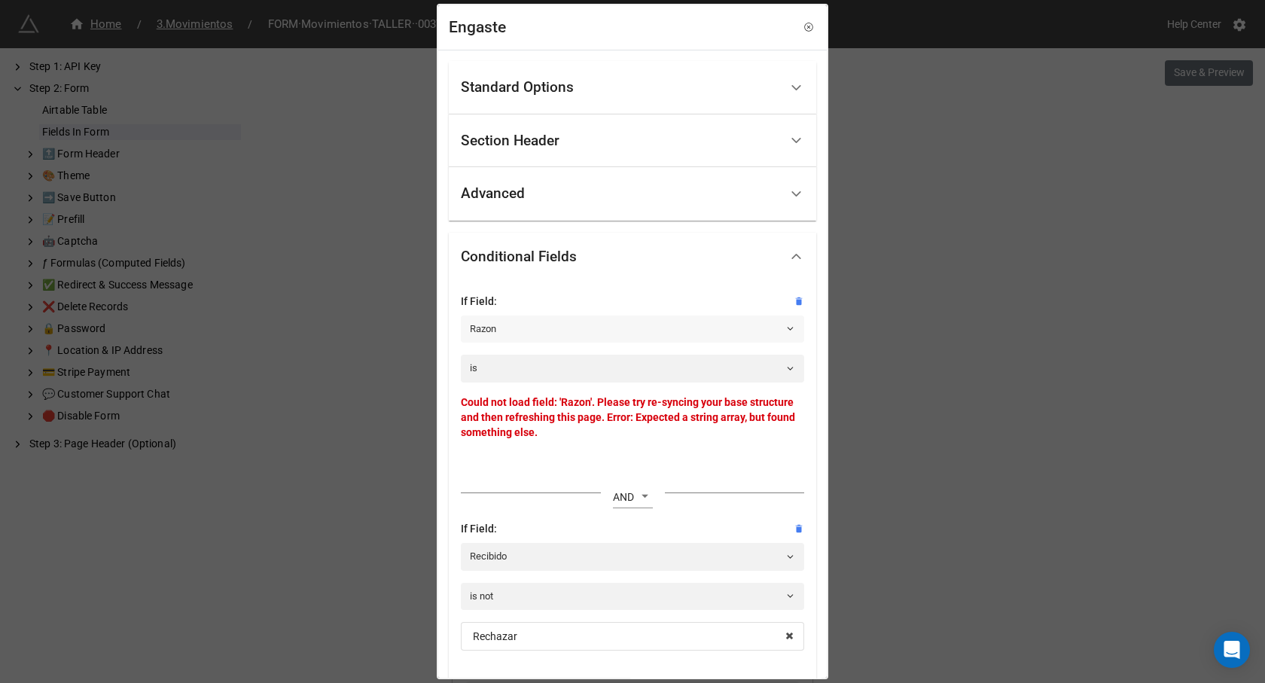
click at [497, 324] on link "Razon" at bounding box center [632, 328] width 343 height 27
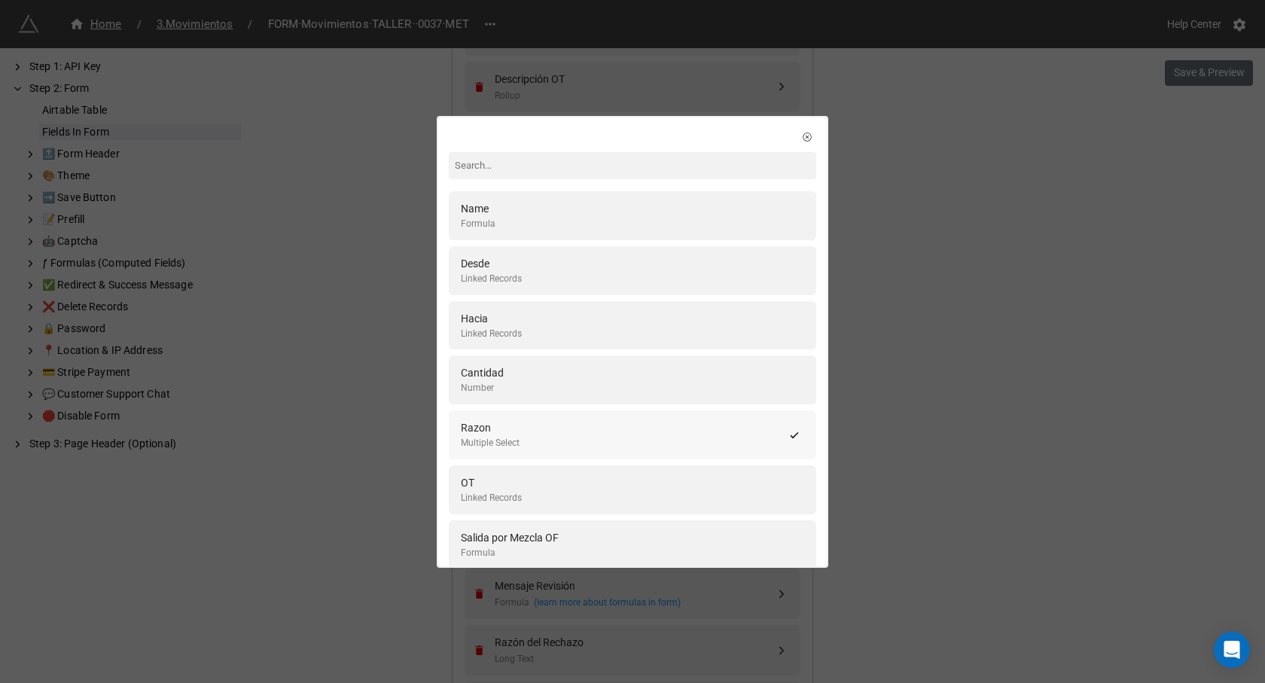
click at [496, 434] on div "Razon" at bounding box center [490, 427] width 59 height 17
select select "all-are-met"
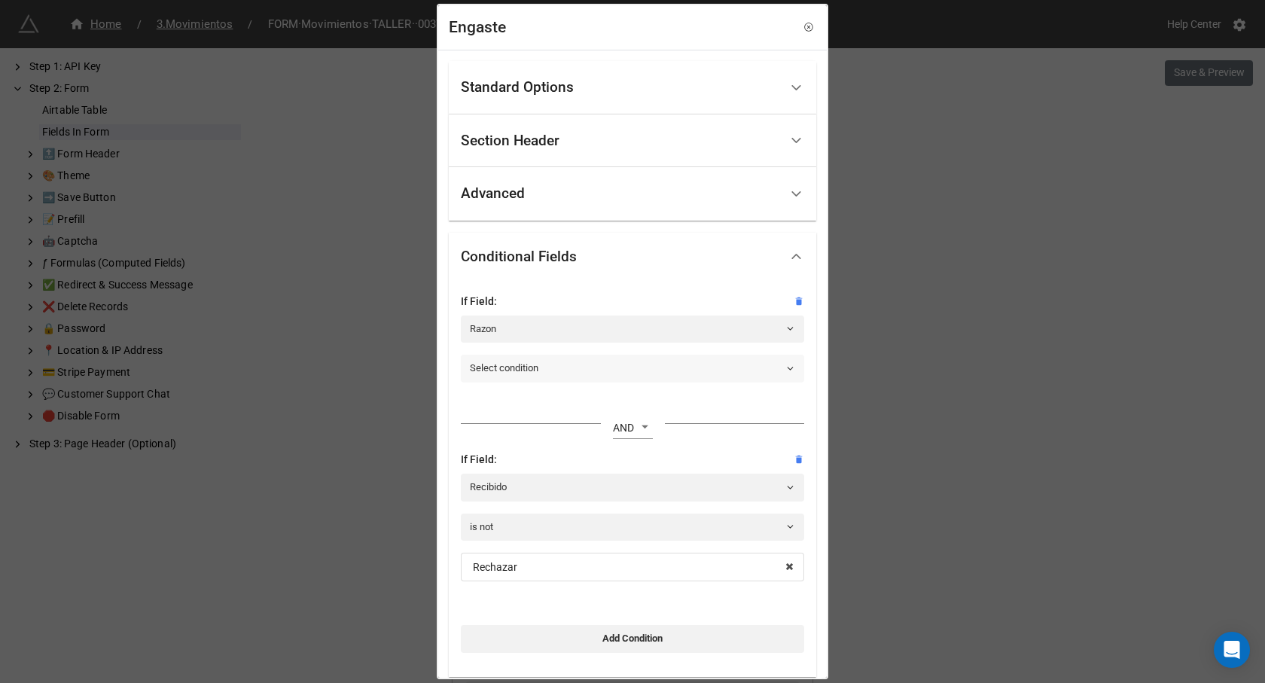
click at [507, 366] on link "Select condition" at bounding box center [632, 368] width 343 height 27
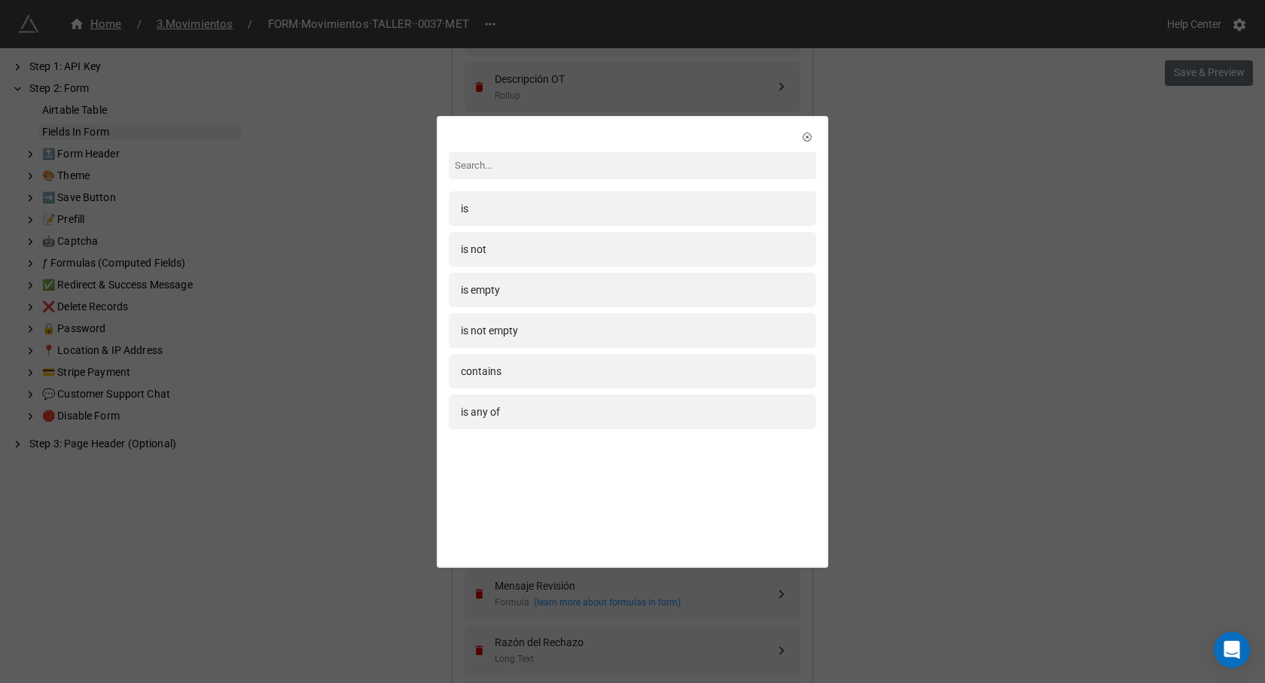
click at [477, 208] on div "is" at bounding box center [632, 208] width 343 height 17
select select "all-are-met"
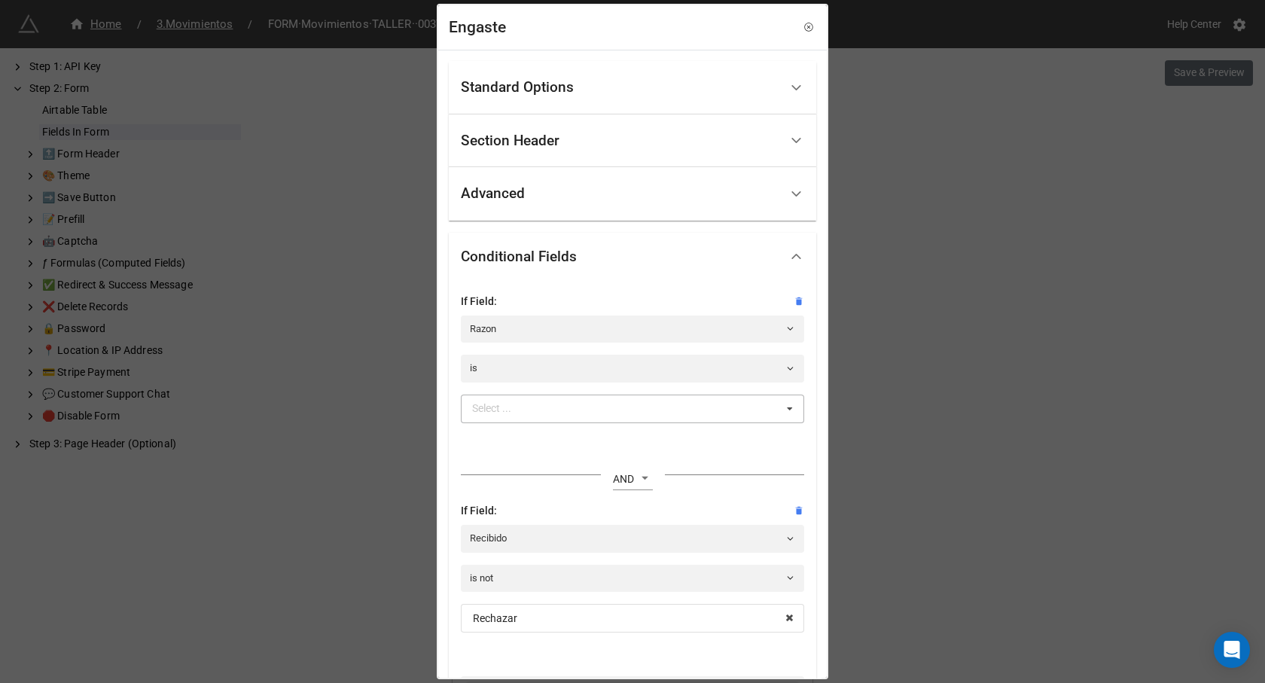
click at [535, 404] on div "Select ... Confeccion Engaste Pulido Terminado Enviado a Showroom Enviado a Tal…" at bounding box center [632, 409] width 343 height 29
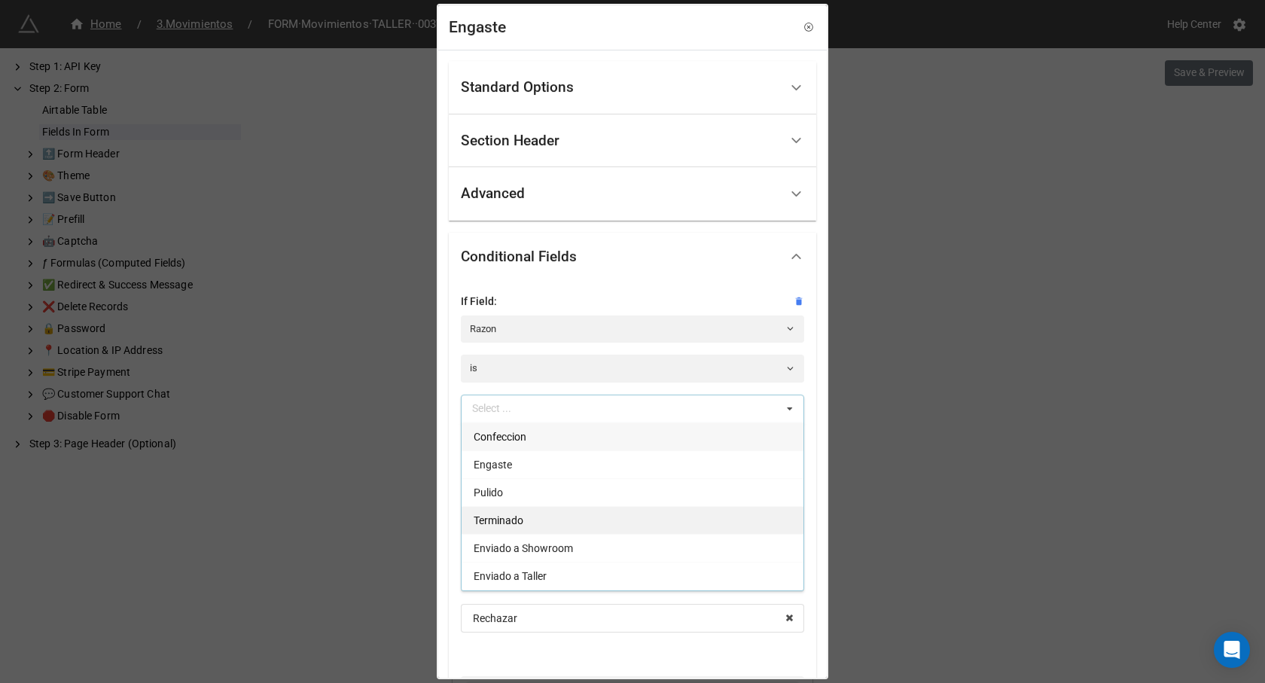
click at [525, 513] on div "Terminado" at bounding box center [633, 520] width 342 height 28
click at [455, 390] on div "If Field: Razon is Terminado Confeccion Engaste Pulido Enviado a Showroom Envia…" at bounding box center [632, 504] width 367 height 447
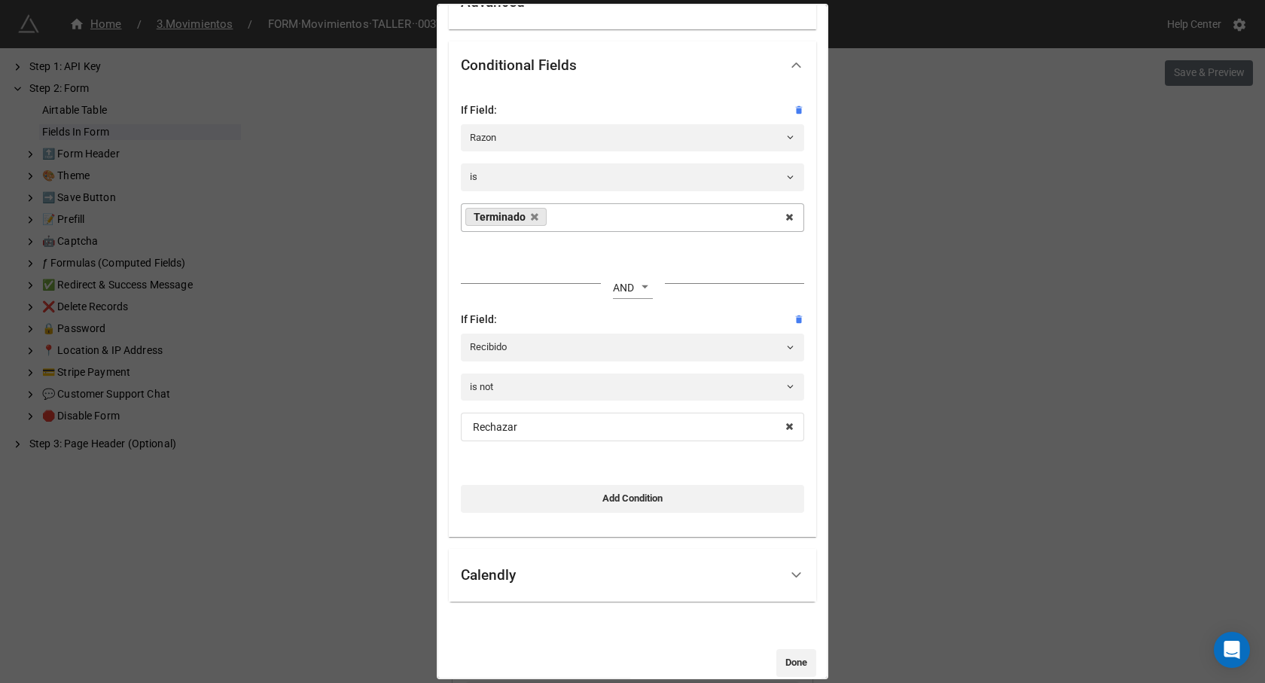
scroll to position [213, 0]
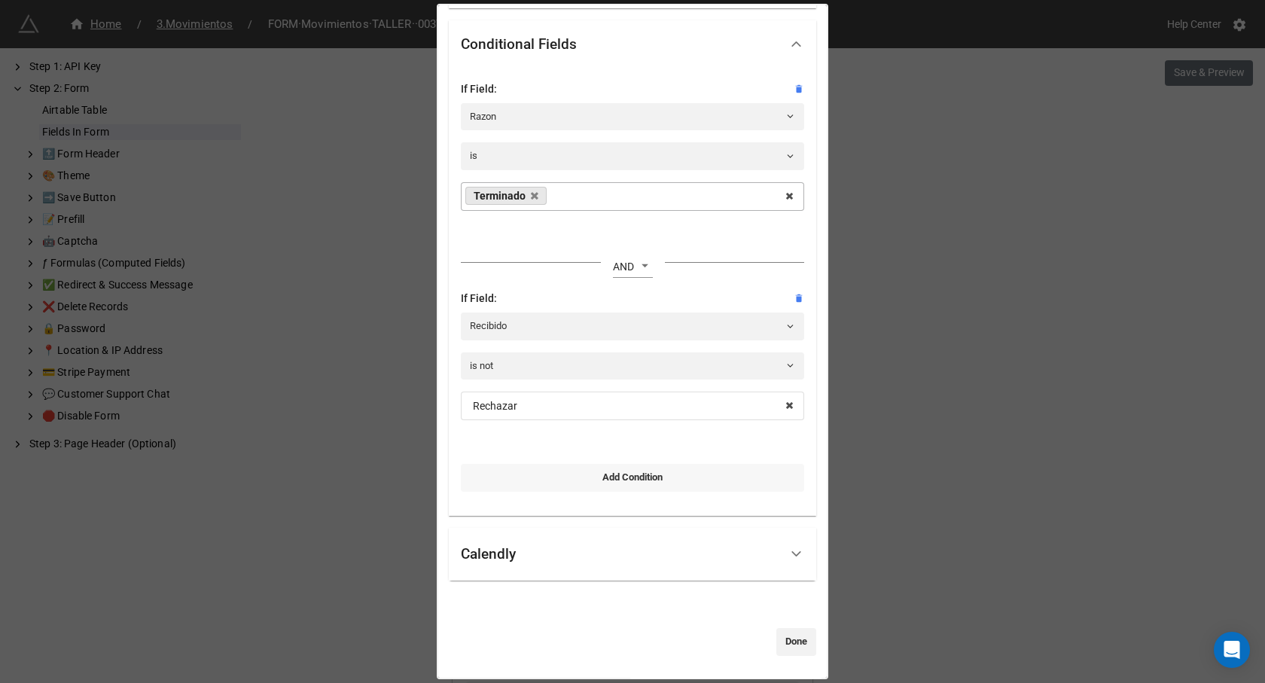
click at [614, 477] on link "Add Condition" at bounding box center [632, 477] width 343 height 27
select select "all-are-met"
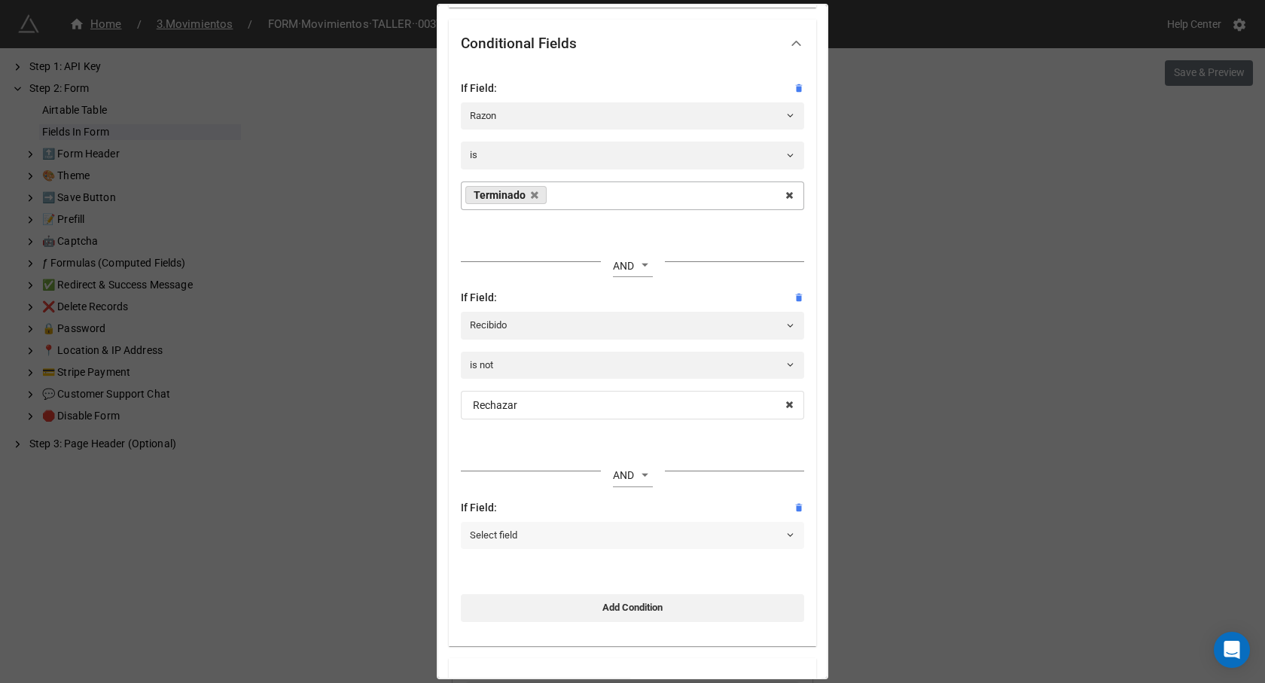
click at [530, 533] on link "Select field" at bounding box center [632, 535] width 343 height 27
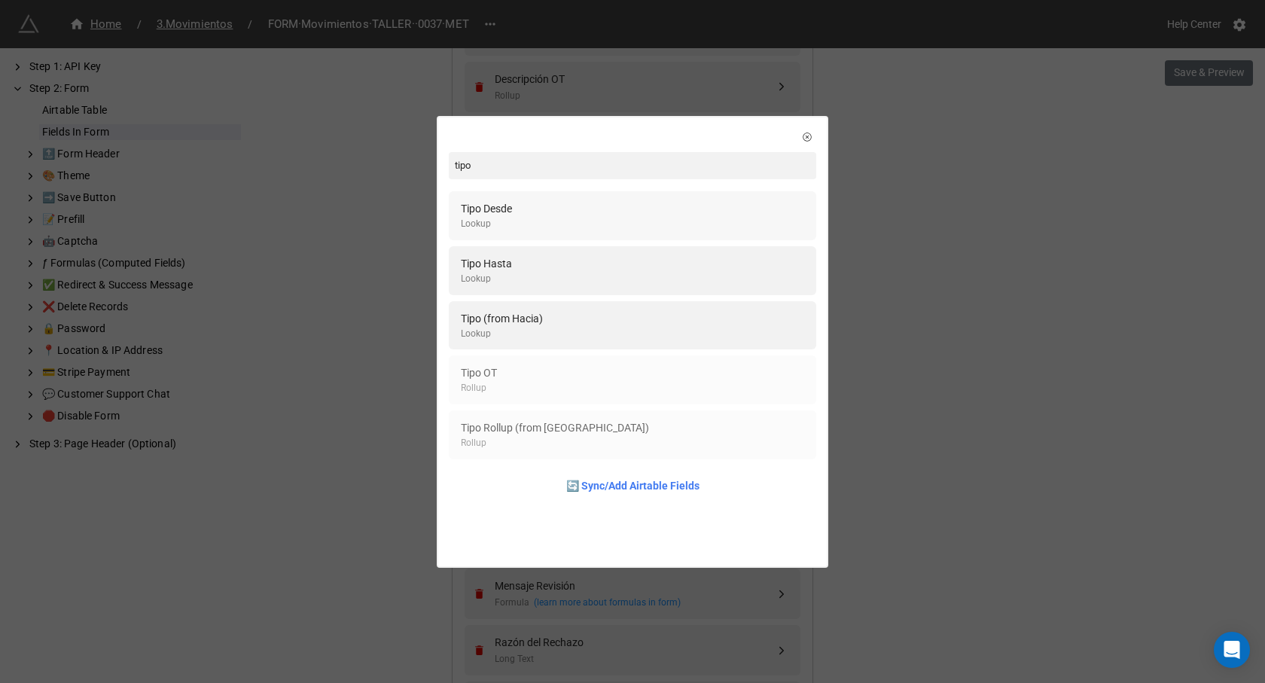
type input "tipo"
click at [524, 196] on div "Tipo Desde Lookup" at bounding box center [632, 215] width 367 height 49
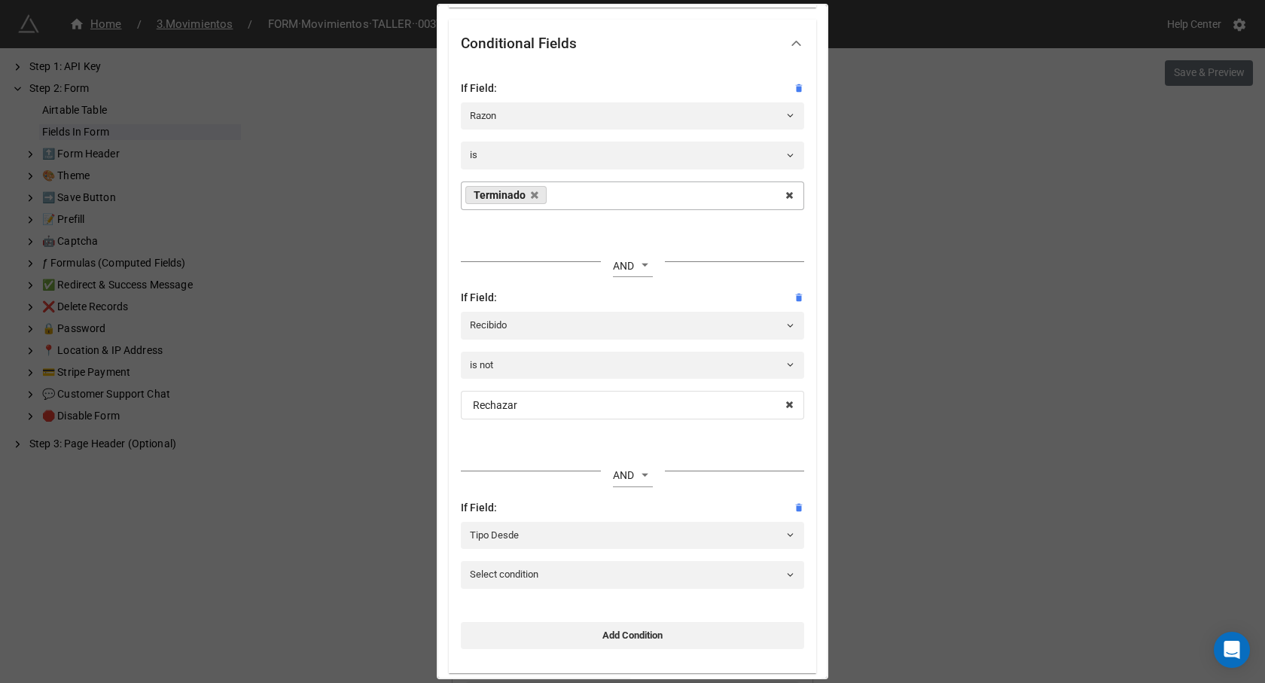
scroll to position [288, 0]
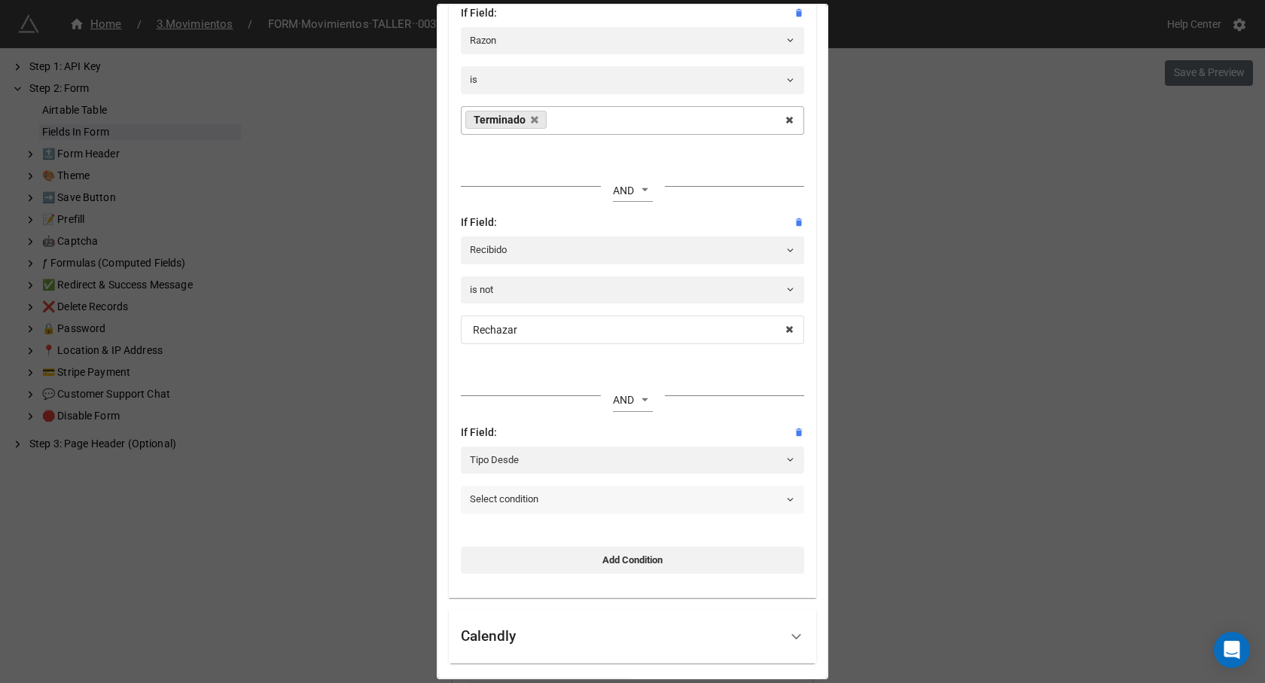
click at [538, 504] on link "Select condition" at bounding box center [632, 499] width 343 height 27
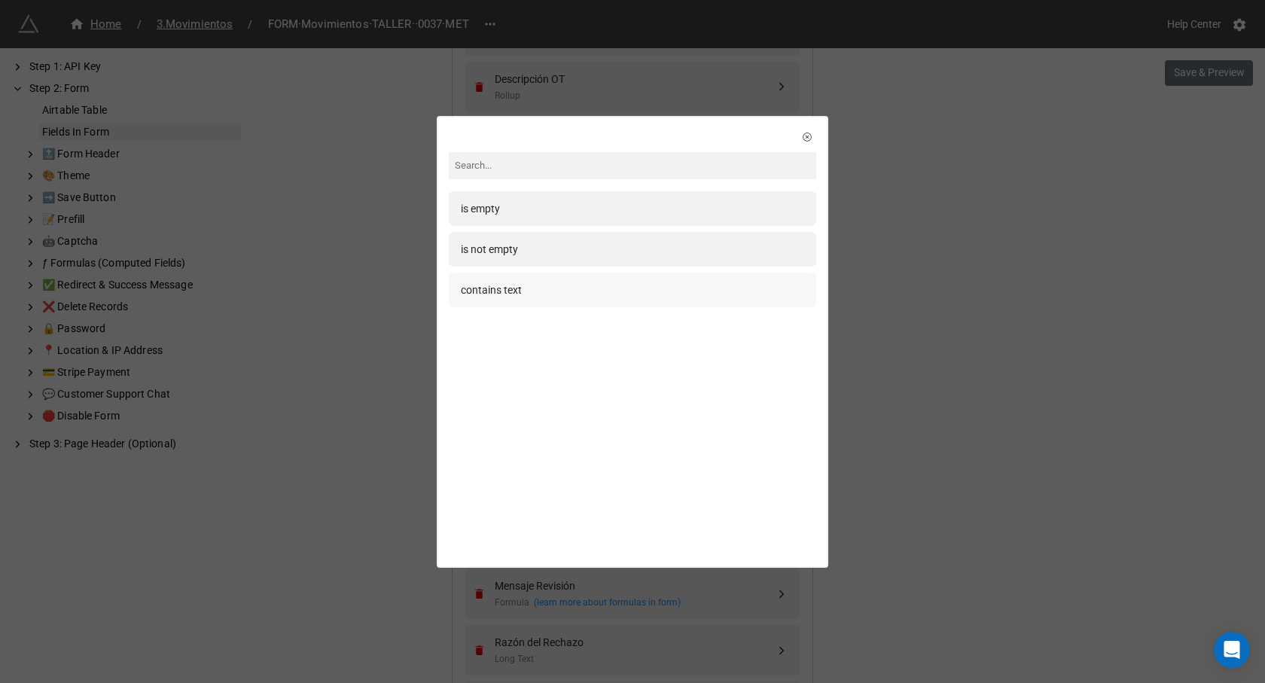
click at [523, 292] on div "contains text" at bounding box center [632, 290] width 343 height 17
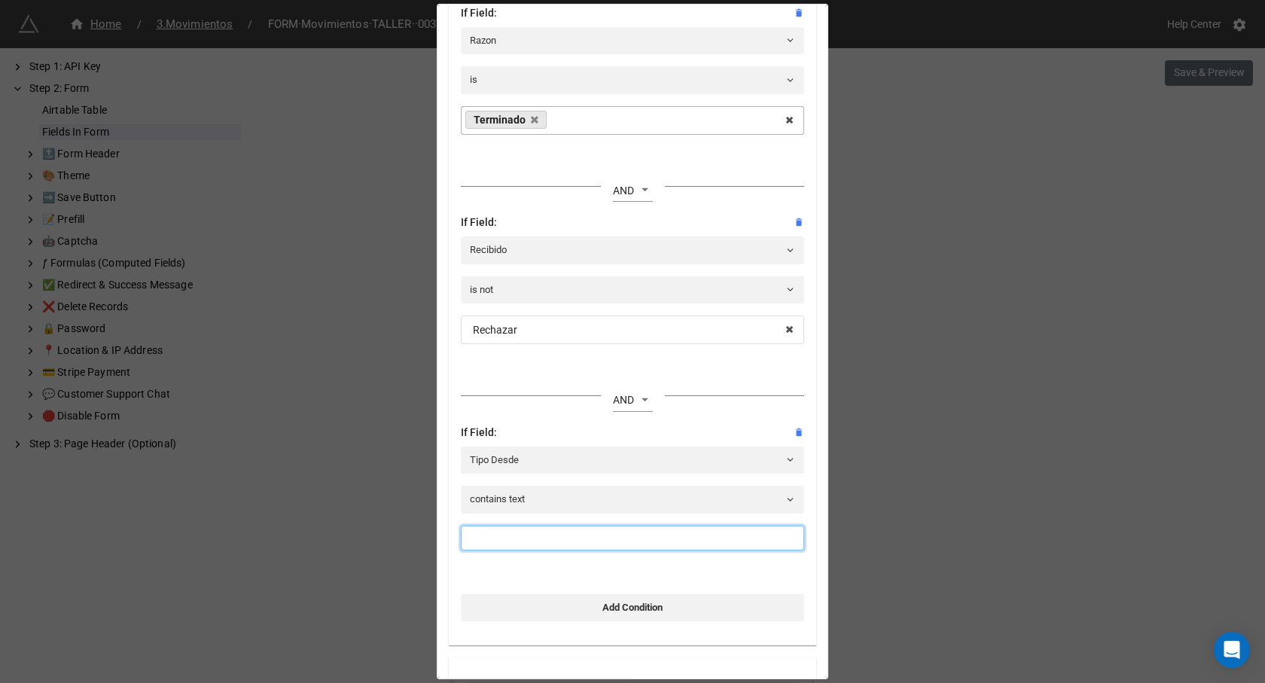
click at [568, 540] on input at bounding box center [632, 539] width 343 height 26
type input "VHJ"
click at [639, 602] on link "Add Condition" at bounding box center [632, 607] width 343 height 27
select select "all-are-met"
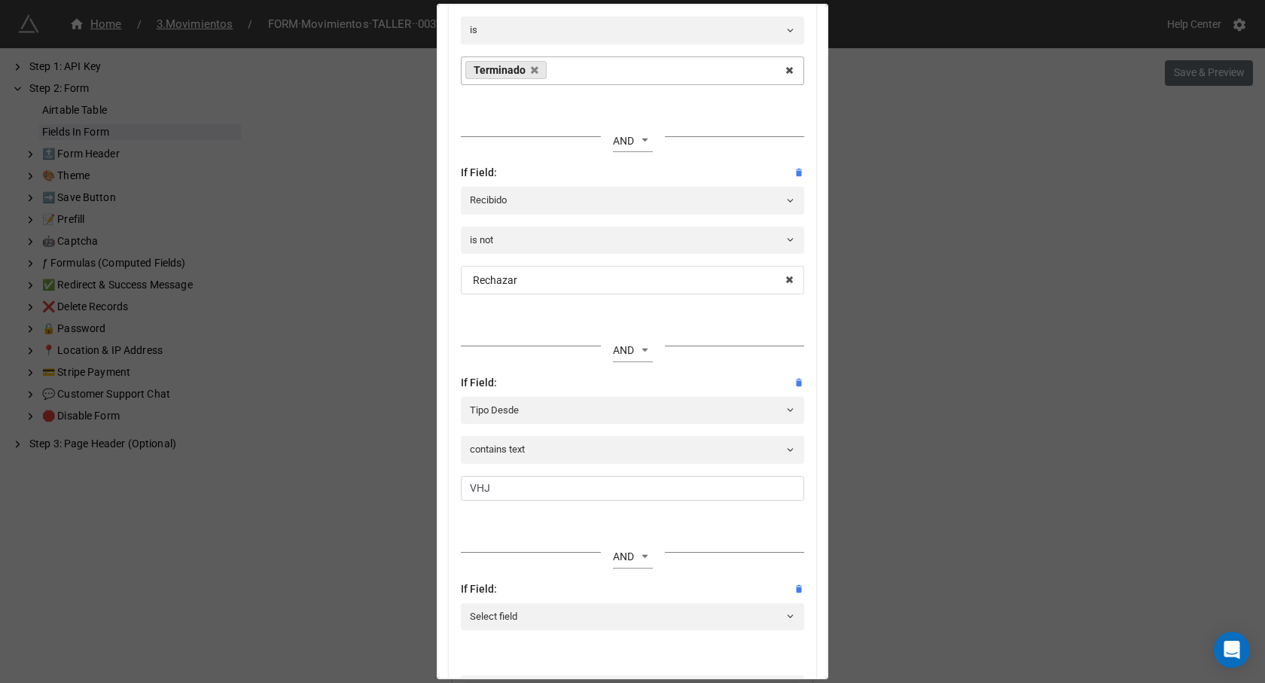
scroll to position [439, 0]
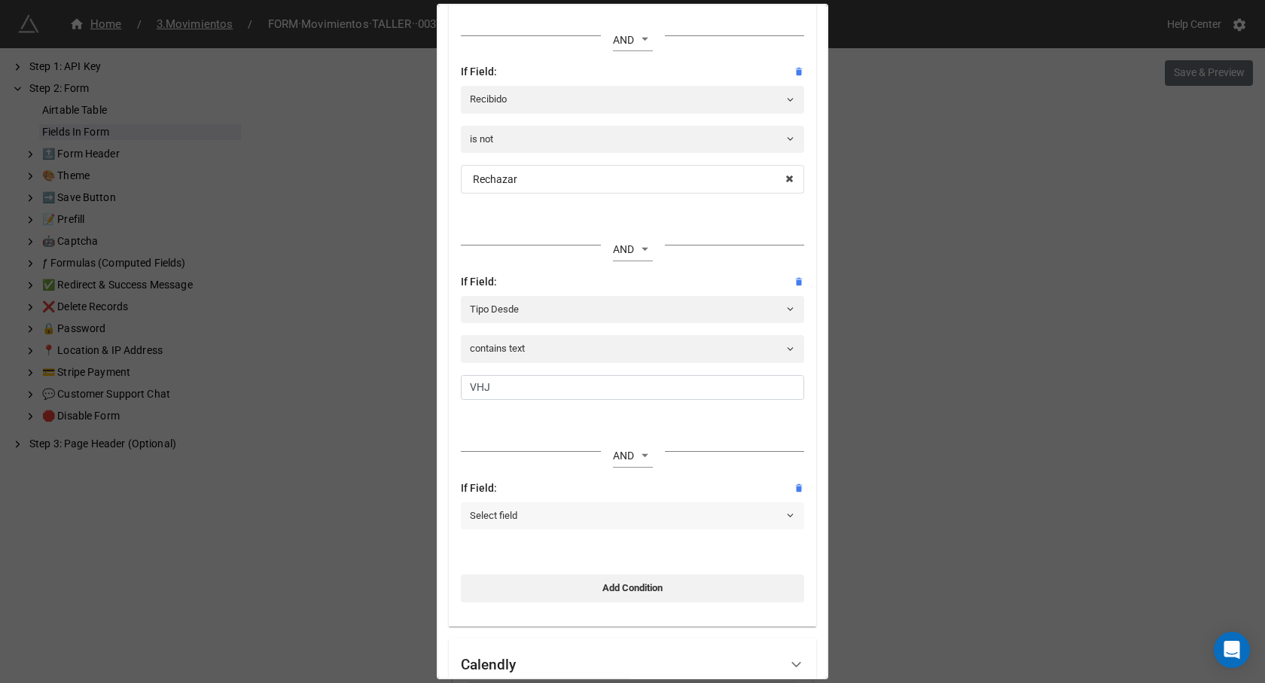
click at [528, 517] on link "Select field" at bounding box center [632, 515] width 343 height 27
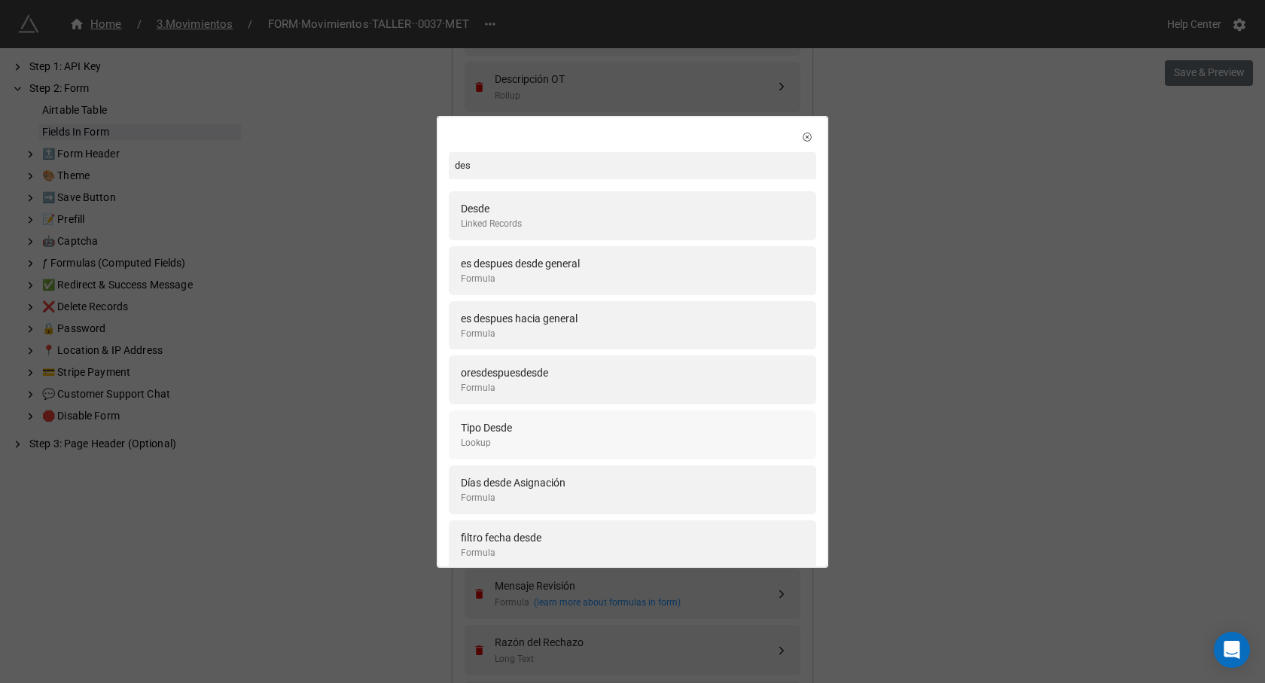
type input "des"
click at [498, 422] on div "Tipo Desde" at bounding box center [486, 427] width 51 height 17
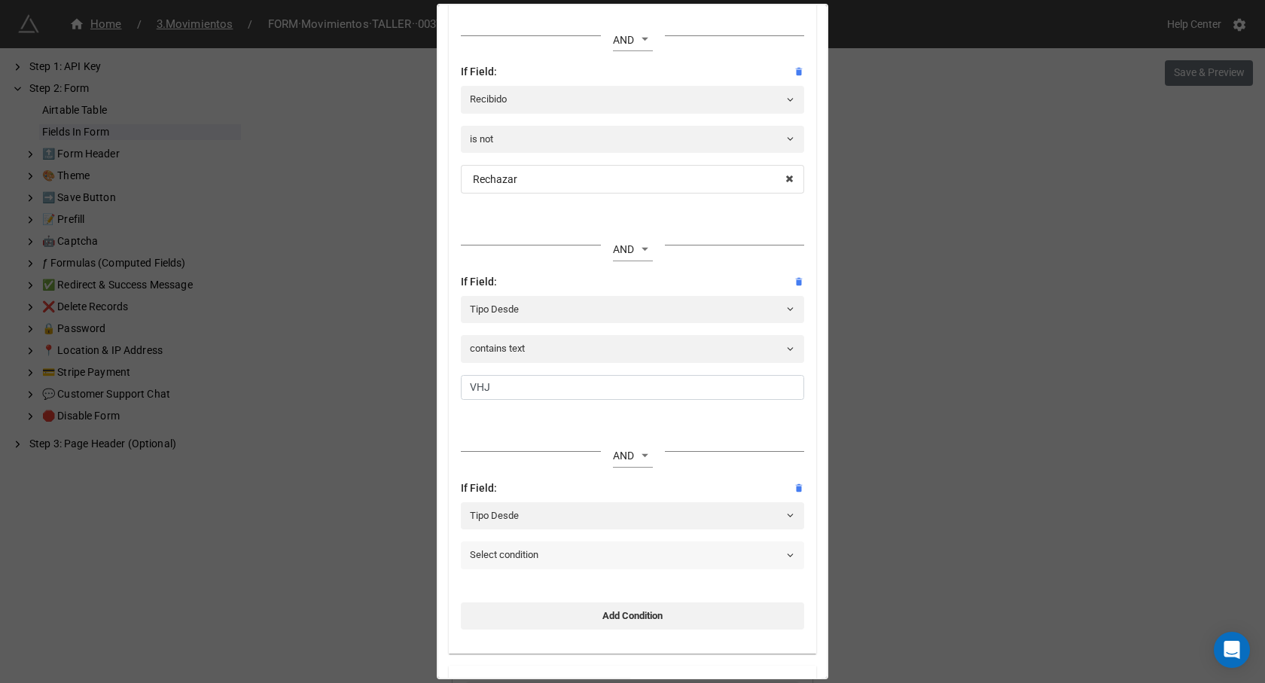
click at [525, 559] on link "Select condition" at bounding box center [632, 554] width 343 height 27
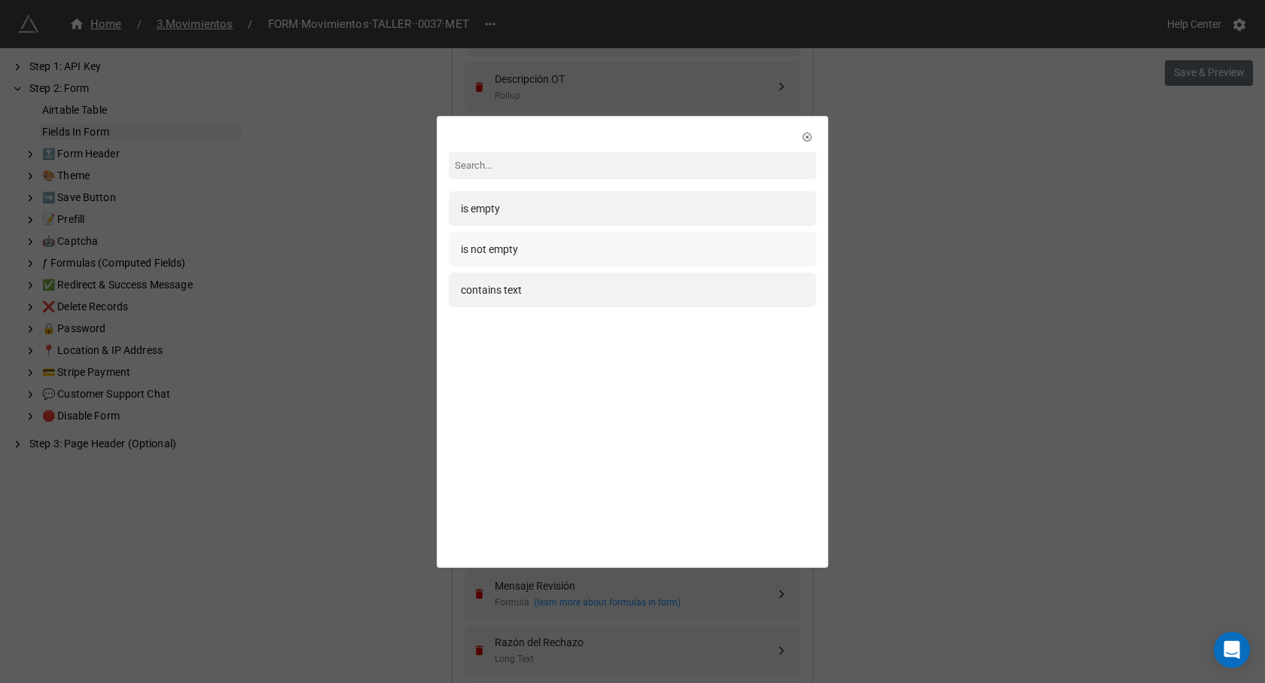
click at [514, 245] on div "is not empty" at bounding box center [489, 249] width 57 height 17
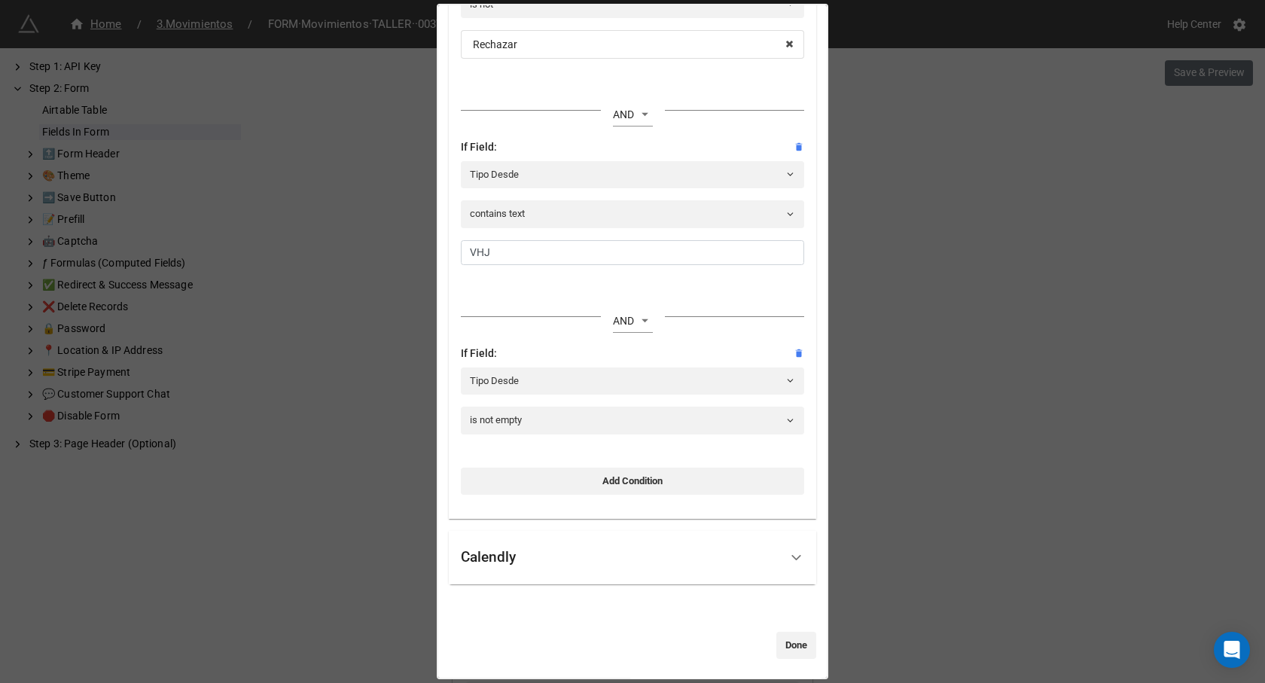
scroll to position [578, 0]
click at [778, 644] on link "Done" at bounding box center [796, 642] width 40 height 27
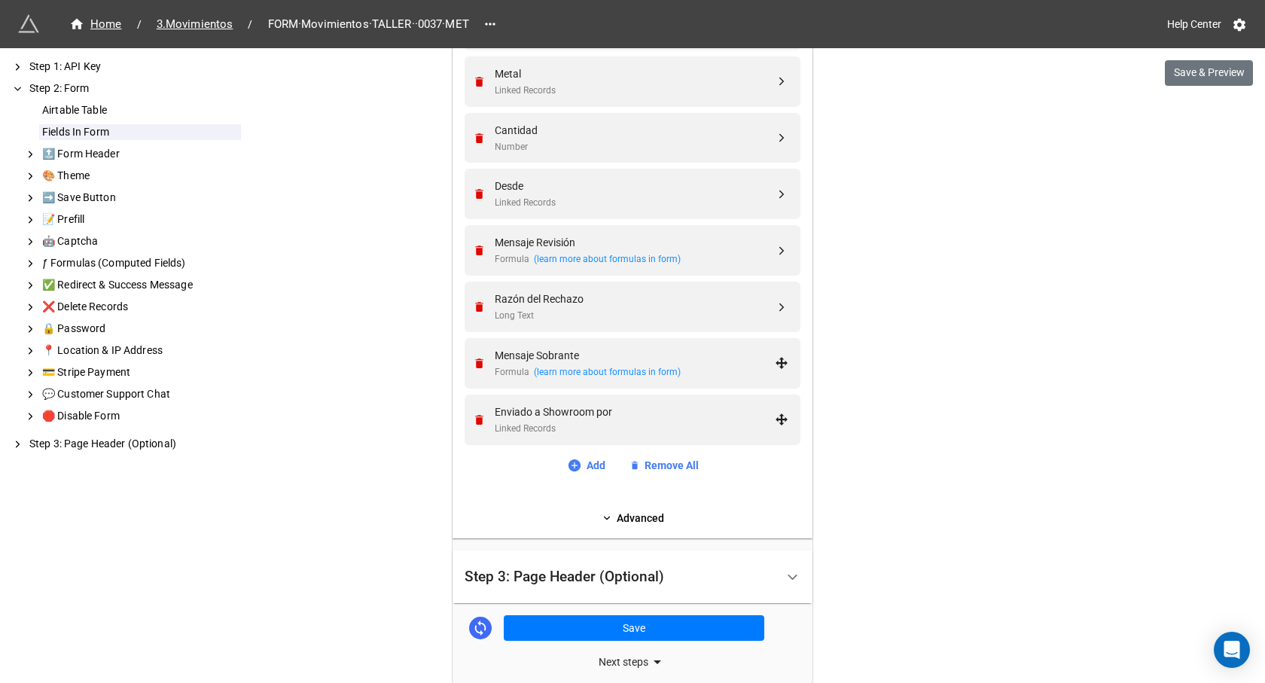
scroll to position [1202, 0]
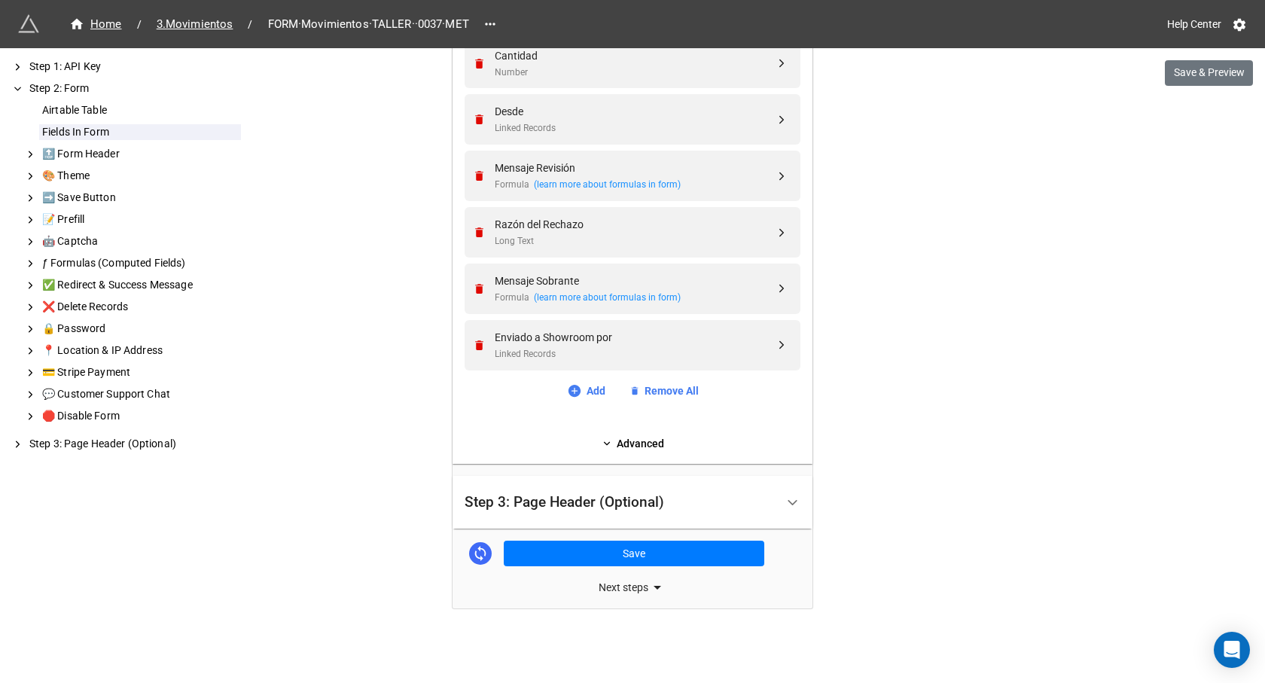
click at [703, 555] on button "Save" at bounding box center [634, 554] width 261 height 26
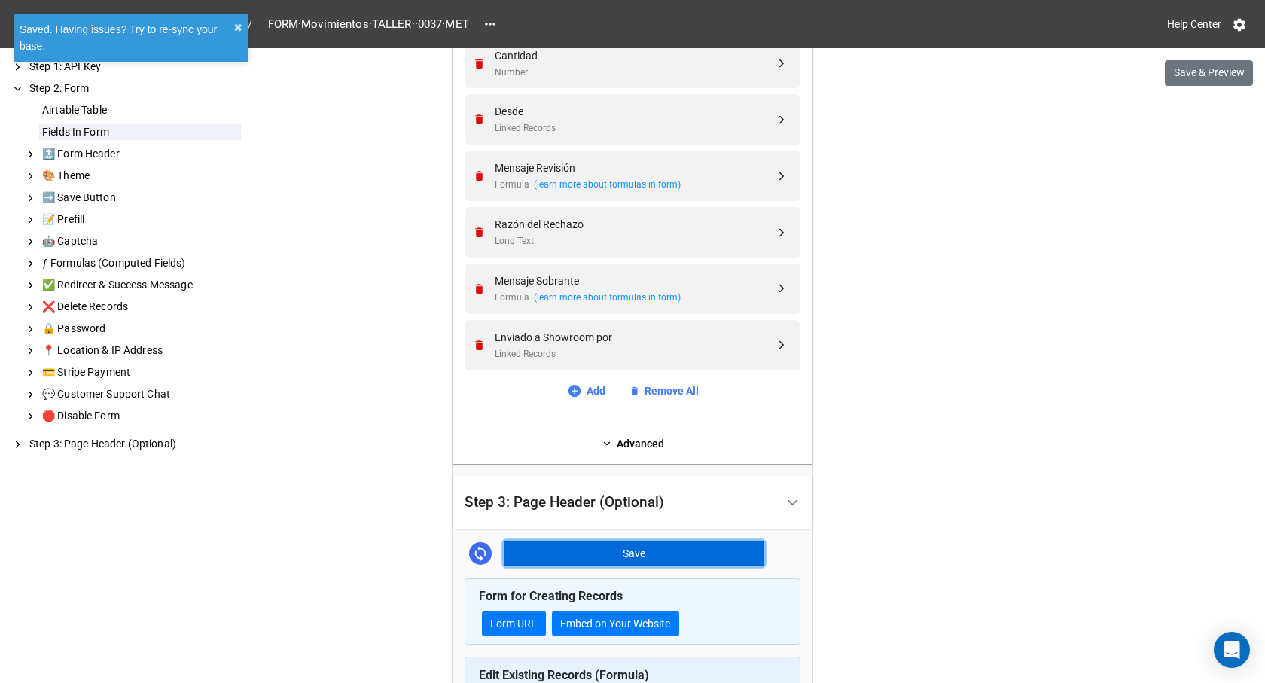
click at [693, 548] on button "Save" at bounding box center [634, 554] width 261 height 26
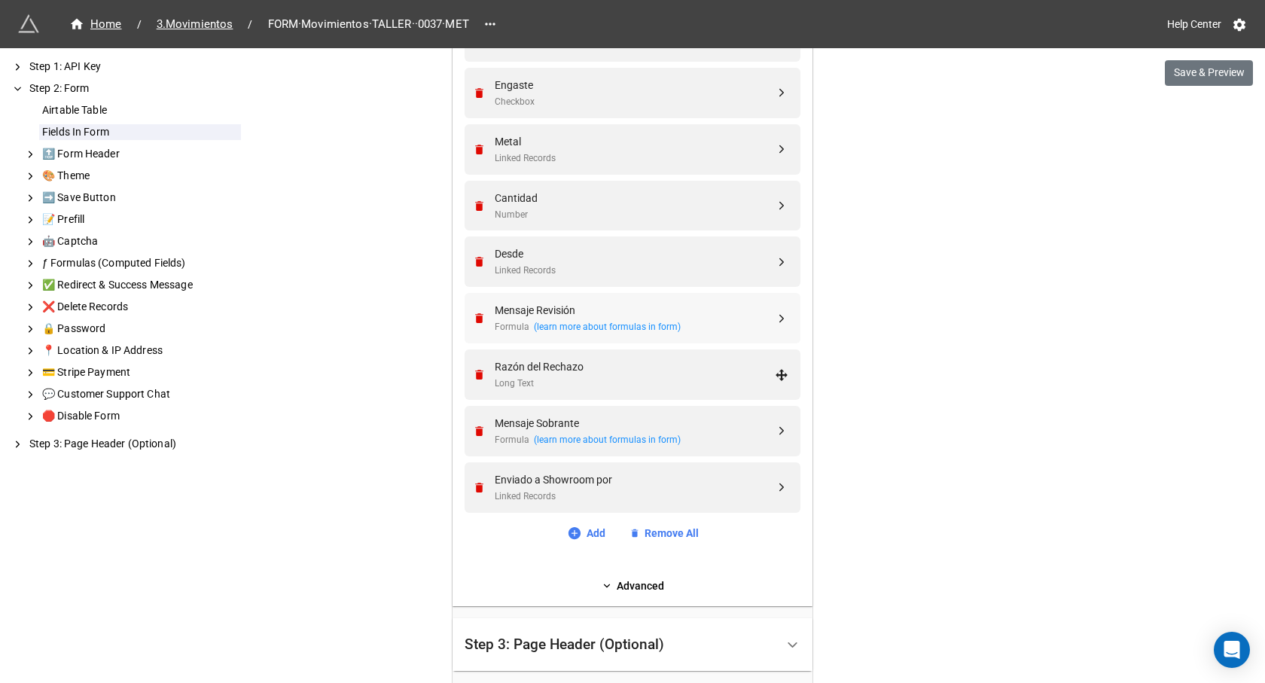
scroll to position [1052, 0]
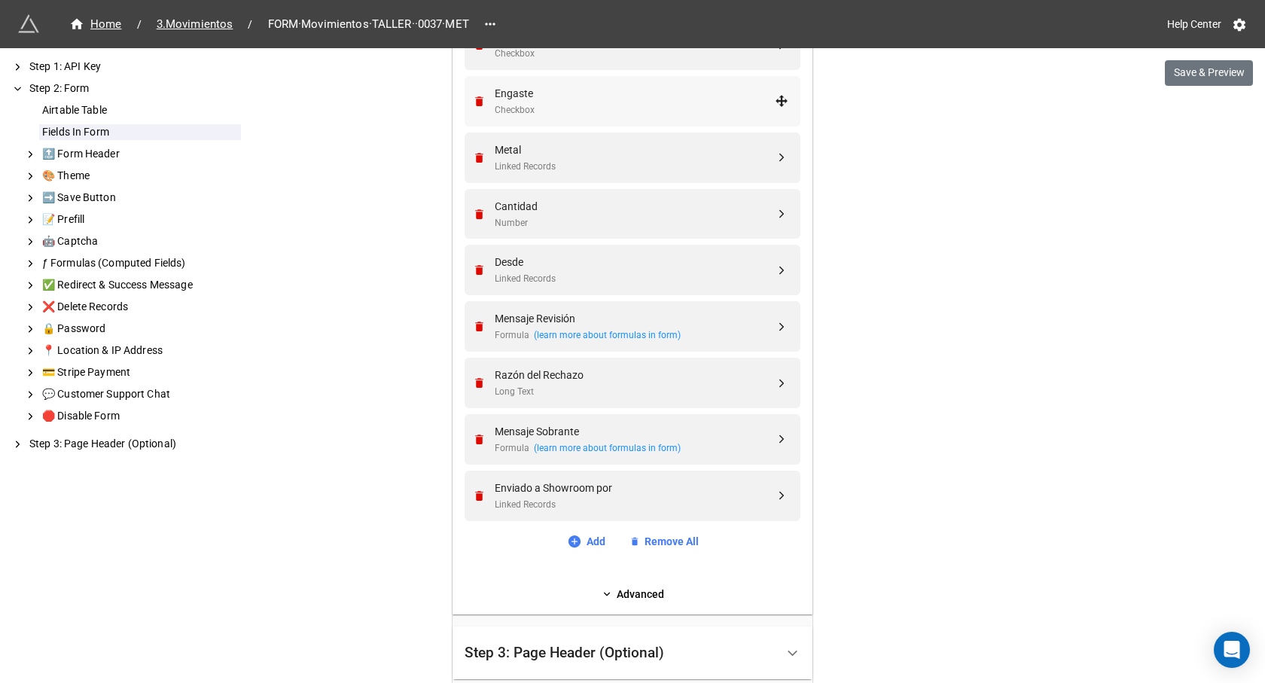
click at [538, 96] on div "Engaste" at bounding box center [635, 93] width 280 height 17
select select "all-are-met"
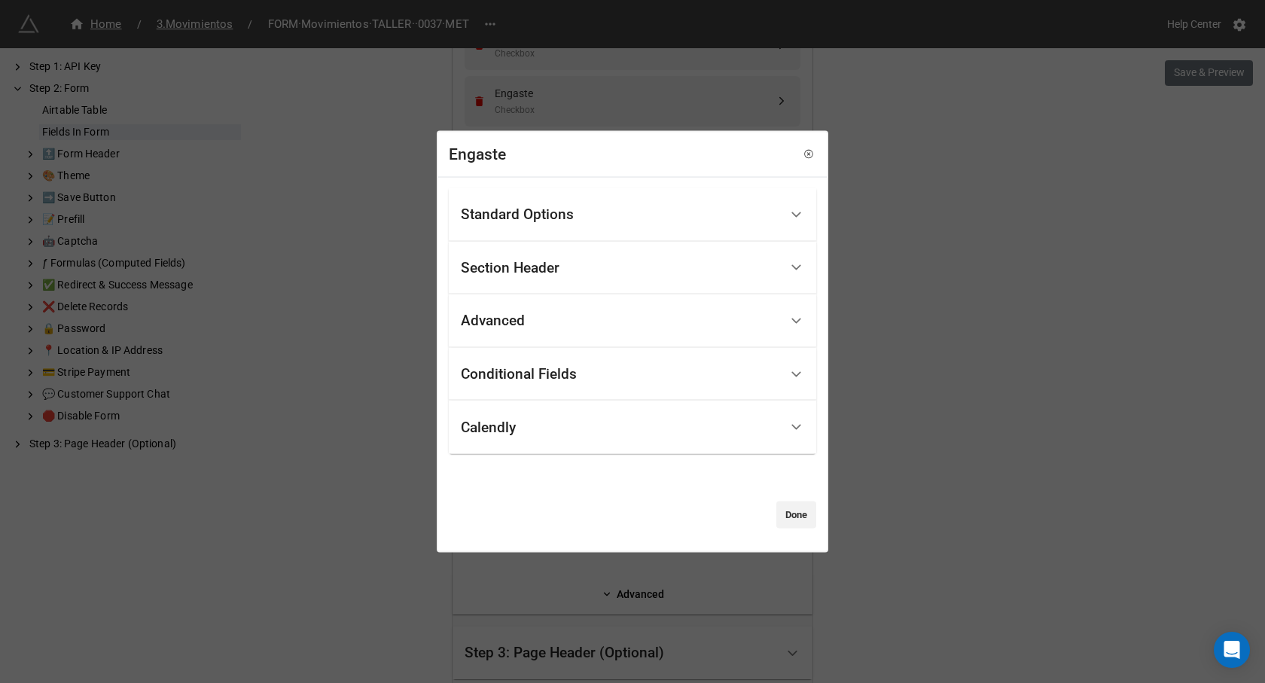
click at [539, 386] on div "Conditional Fields" at bounding box center [620, 373] width 319 height 35
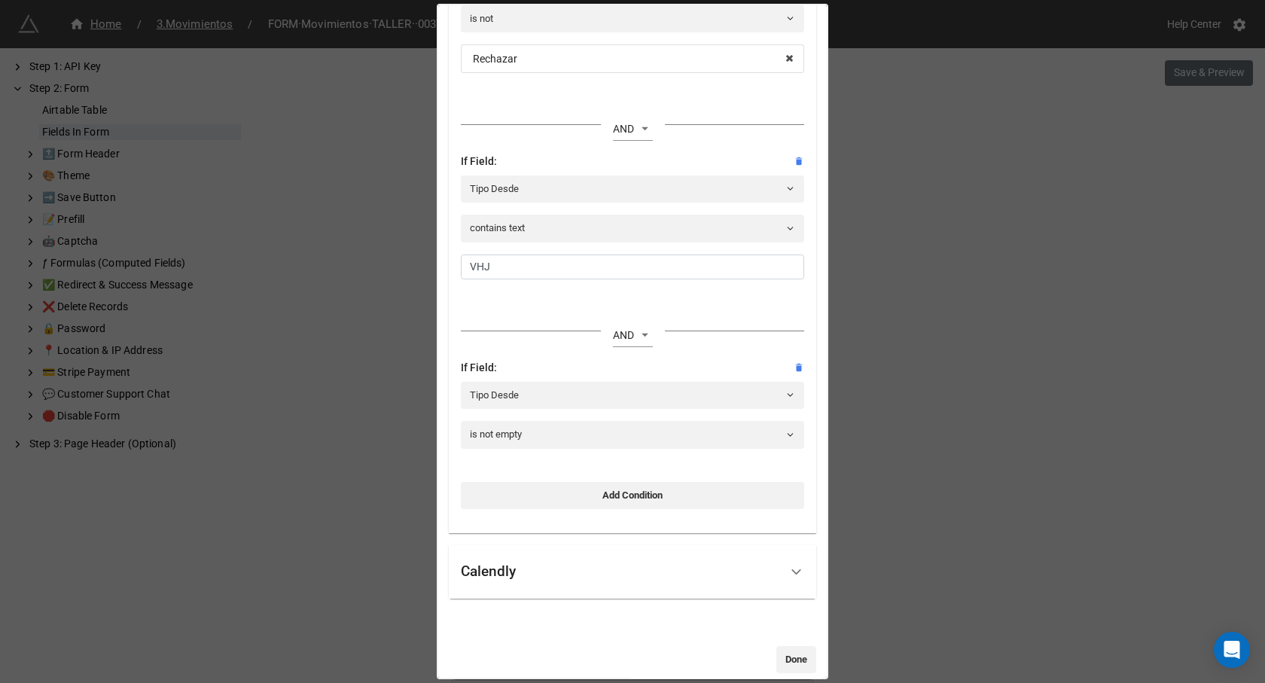
scroll to position [578, 0]
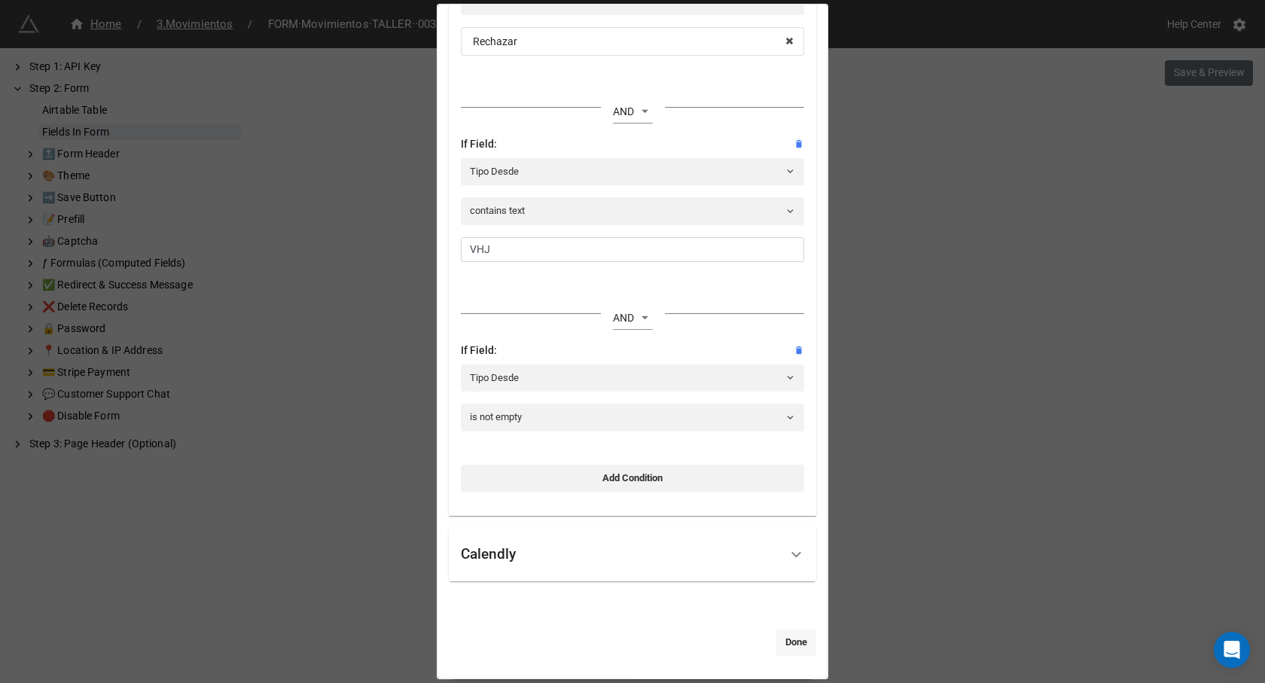
click at [788, 641] on link "Done" at bounding box center [796, 642] width 40 height 27
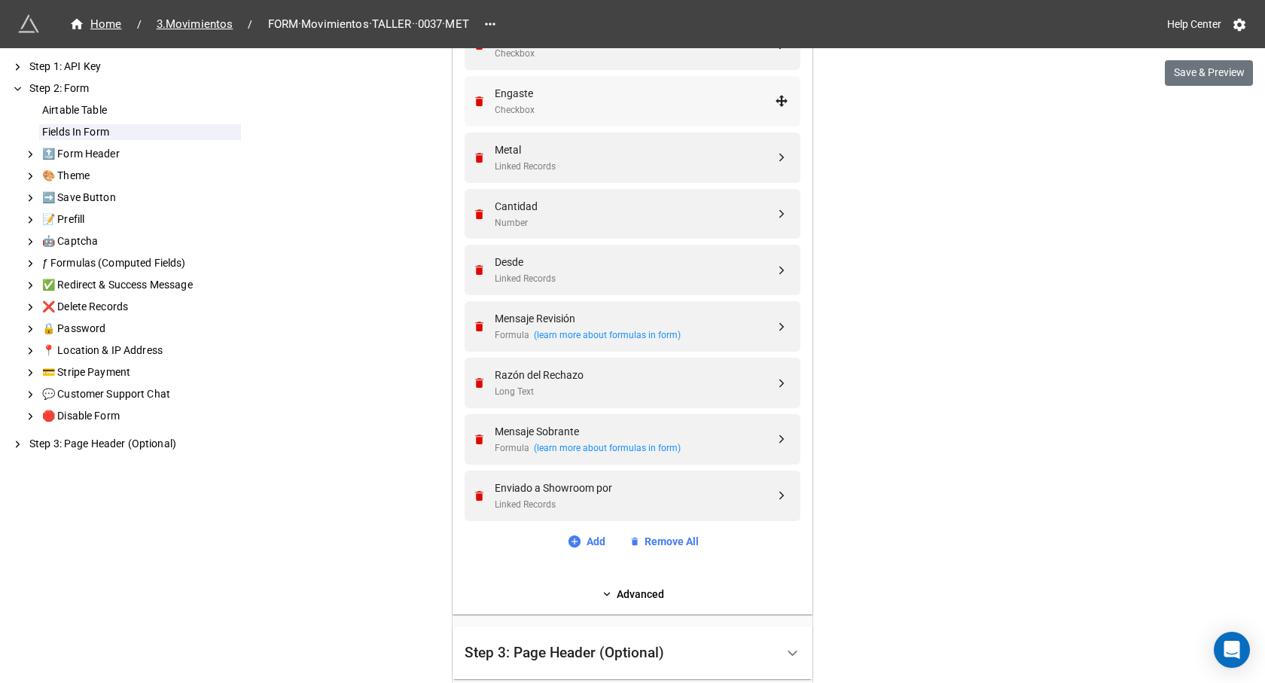
scroll to position [977, 0]
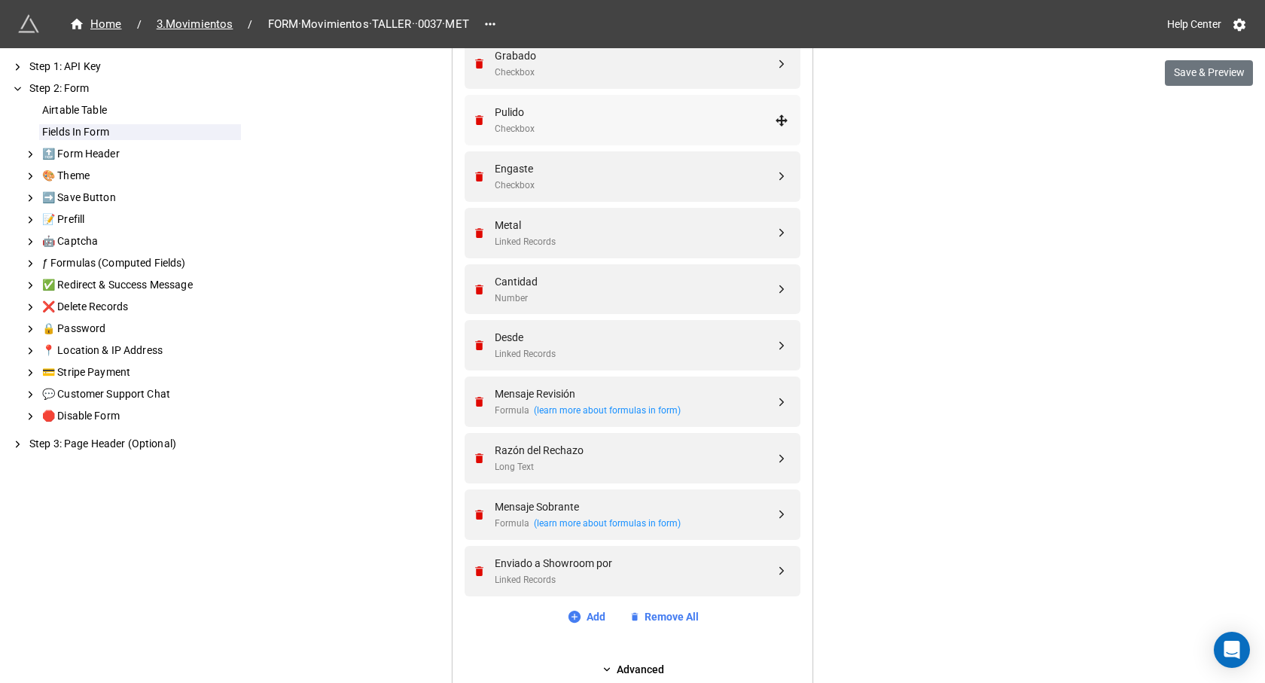
click at [531, 120] on div "Pulido" at bounding box center [635, 112] width 280 height 17
select select "all-are-met"
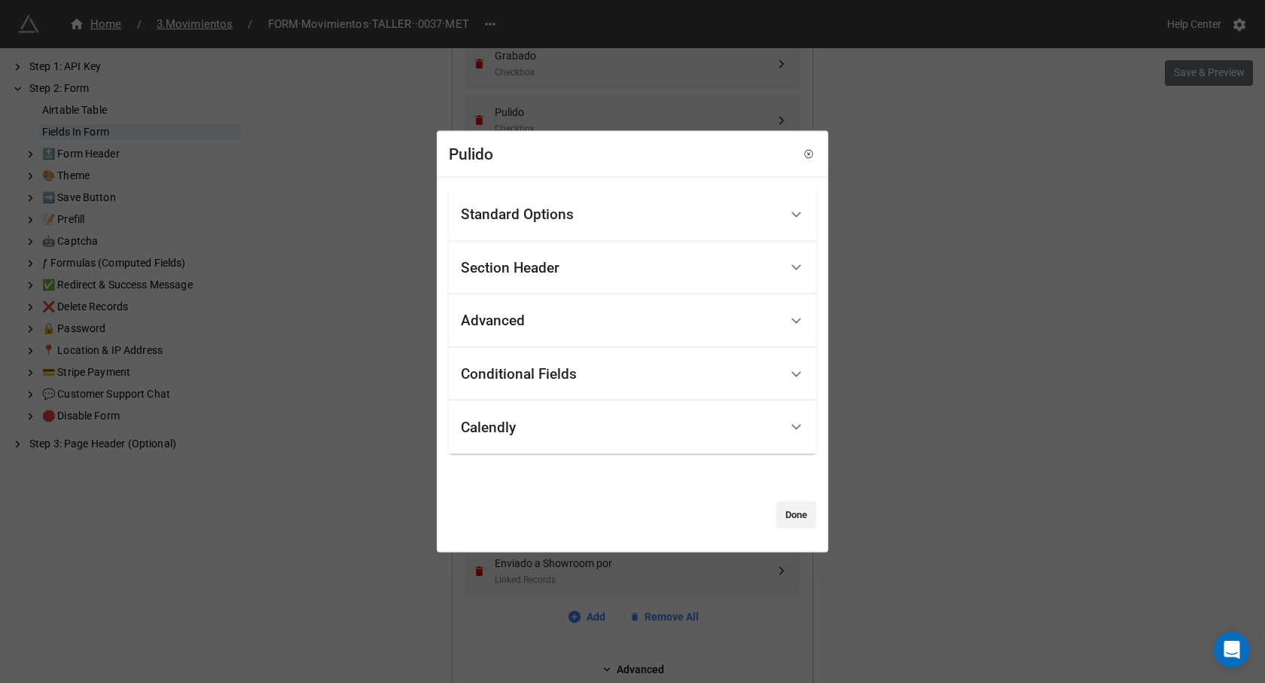
click at [549, 373] on div "Conditional Fields" at bounding box center [519, 374] width 116 height 15
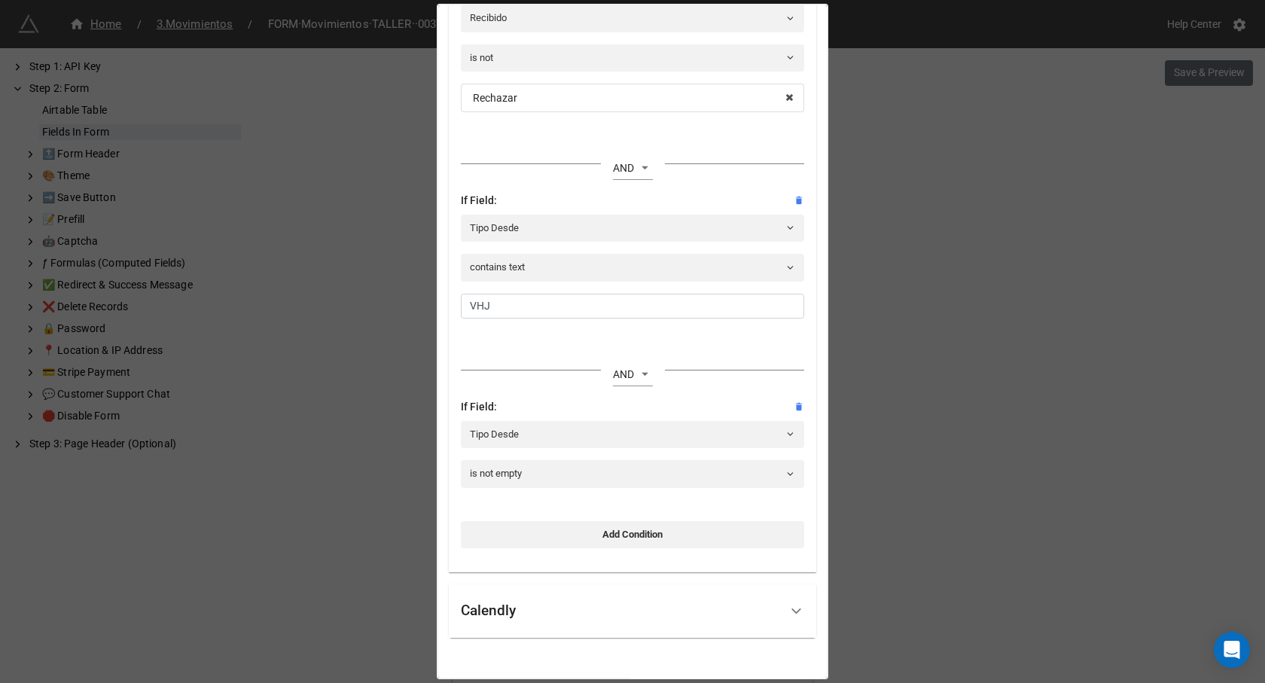
scroll to position [578, 0]
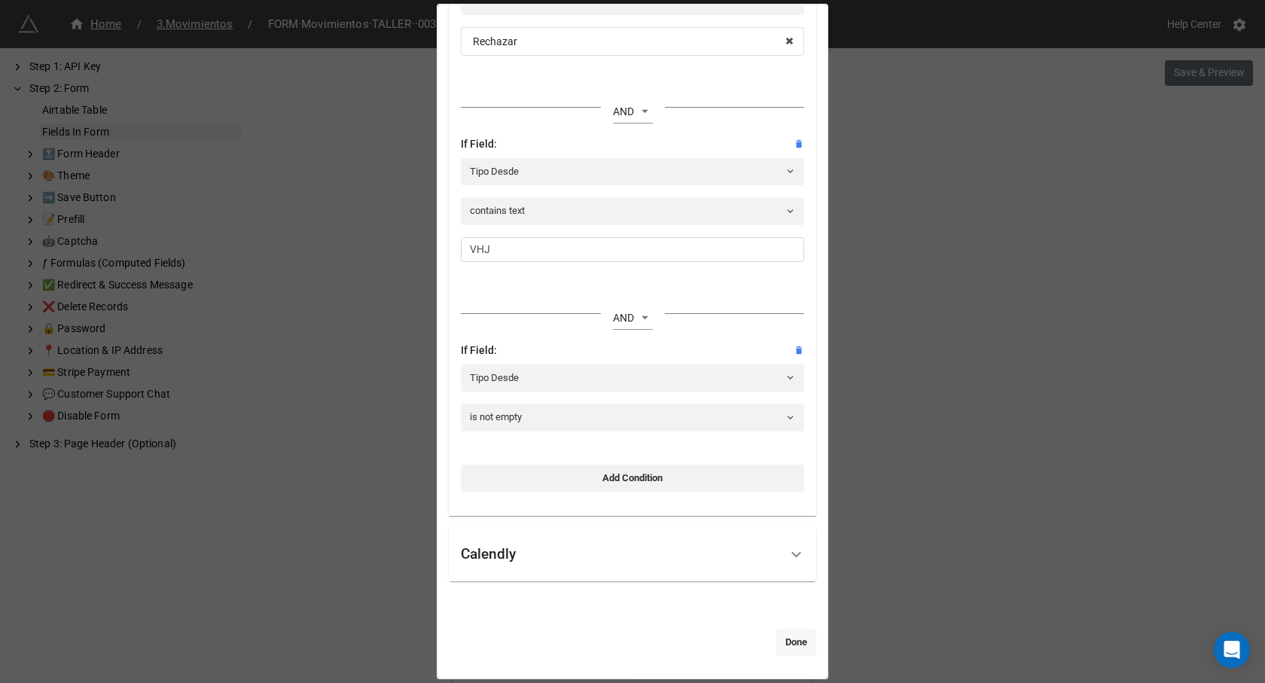
click at [796, 649] on link "Done" at bounding box center [796, 642] width 40 height 27
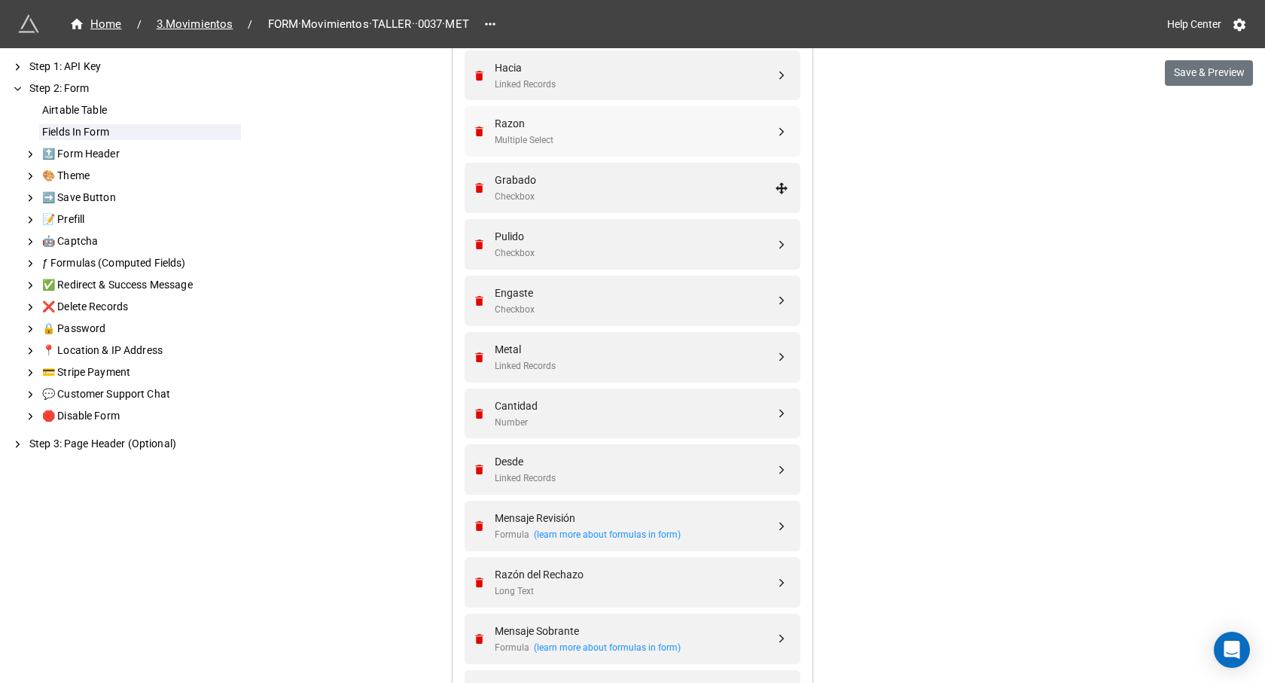
scroll to position [826, 0]
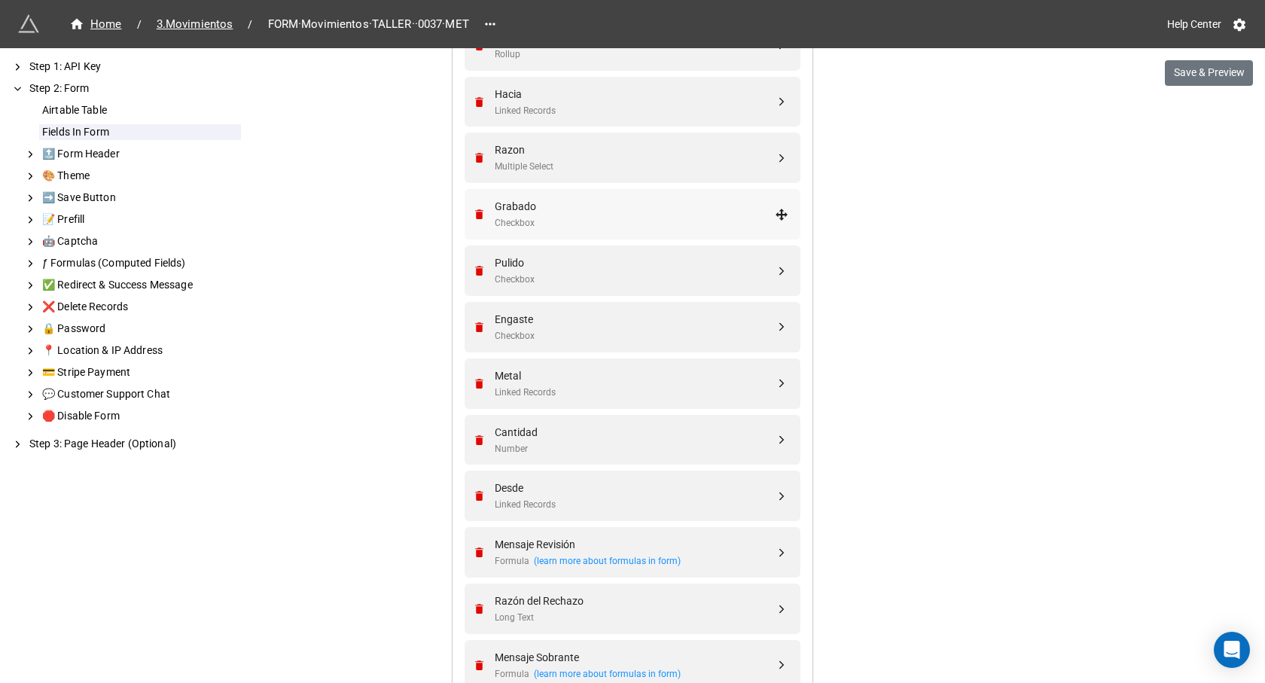
click at [547, 218] on div "Checkbox" at bounding box center [635, 223] width 280 height 14
select select "all-are-met"
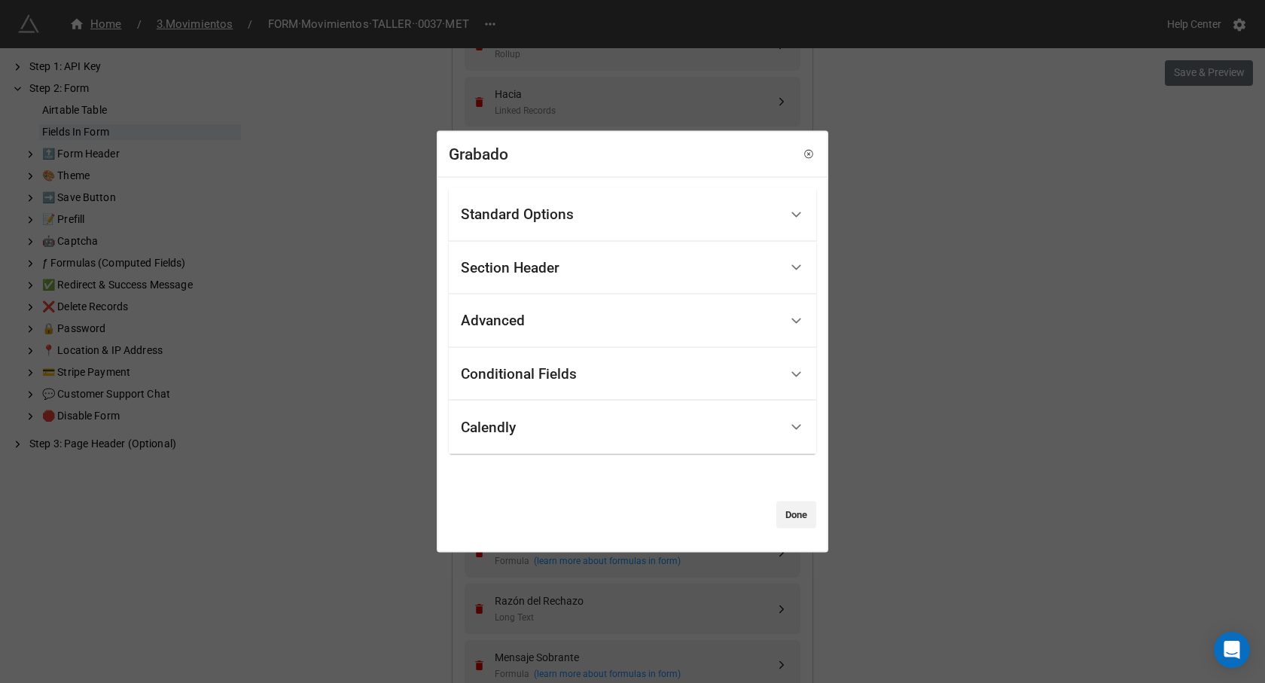
click at [565, 380] on div "Conditional Fields" at bounding box center [519, 374] width 116 height 15
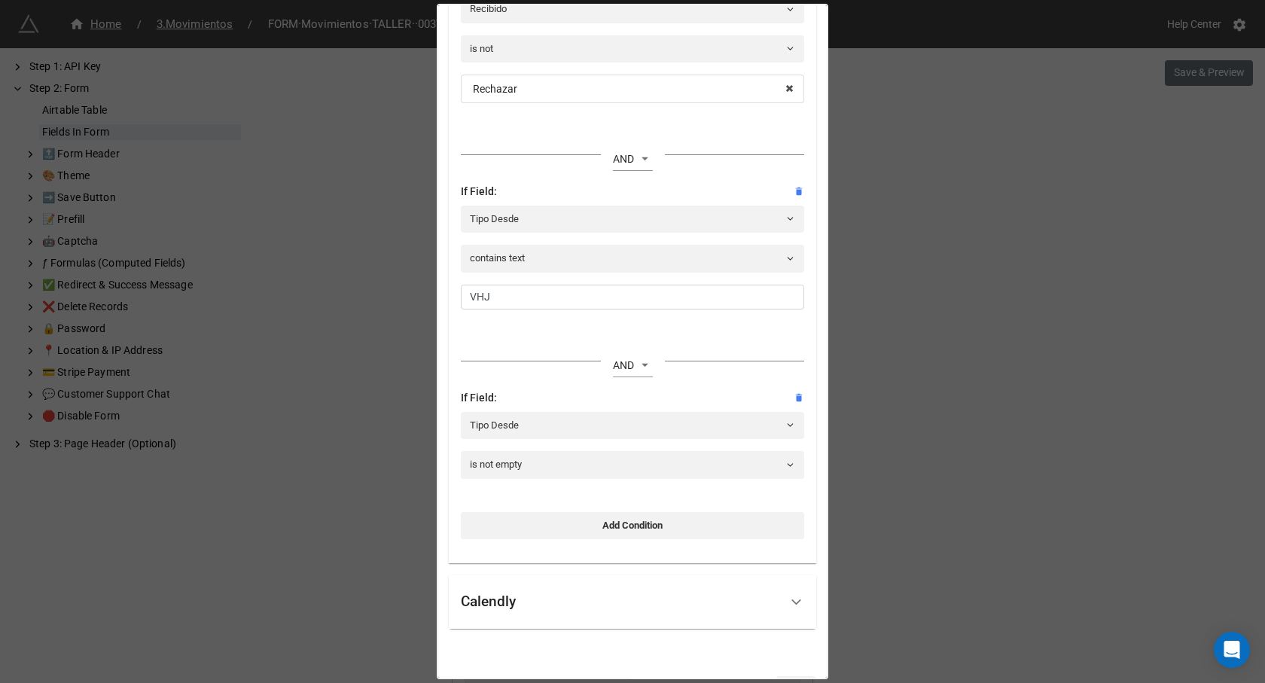
scroll to position [578, 0]
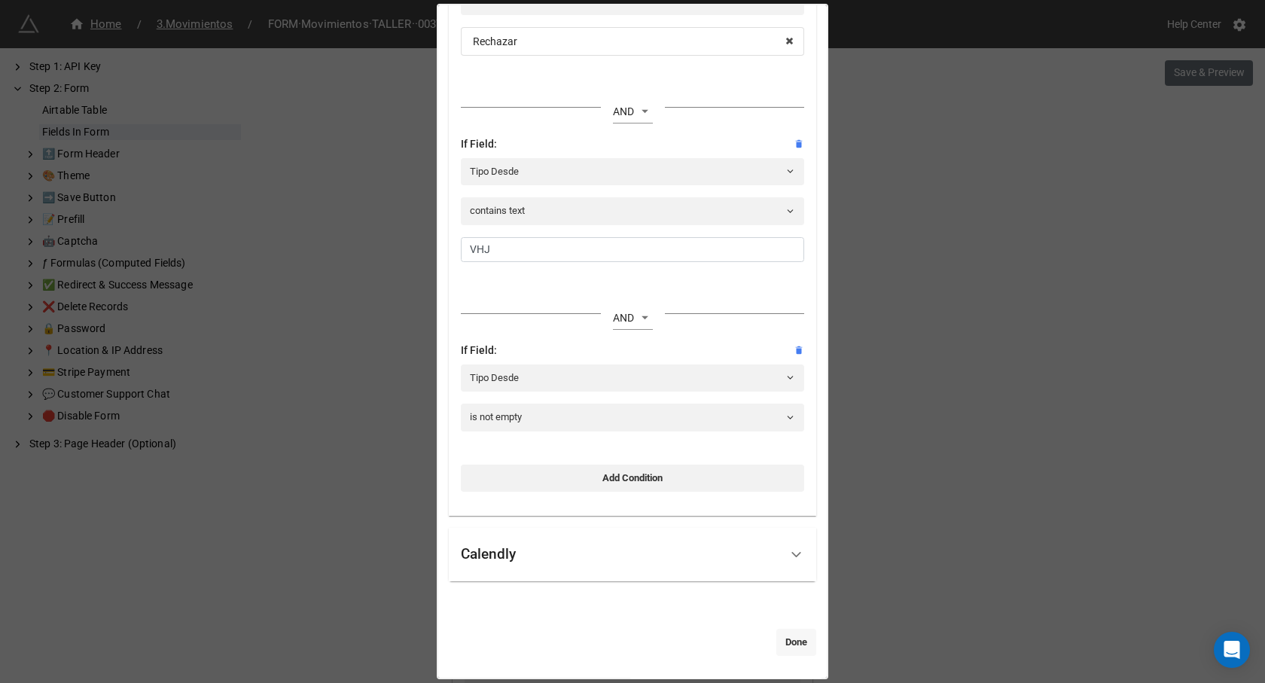
click at [790, 639] on link "Done" at bounding box center [796, 642] width 40 height 27
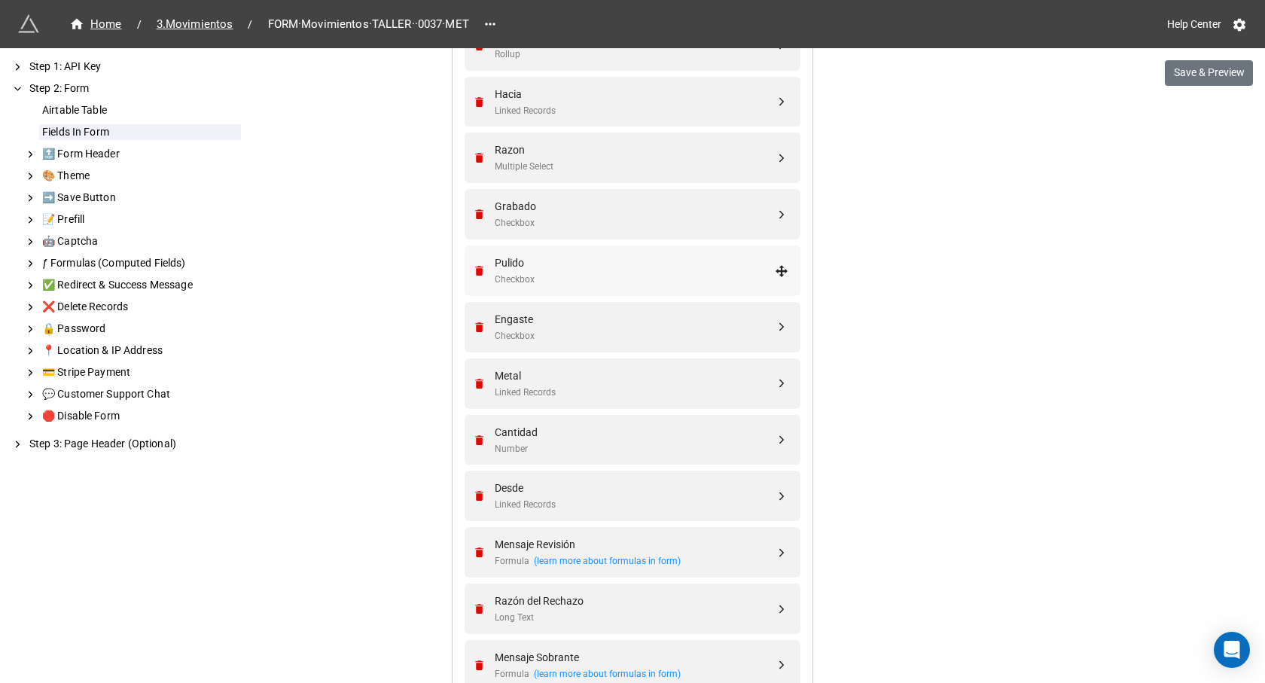
click at [570, 276] on div "Checkbox" at bounding box center [635, 280] width 280 height 14
select select "all-are-met"
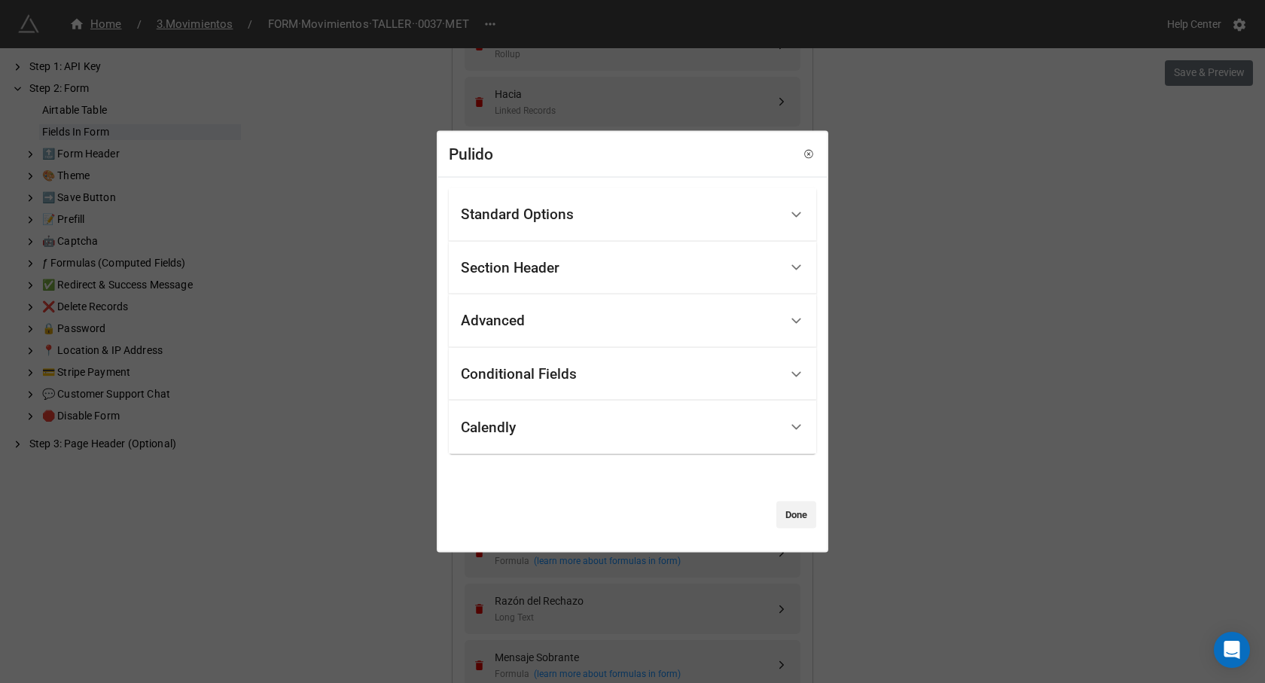
click at [515, 376] on div "Conditional Fields" at bounding box center [519, 374] width 116 height 15
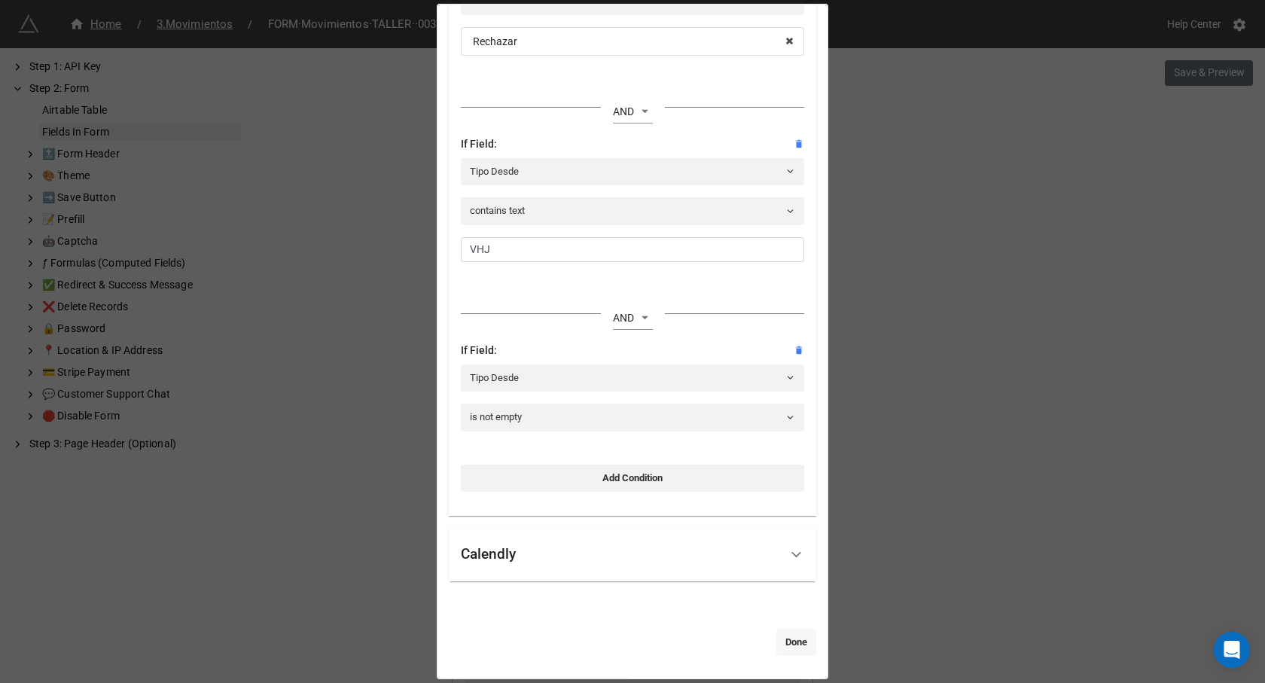
click at [791, 642] on link "Done" at bounding box center [796, 642] width 40 height 27
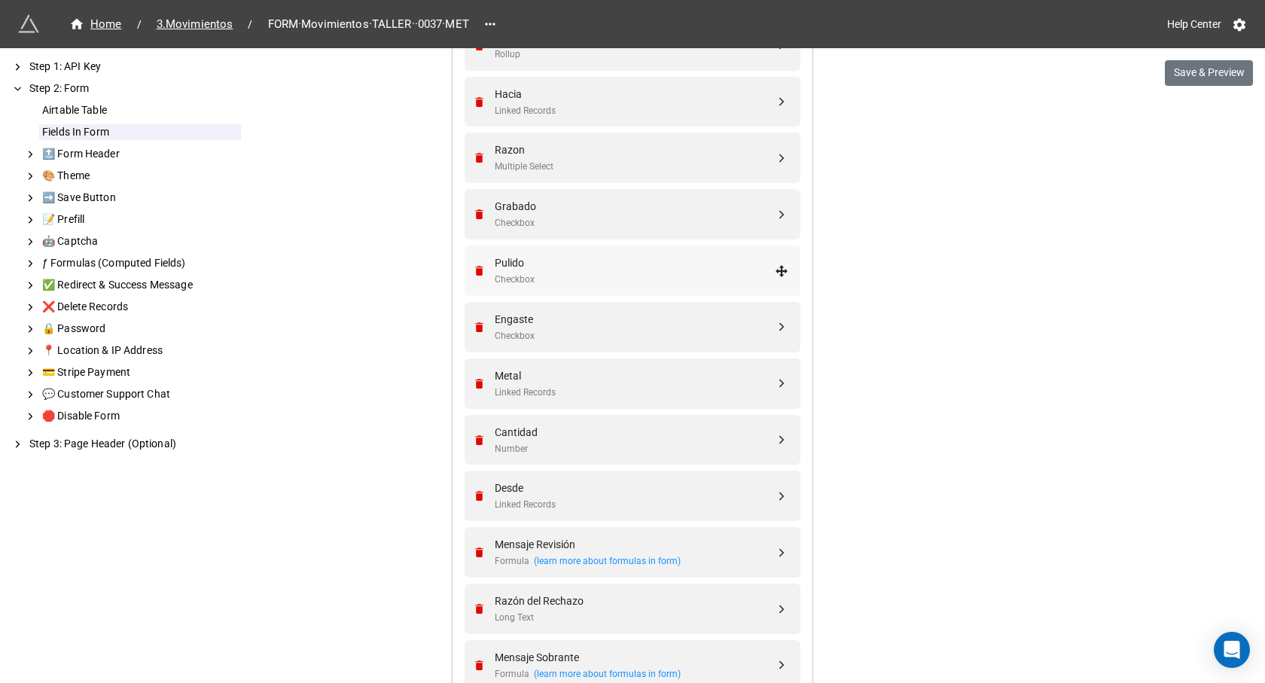
click at [570, 267] on div "Pulido" at bounding box center [635, 263] width 280 height 17
select select "all-are-met"
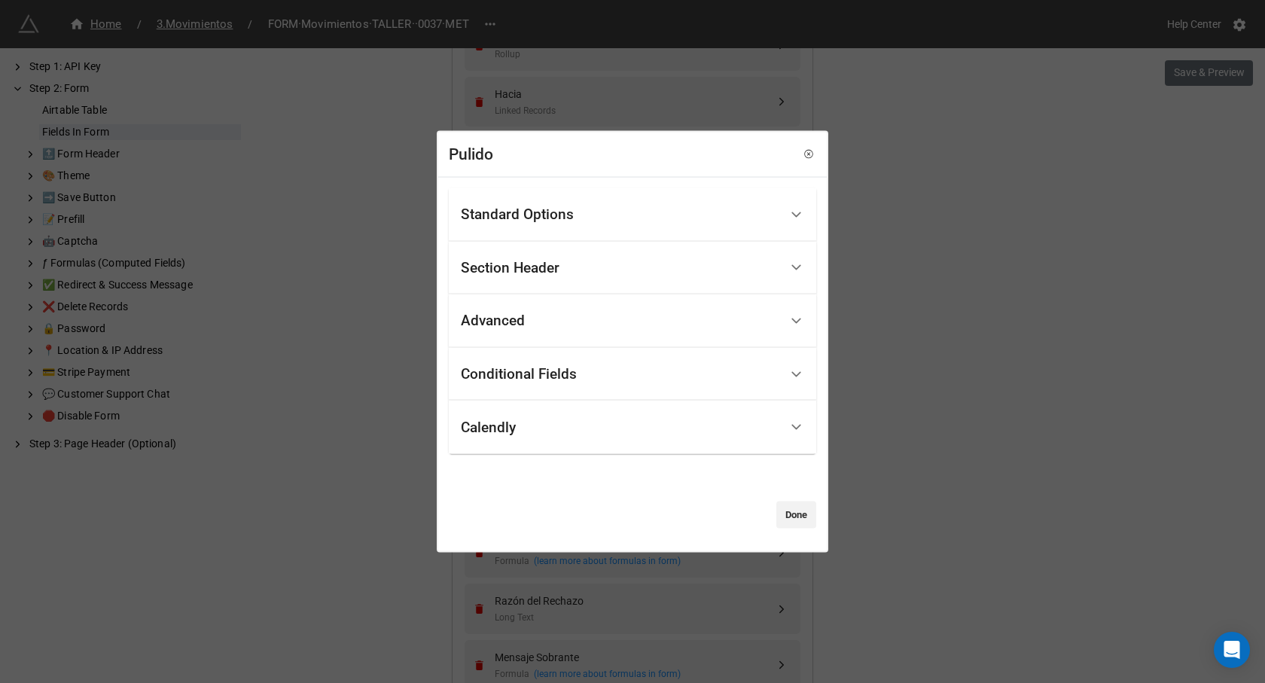
click at [513, 363] on div "Conditional Fields" at bounding box center [620, 373] width 319 height 35
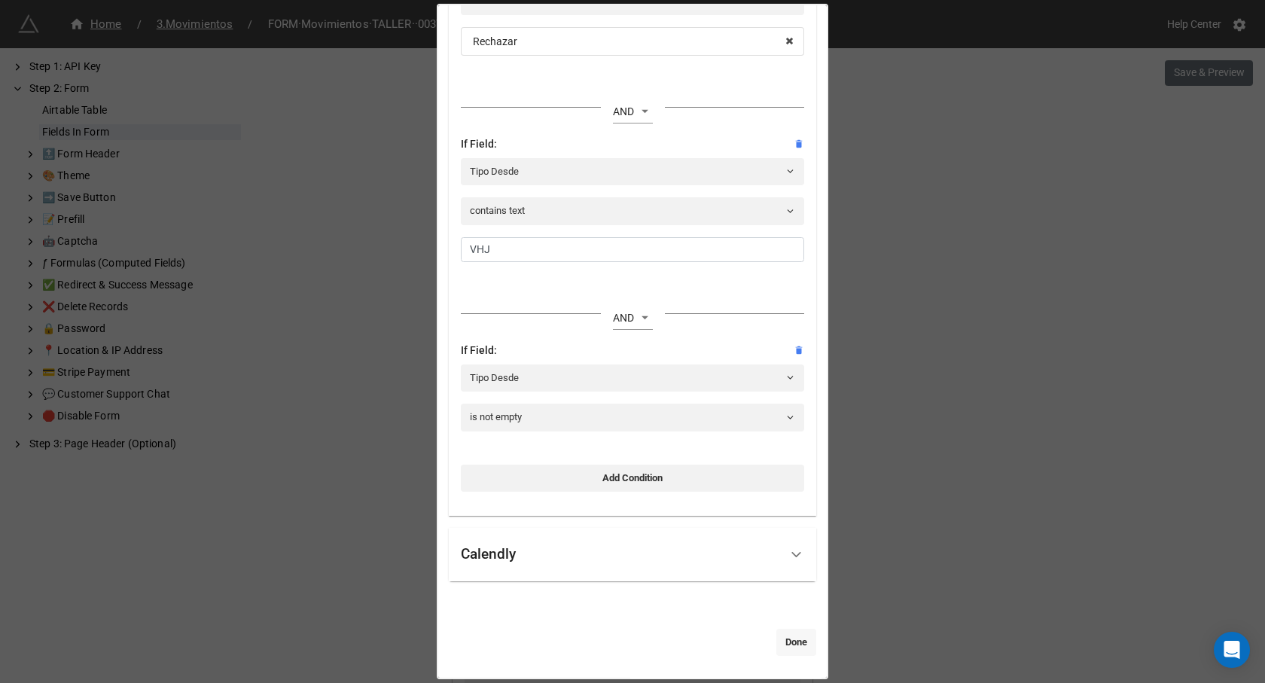
click at [781, 638] on link "Done" at bounding box center [796, 642] width 40 height 27
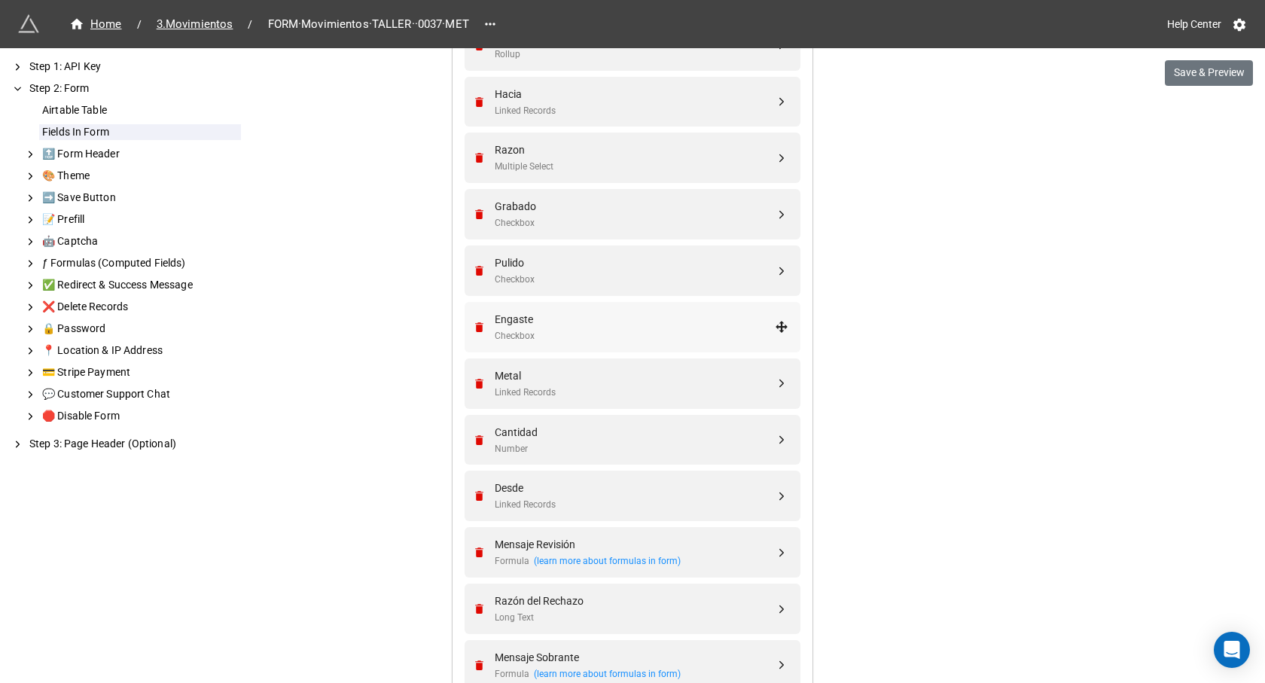
click at [528, 317] on div "Engaste" at bounding box center [635, 319] width 280 height 17
select select "all-are-met"
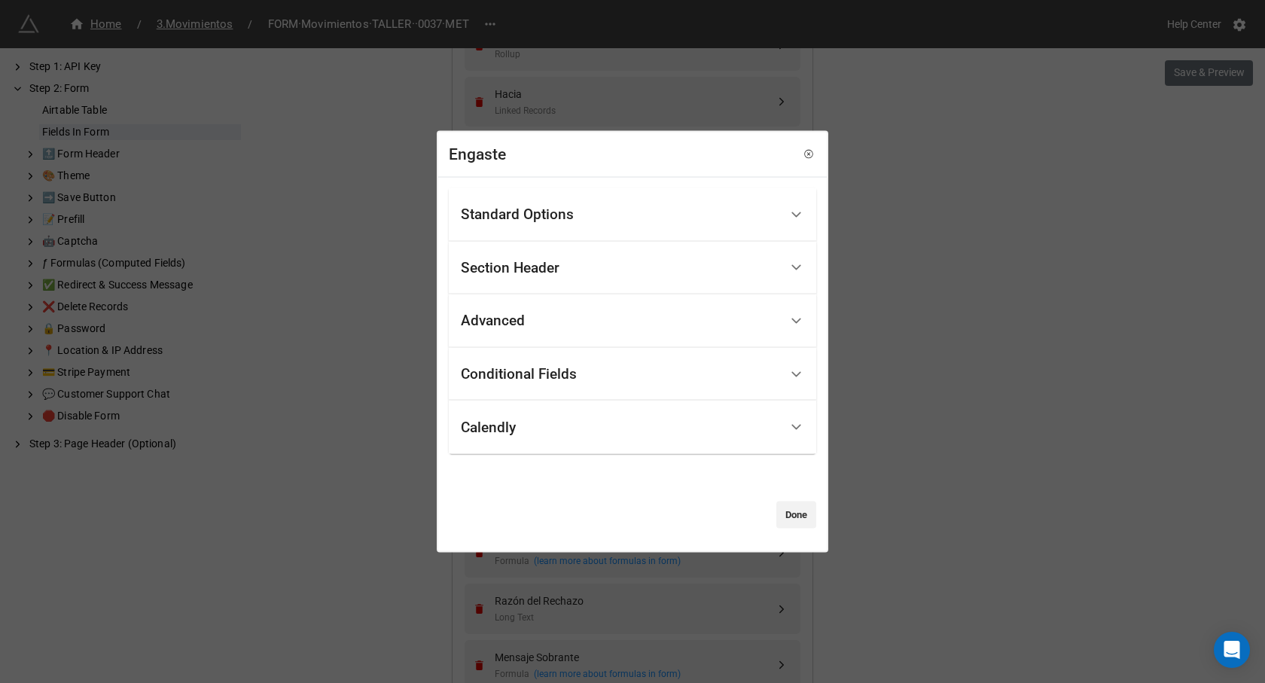
click at [538, 376] on div "Conditional Fields" at bounding box center [519, 374] width 116 height 15
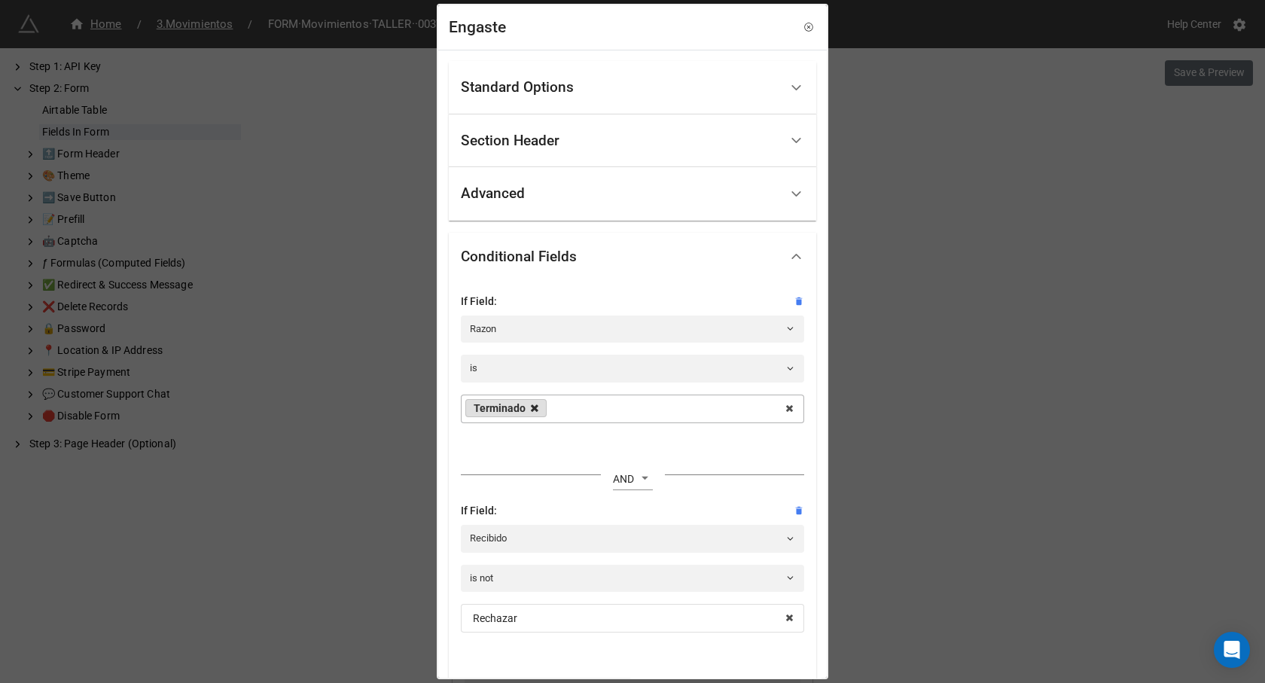
click at [536, 408] on icon at bounding box center [535, 409] width 8 height 10
click at [576, 406] on div "Select ... Confeccion Engaste Pulido Terminado Enviado a Showroom Enviado a Tal…" at bounding box center [632, 409] width 343 height 29
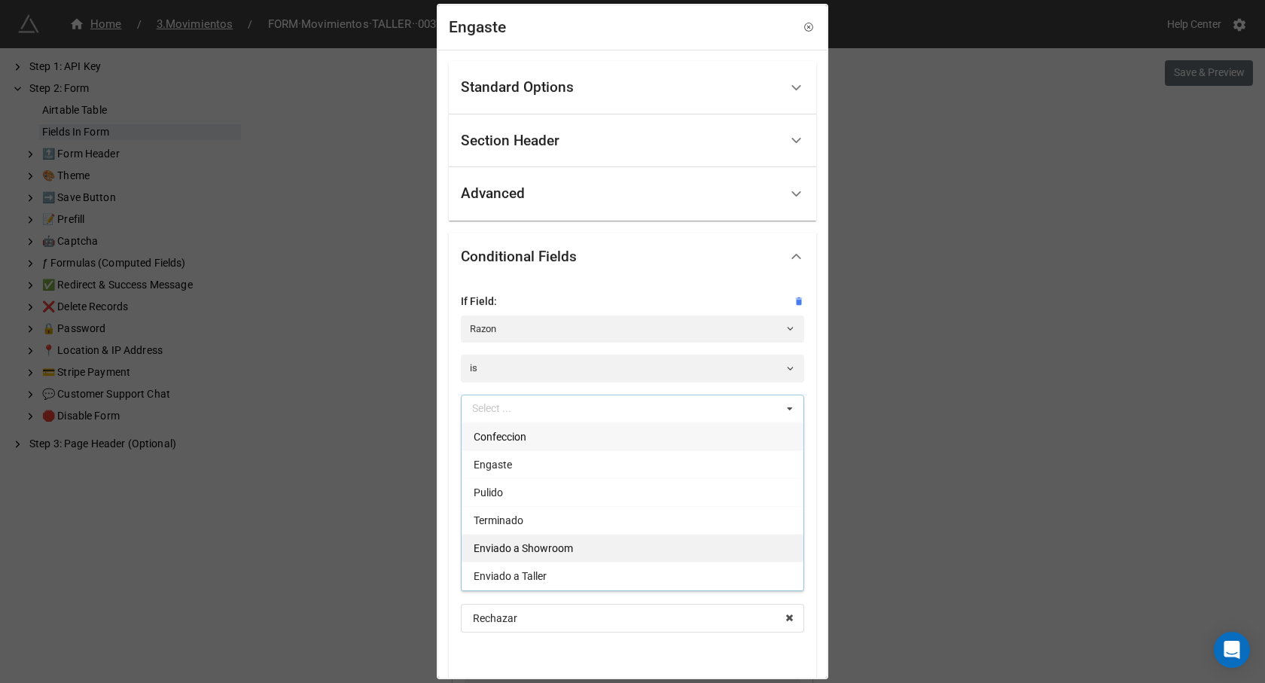
click at [533, 544] on span "Enviado a Showroom" at bounding box center [523, 548] width 99 height 12
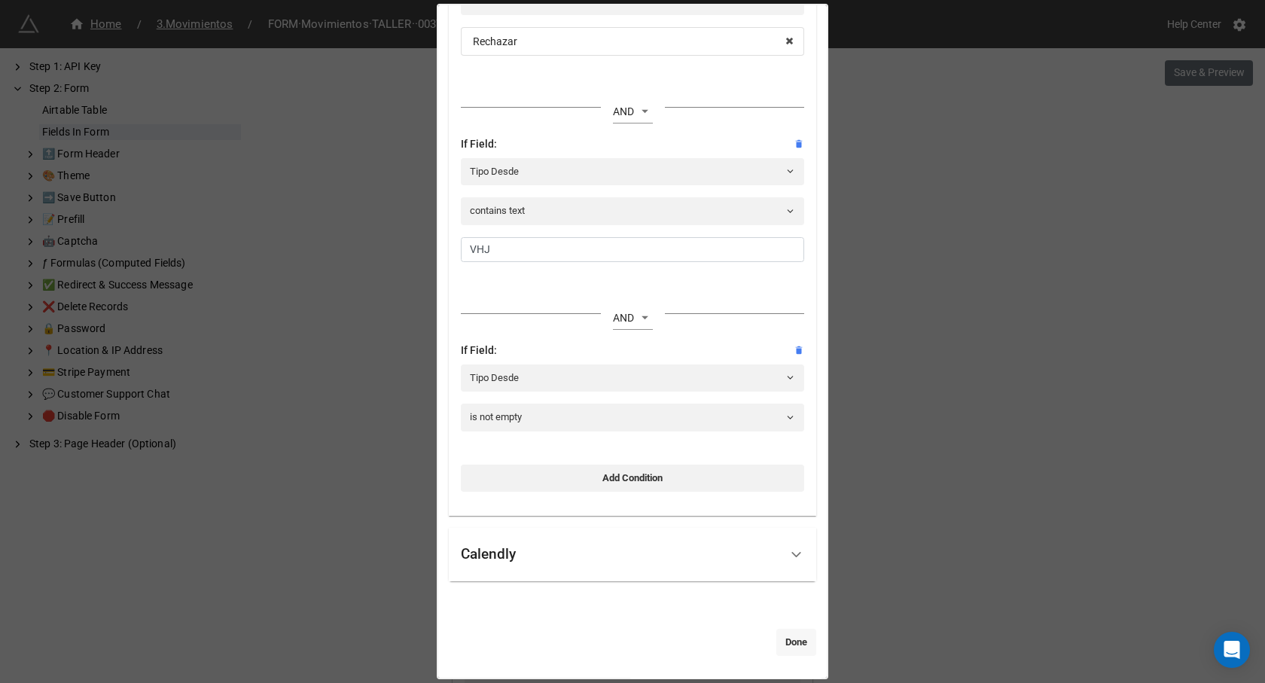
click at [779, 642] on link "Done" at bounding box center [796, 642] width 40 height 27
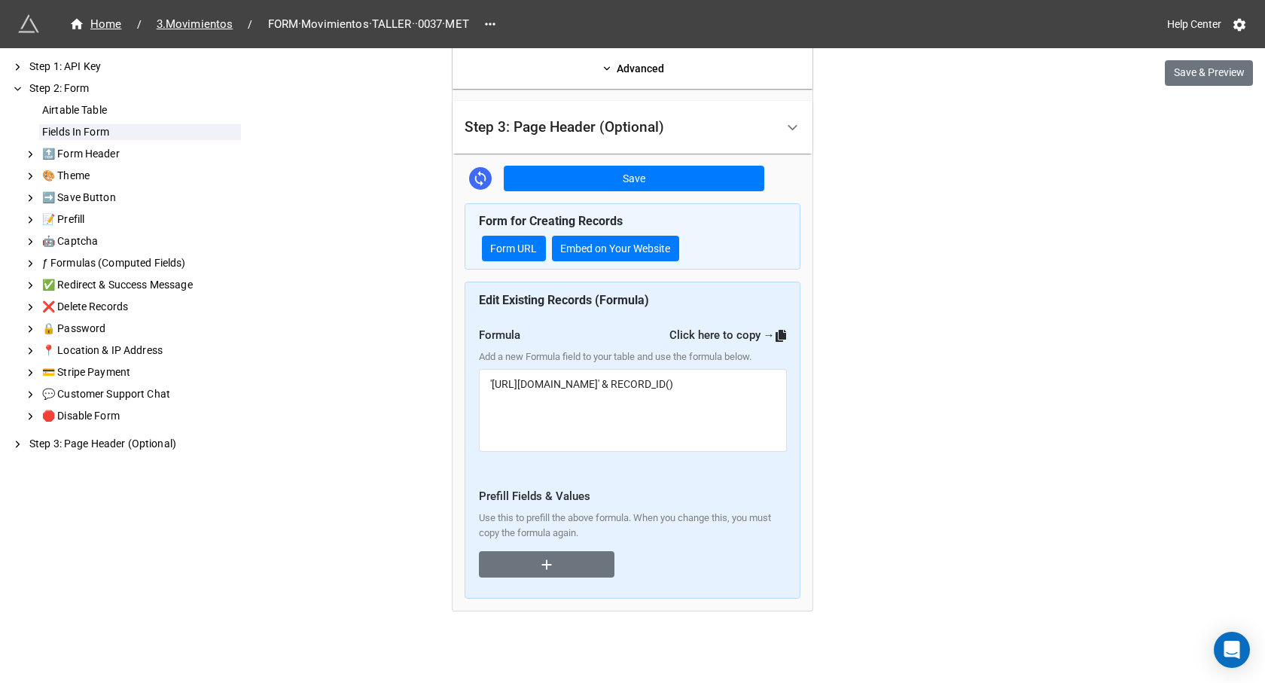
scroll to position [1580, 0]
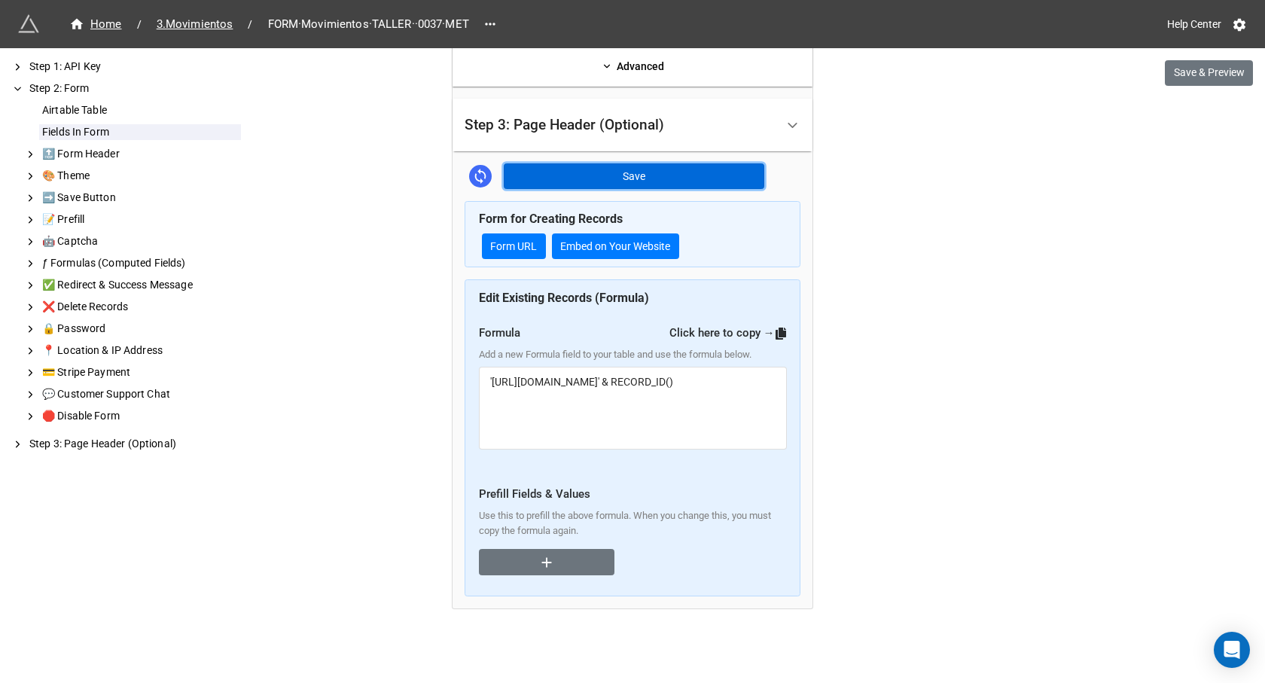
click at [654, 170] on button "Save" at bounding box center [634, 176] width 261 height 26
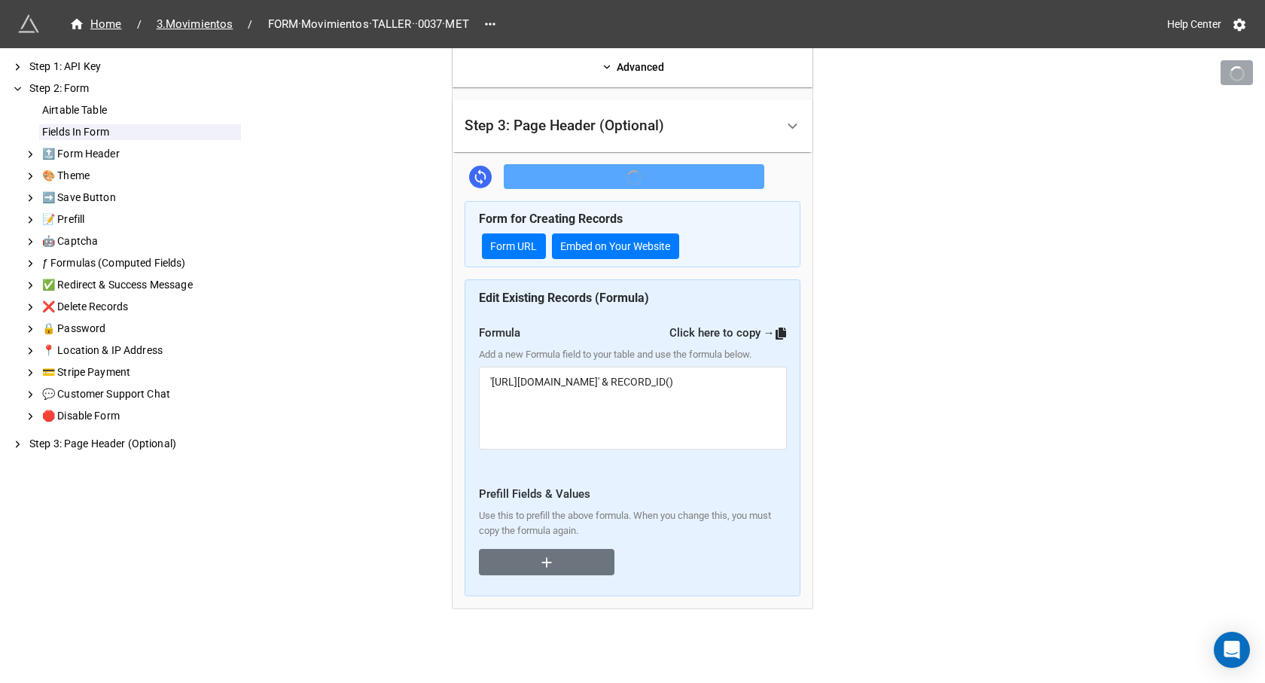
scroll to position [1580, 0]
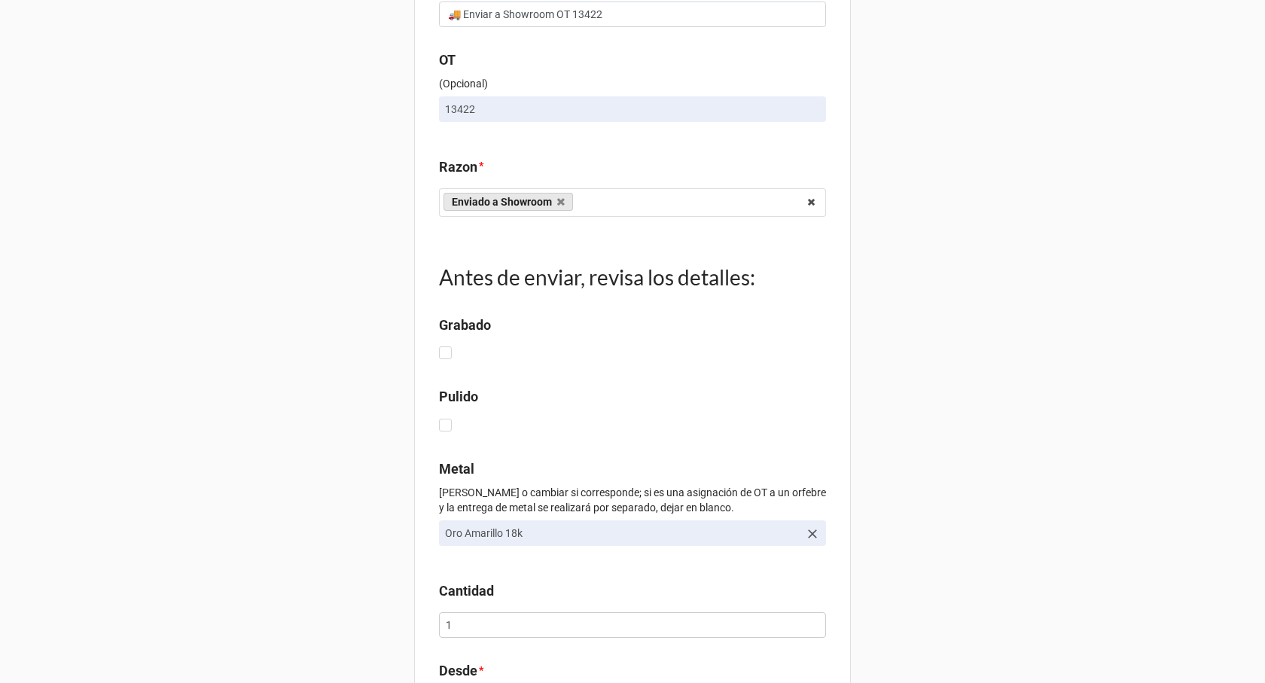
scroll to position [151, 0]
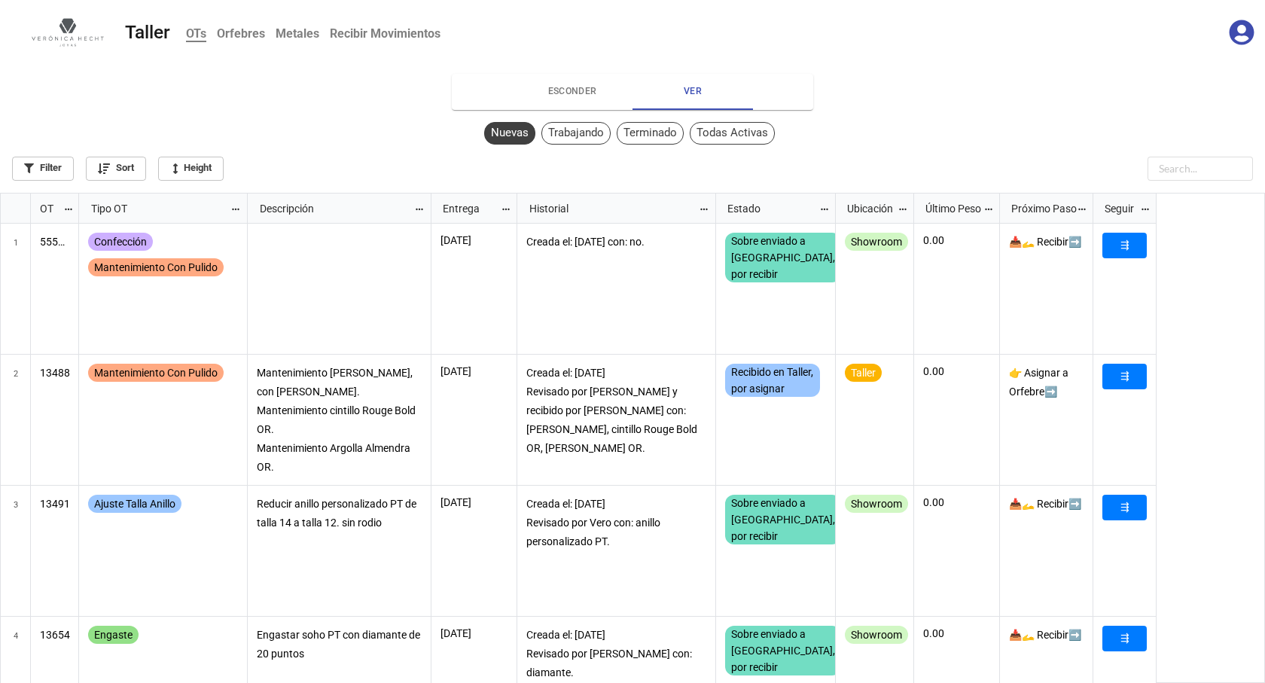
scroll to position [8, 8]
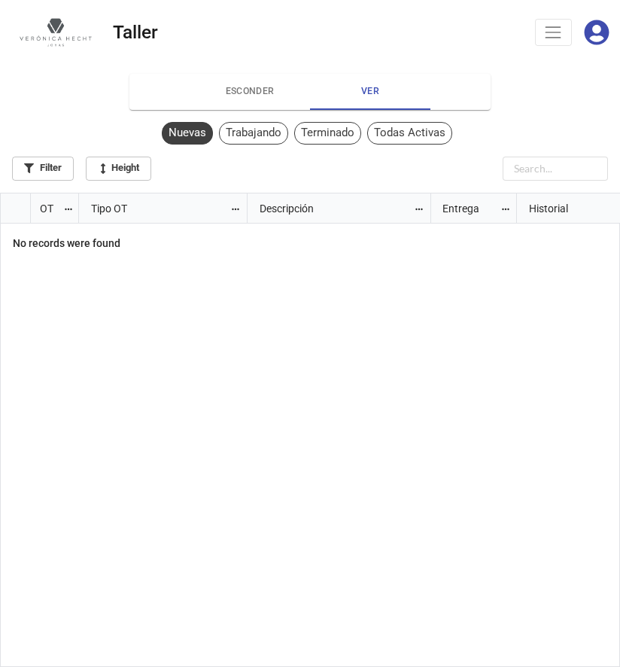
scroll to position [466, 611]
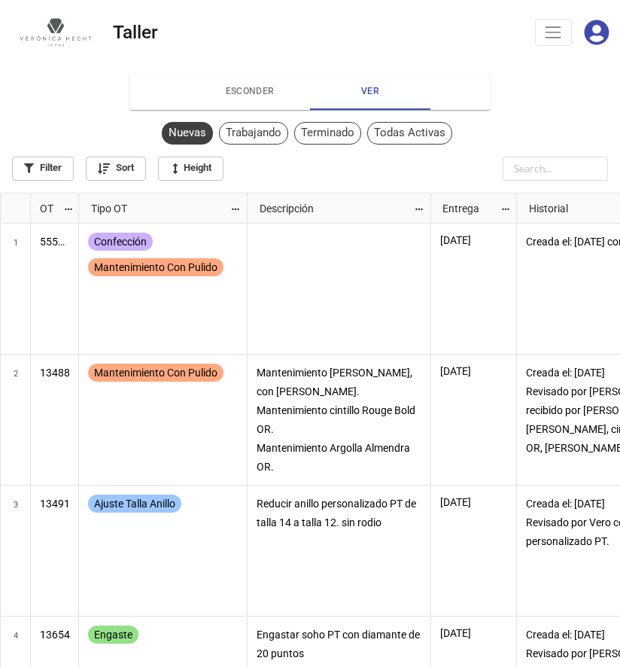
click at [320, 132] on div "Terminado" at bounding box center [327, 133] width 67 height 23
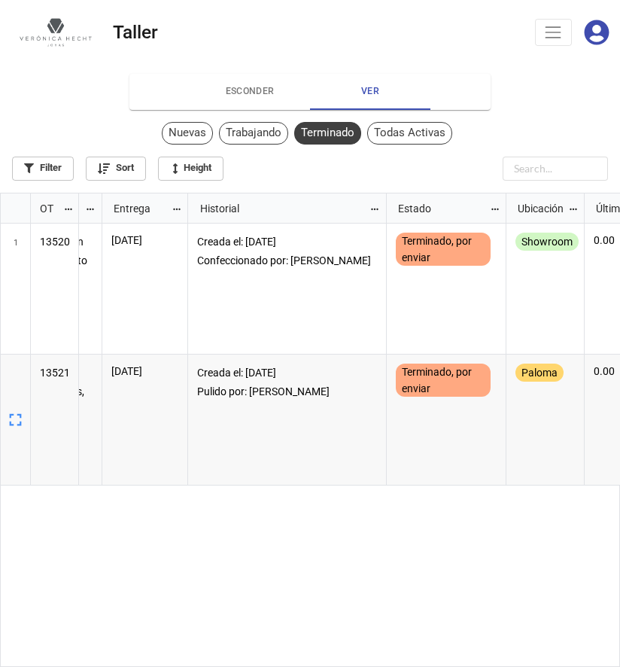
scroll to position [0, 176]
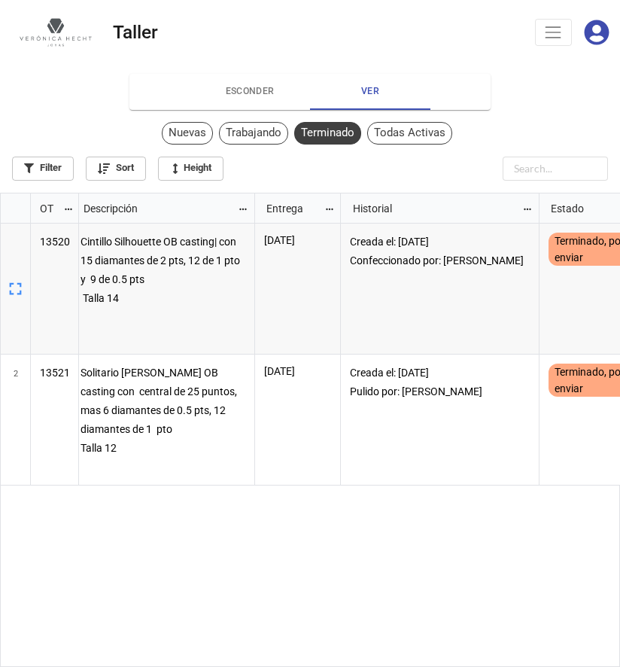
click at [565, 41] on button "Toggle navigation" at bounding box center [553, 32] width 37 height 26
